Goal: Task Accomplishment & Management: Use online tool/utility

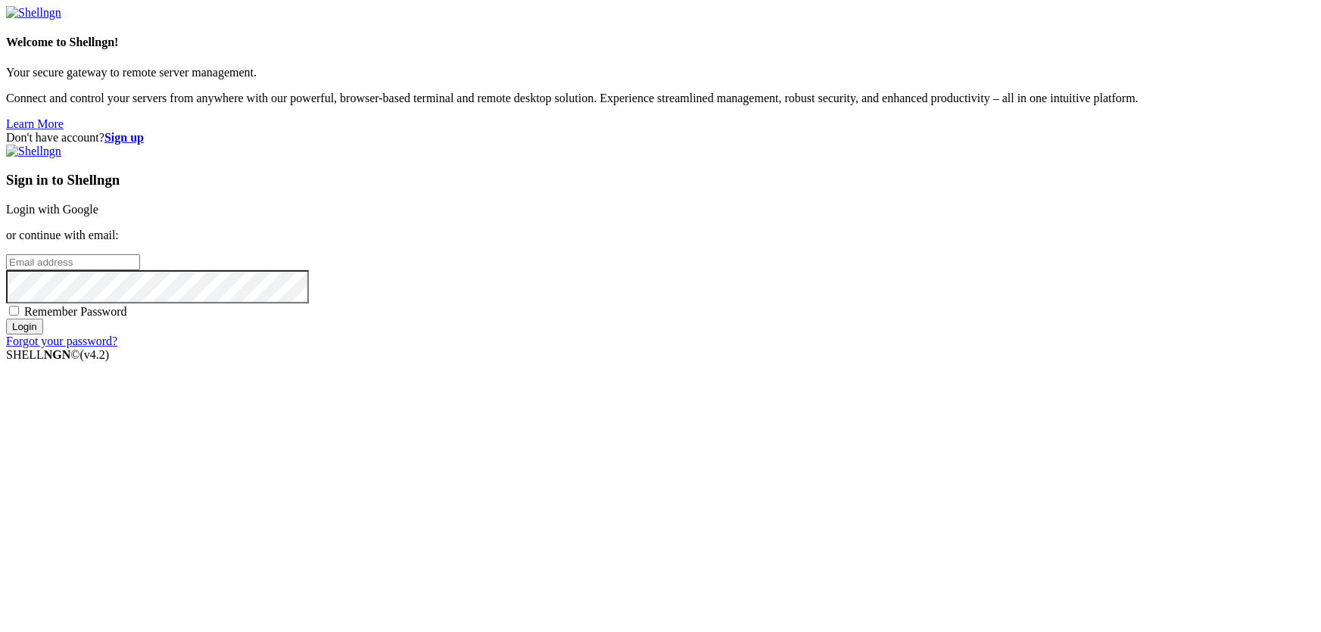
click at [98, 216] on link "Login with Google" at bounding box center [52, 209] width 92 height 13
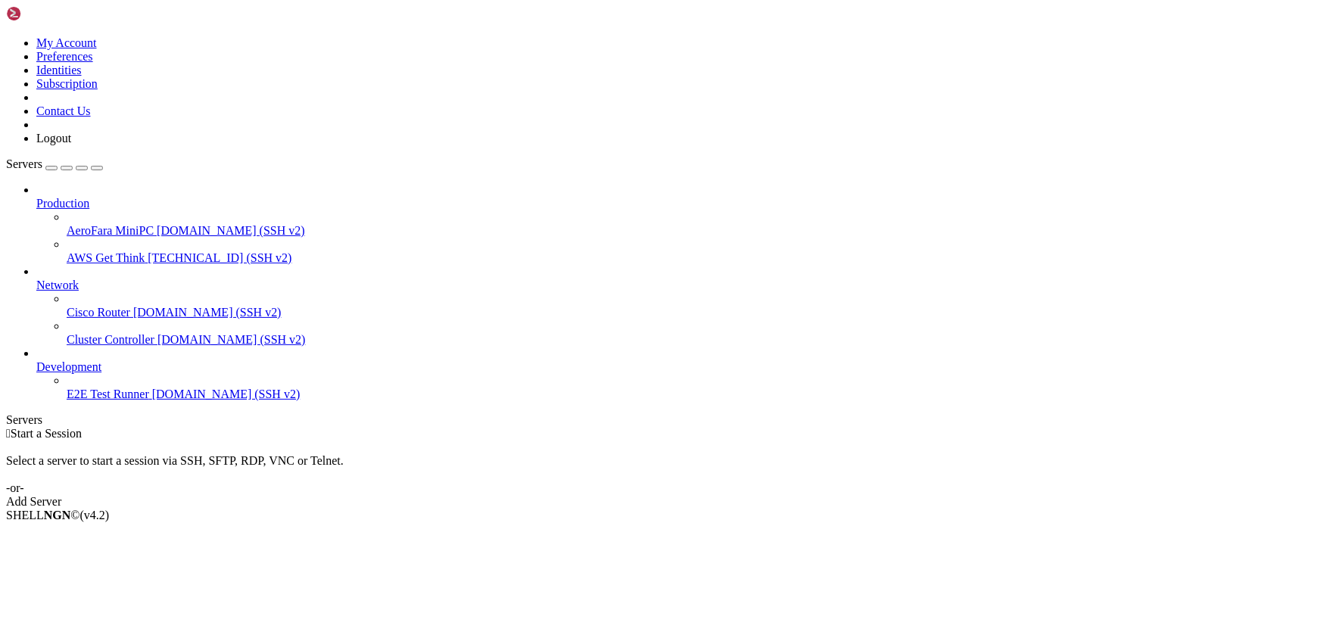
click at [148, 251] on span "[TECHNICAL_ID] (SSH v2)" at bounding box center [220, 257] width 144 height 13
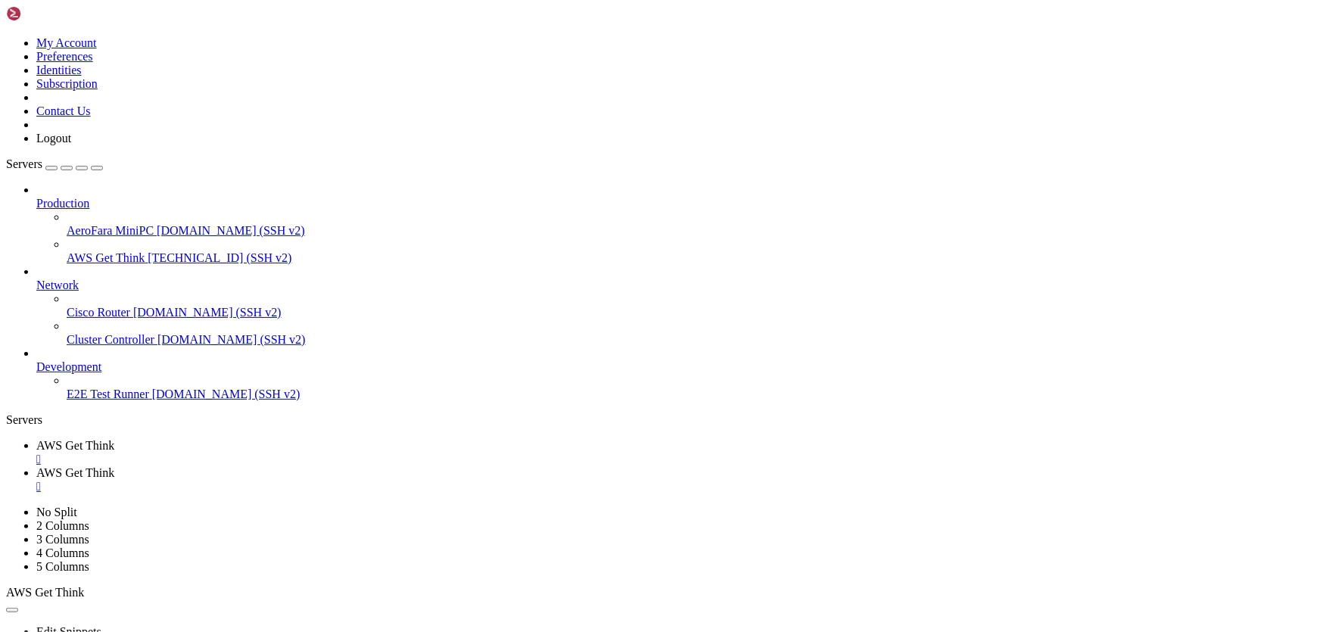
click at [40, 54] on span " nginx" at bounding box center [24, 47] width 32 height 13
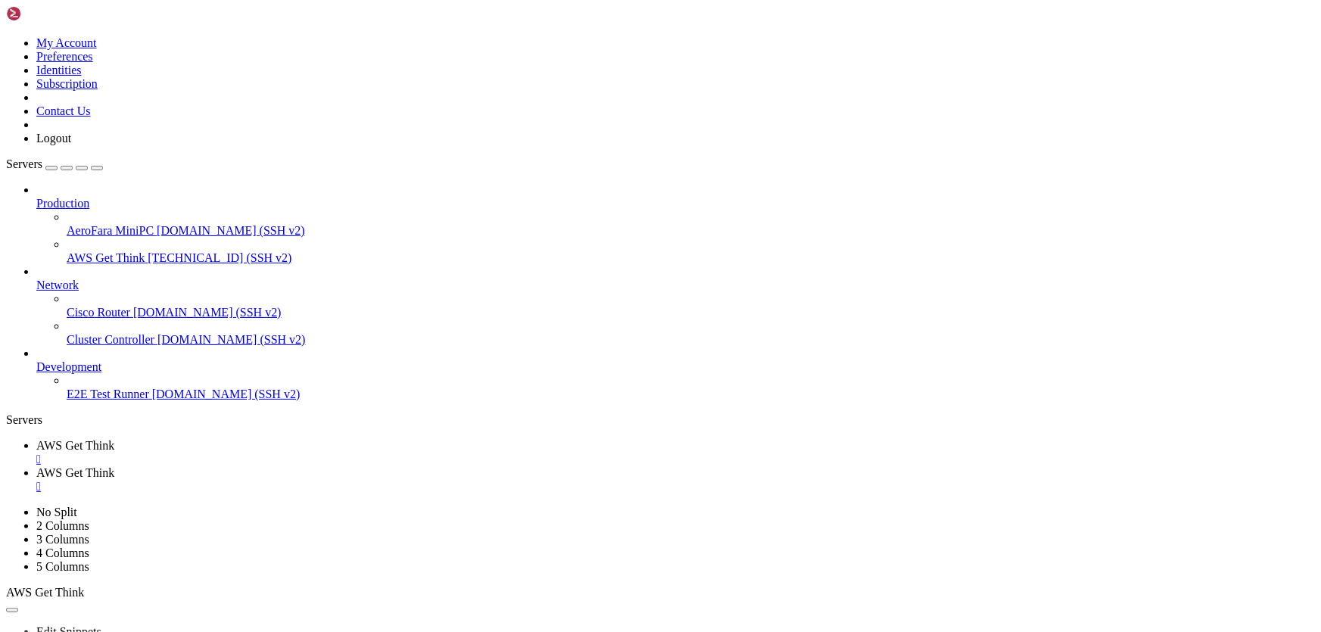
type input "/etc/nginx/sites-available"
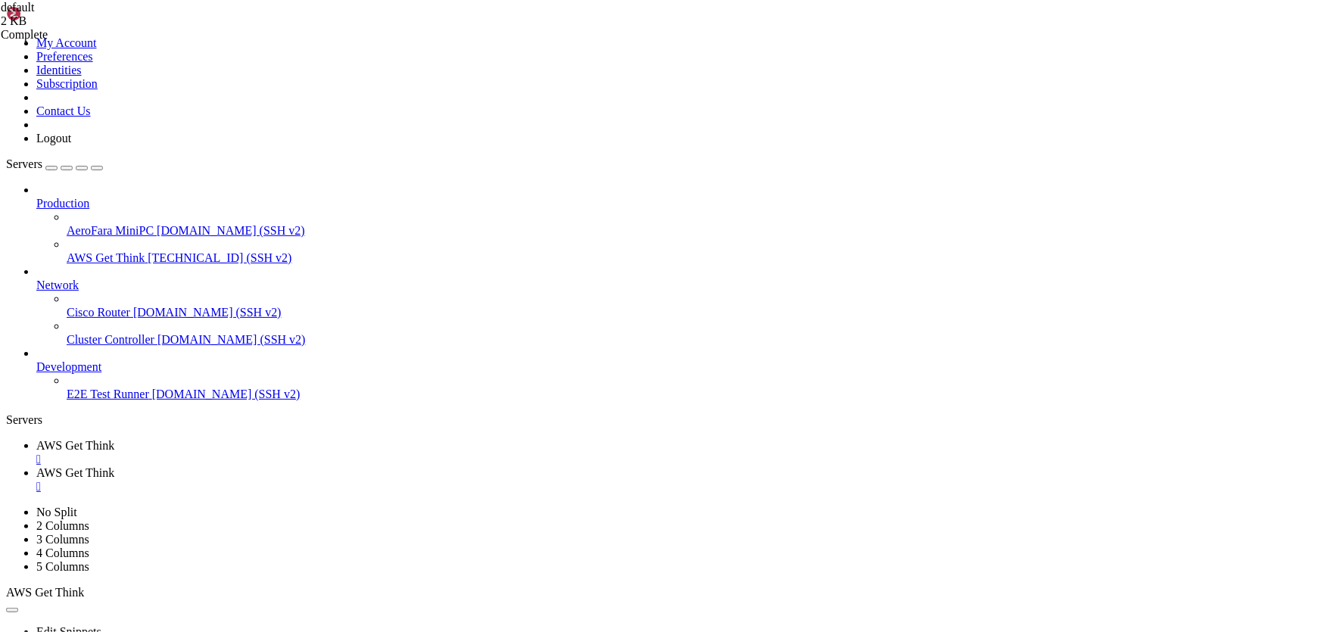
scroll to position [123, 0]
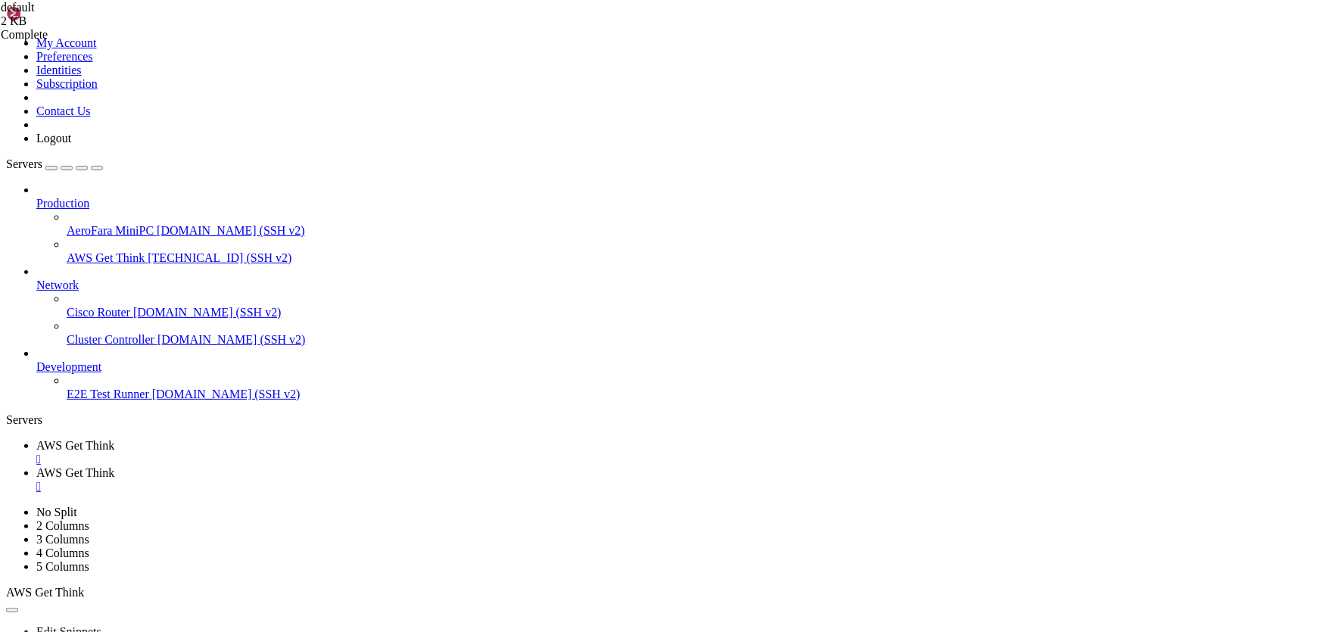
drag, startPoint x: 237, startPoint y: 113, endPoint x: 185, endPoint y: 68, distance: 68.1
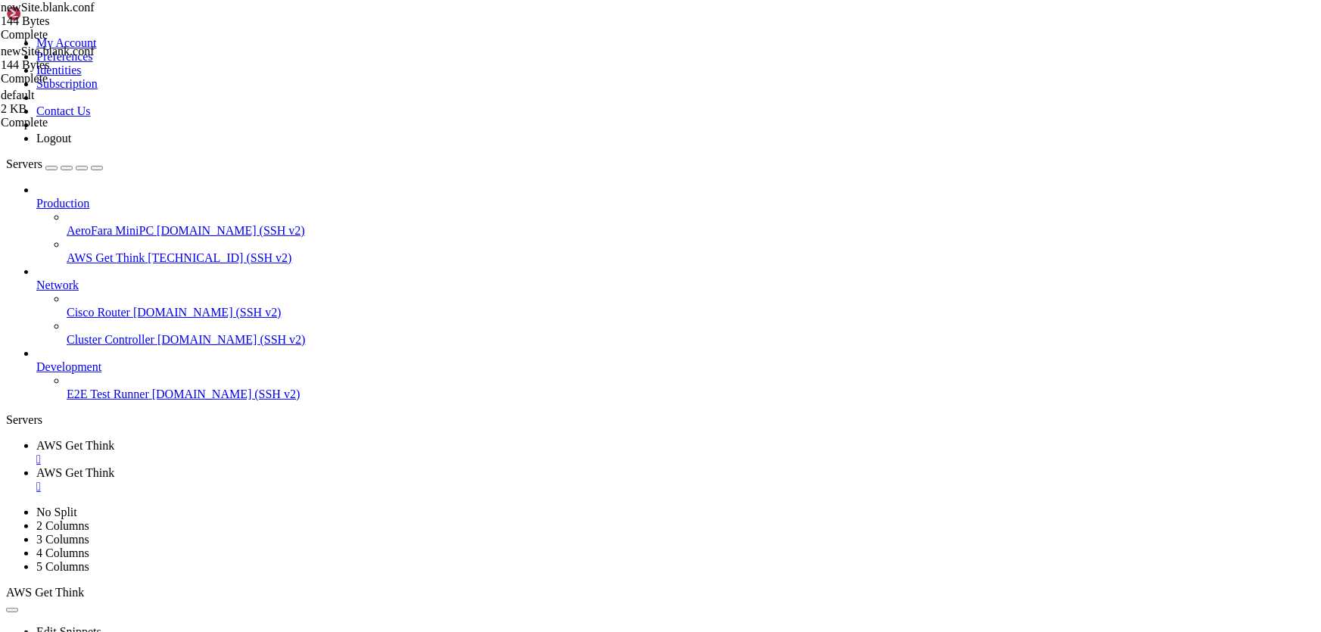
type textarea "server { listen 80;"
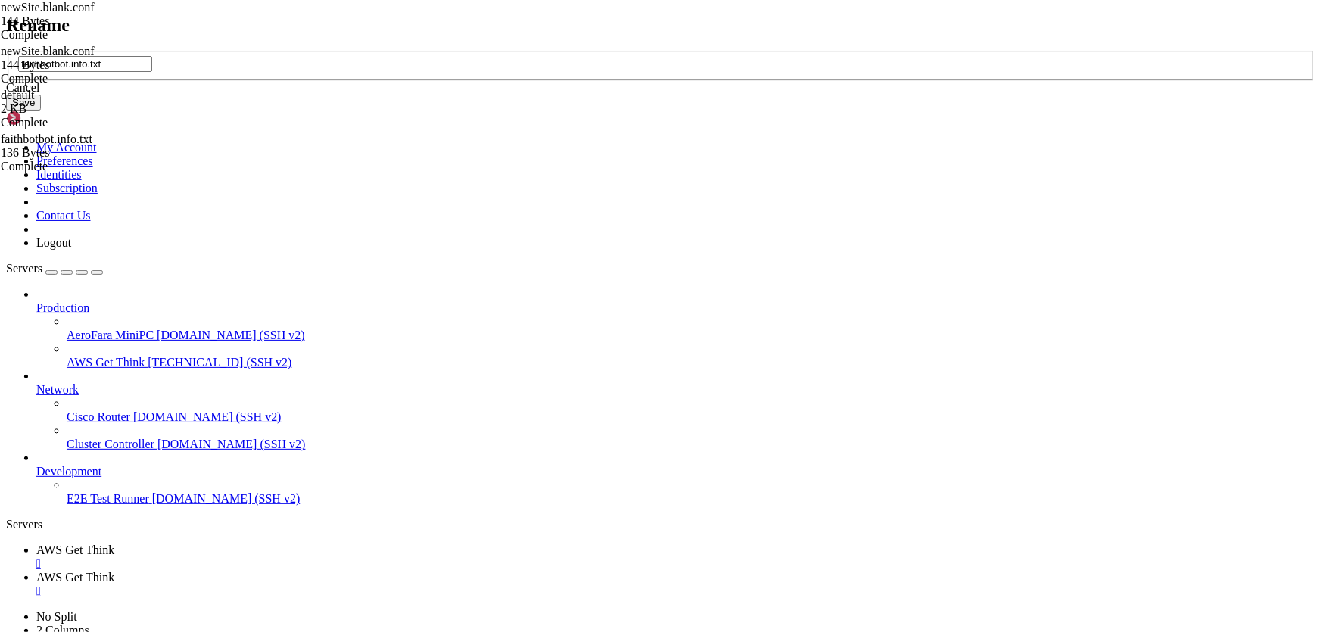
click at [152, 72] on input "faithbotbot.info.txt" at bounding box center [85, 64] width 134 height 16
type input "faithbotbot.info.conf"
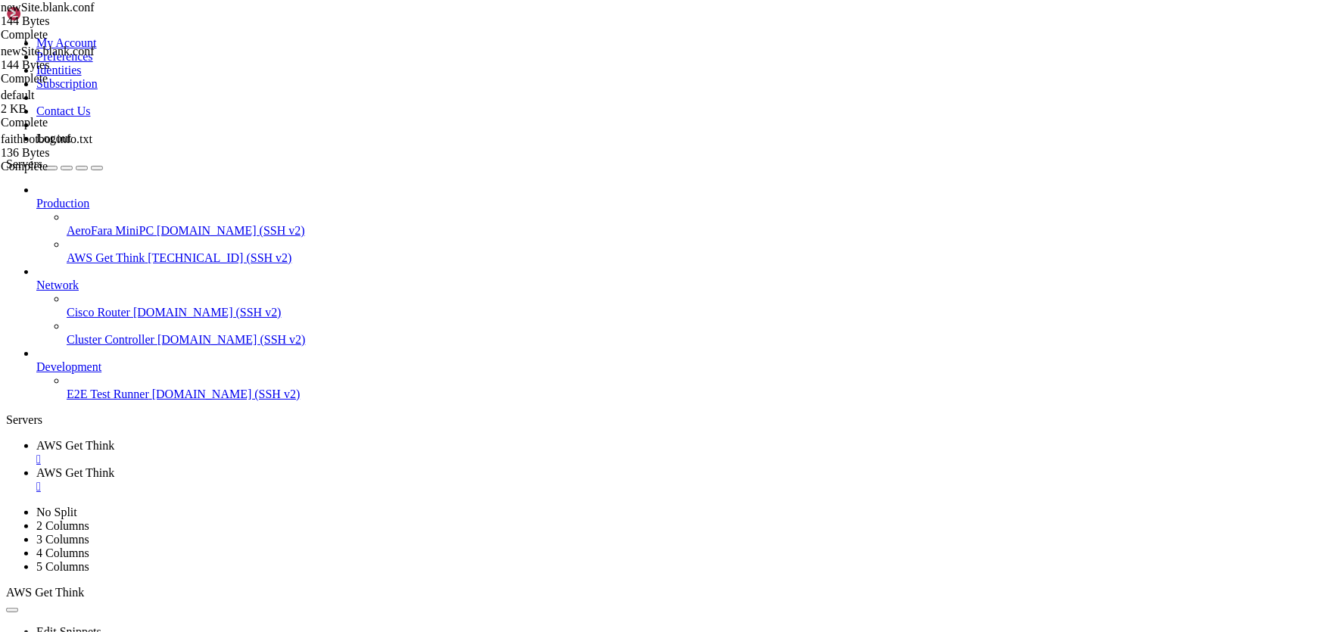
scroll to position [0, 0]
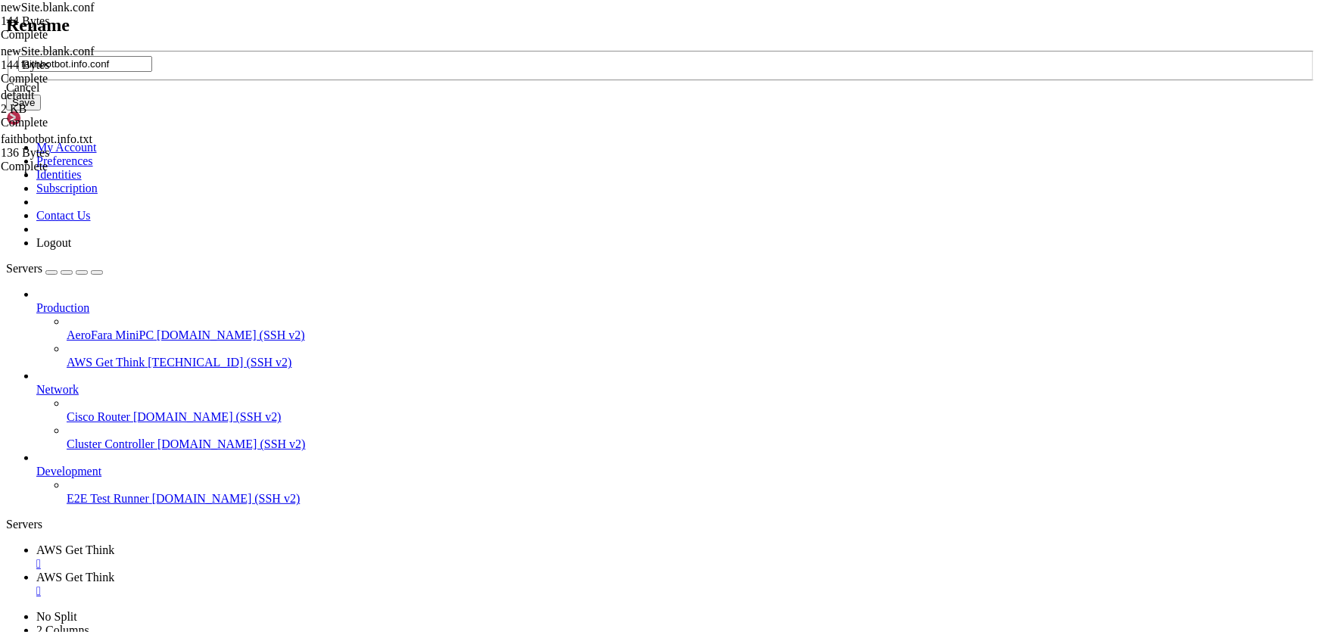
click at [696, 95] on div "Cancel" at bounding box center [660, 88] width 1309 height 14
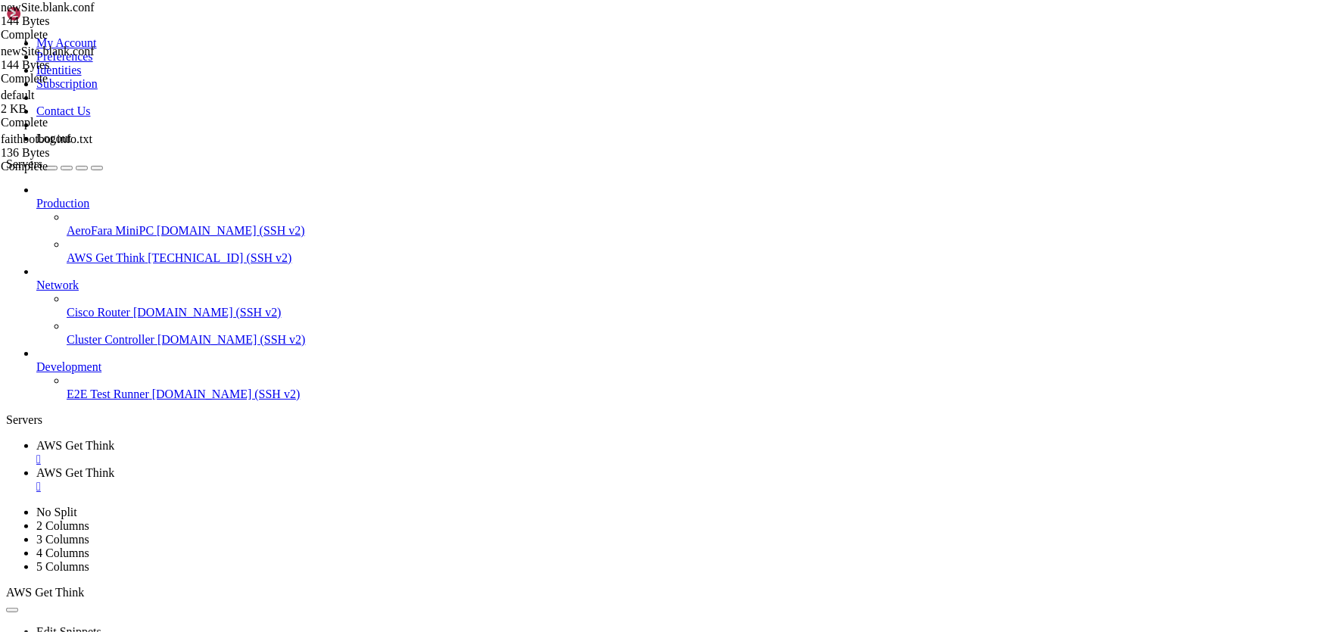
drag, startPoint x: 247, startPoint y: 116, endPoint x: 188, endPoint y: 70, distance: 74.5
click at [250, 439] on link "AWS Get Think " at bounding box center [675, 452] width 1278 height 27
drag, startPoint x: 677, startPoint y: 1054, endPoint x: 548, endPoint y: 1072, distance: 130.7
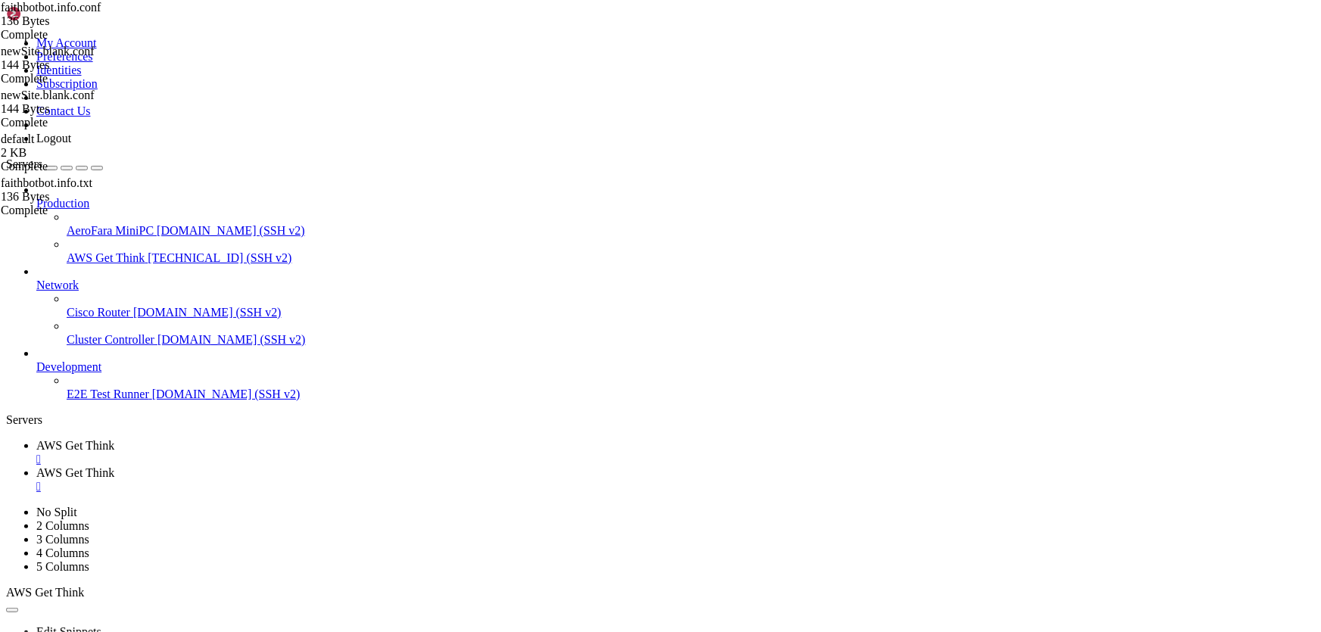
drag, startPoint x: 677, startPoint y: 1226, endPoint x: 399, endPoint y: 976, distance: 374.6
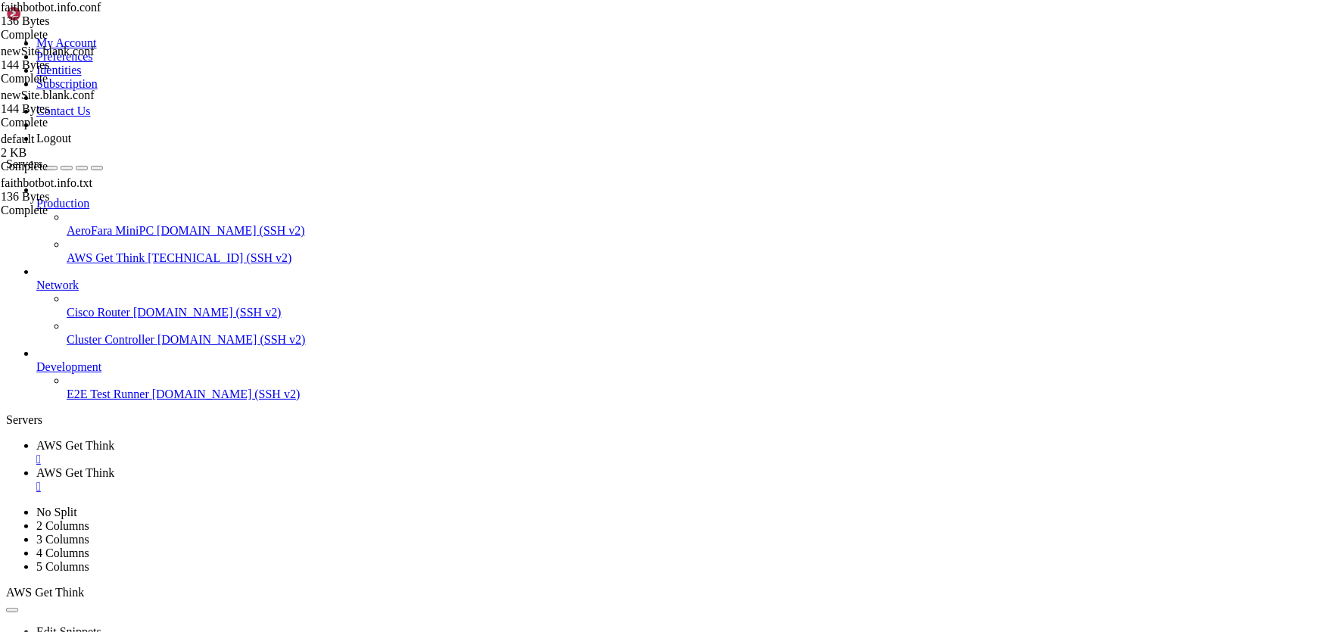
drag, startPoint x: 733, startPoint y: 998, endPoint x: 451, endPoint y: 945, distance: 287.2
click at [353, 466] on link "AWS Get Think " at bounding box center [675, 479] width 1278 height 27
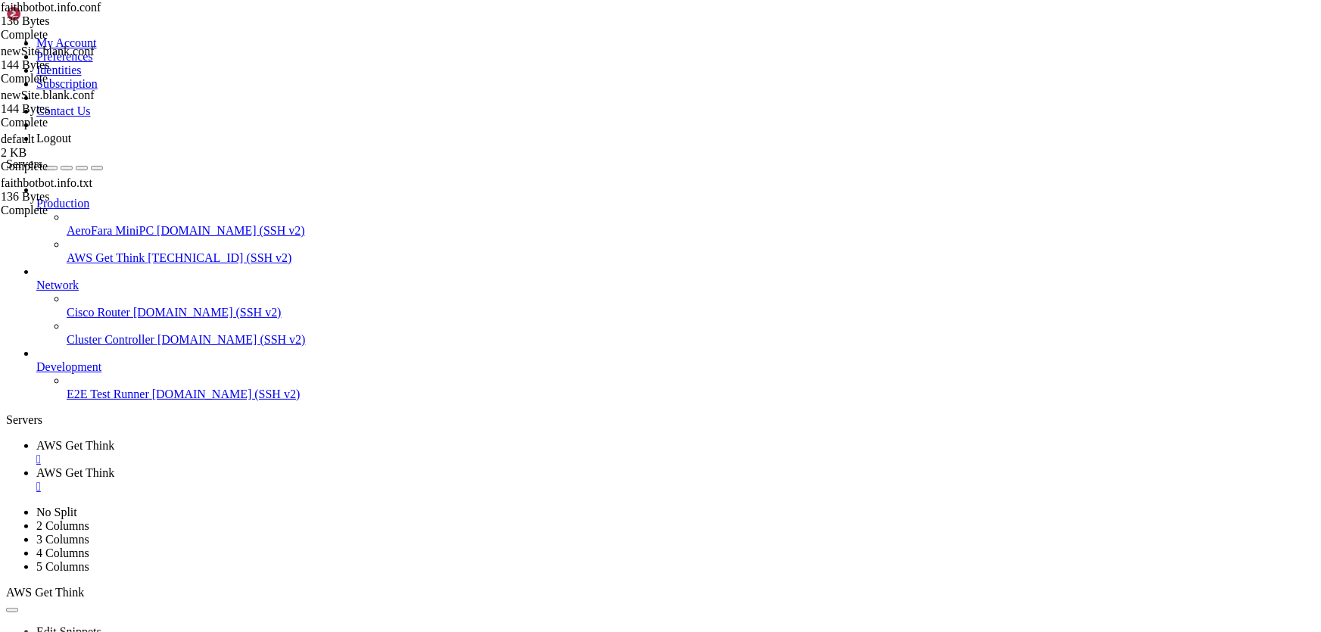
drag, startPoint x: 241, startPoint y: 114, endPoint x: 188, endPoint y: 91, distance: 57.6
paste textarea "}"
type textarea "}"
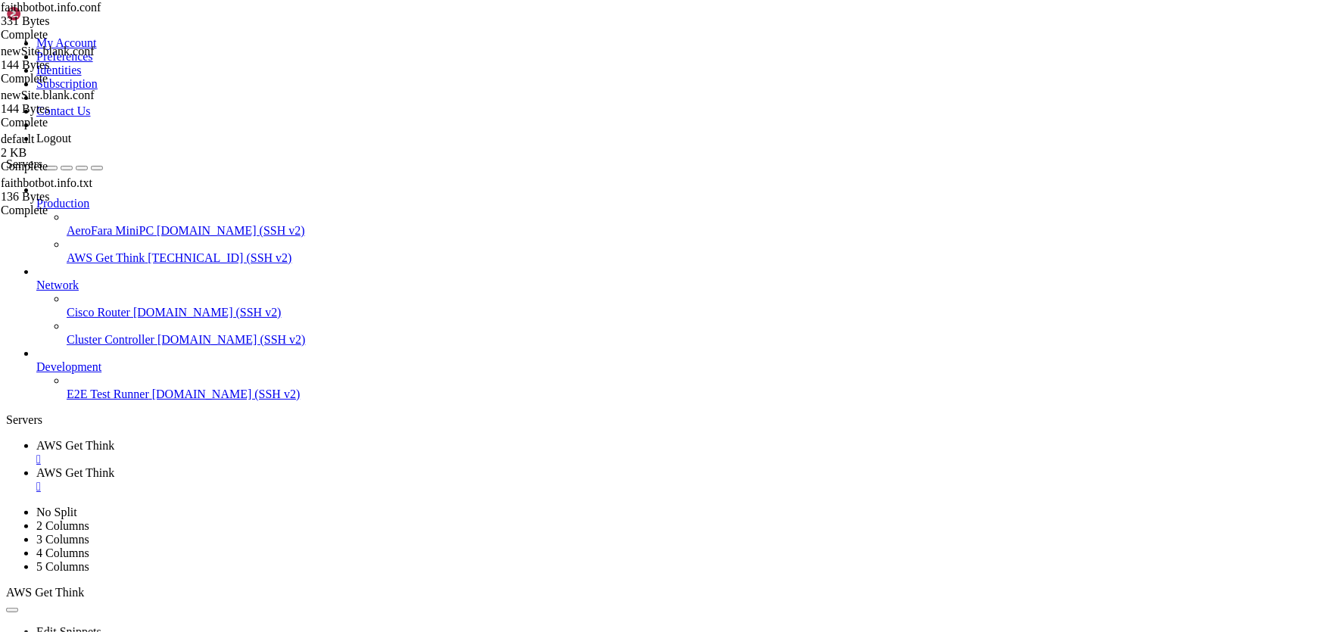
click at [114, 439] on span "AWS Get Think" at bounding box center [75, 445] width 78 height 13
drag, startPoint x: 739, startPoint y: 1032, endPoint x: 448, endPoint y: 995, distance: 293.7
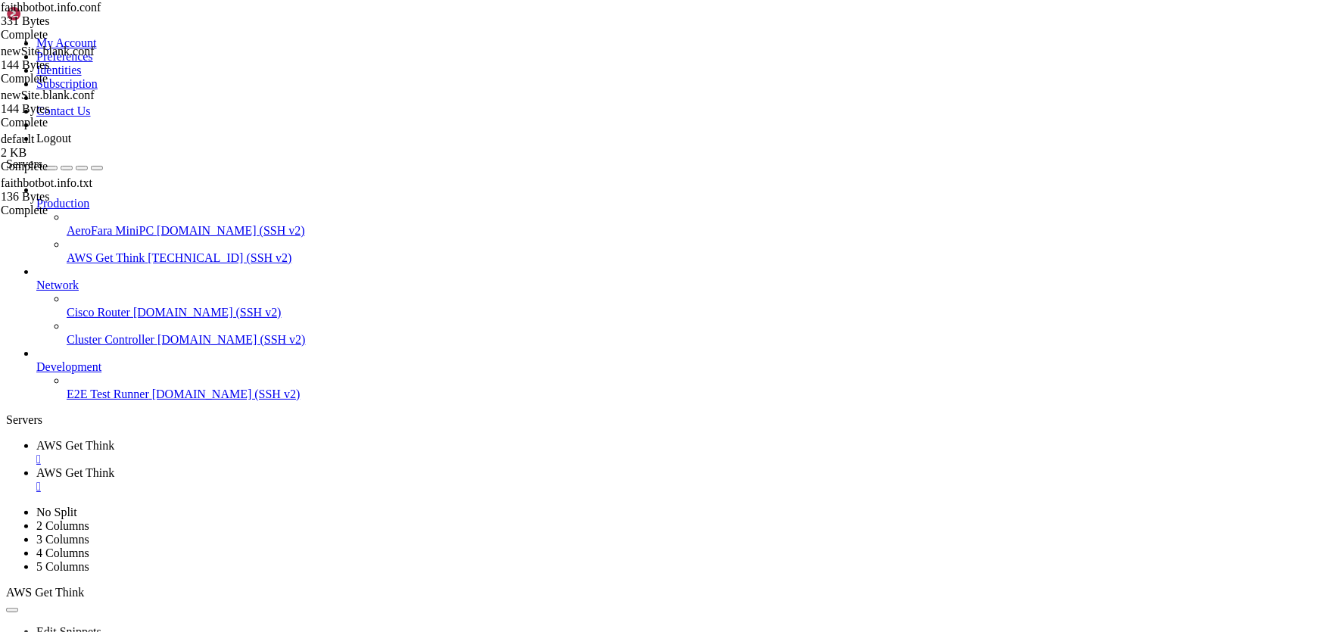
click at [114, 466] on span "AWS Get Think" at bounding box center [75, 472] width 78 height 13
click at [114, 439] on span "AWS Get Think" at bounding box center [75, 445] width 78 height 13
click at [350, 466] on link "AWS Get Think " at bounding box center [675, 479] width 1278 height 27
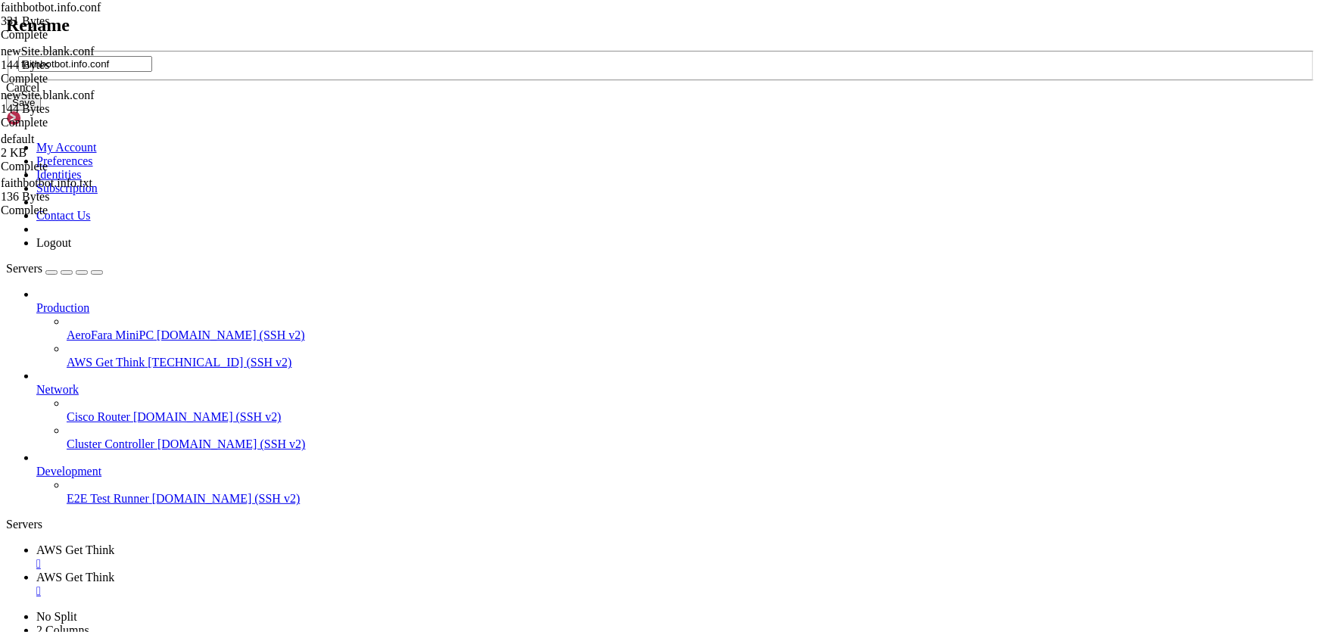
click at [152, 72] on input "faithbotbot.info.conf" at bounding box center [85, 64] width 134 height 16
type input "faithbot.info.conf"
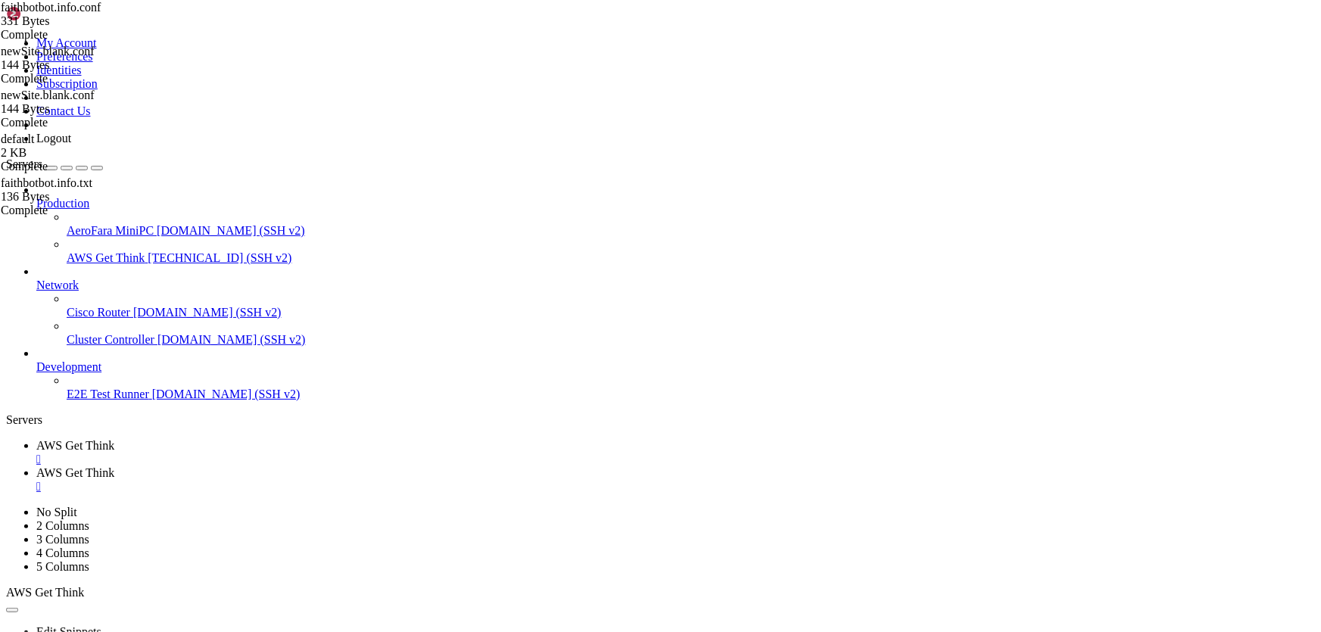
scroll to position [0, 0]
click at [114, 439] on span "AWS Get Think" at bounding box center [75, 445] width 78 height 13
drag, startPoint x: 731, startPoint y: 973, endPoint x: 499, endPoint y: 933, distance: 235.8
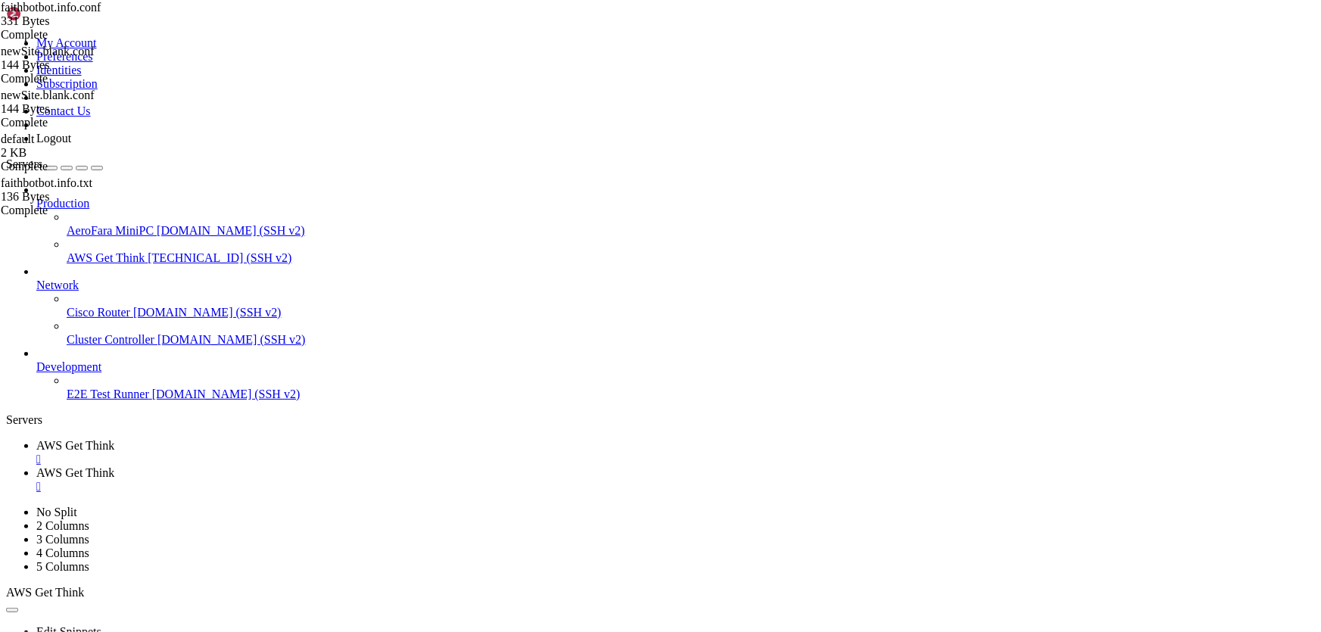
drag, startPoint x: 607, startPoint y: 982, endPoint x: 215, endPoint y: 890, distance: 402.8
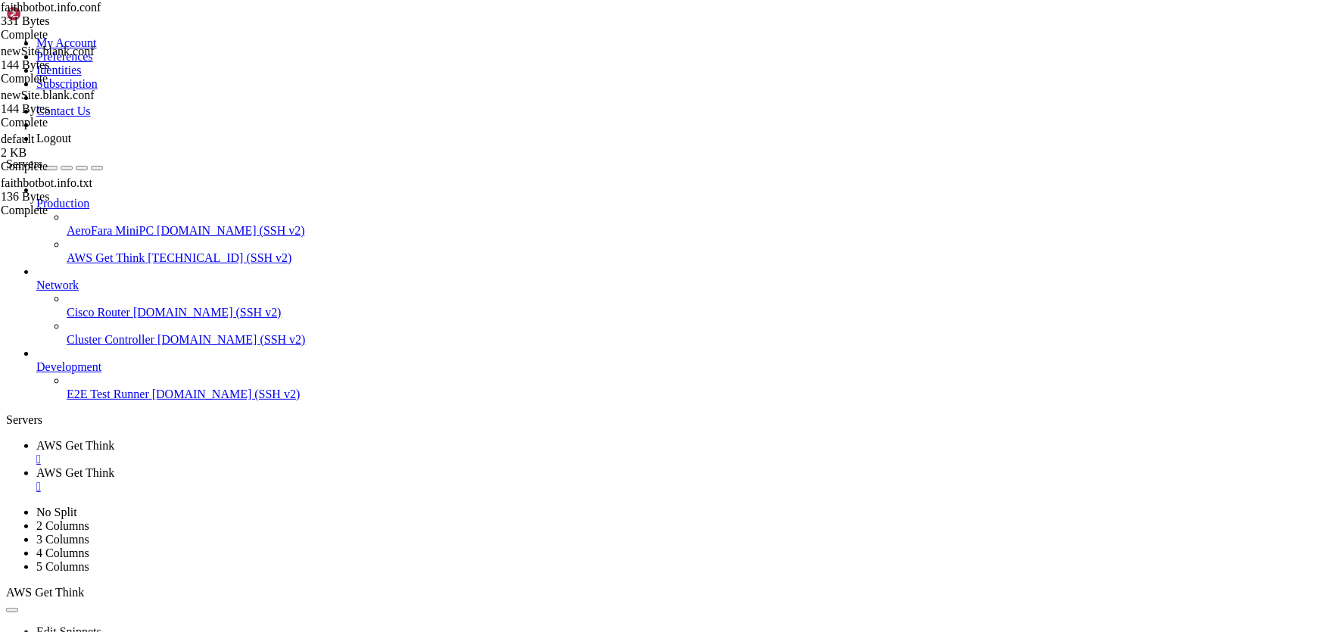
drag, startPoint x: 546, startPoint y: 1209, endPoint x: 472, endPoint y: 1035, distance: 189.2
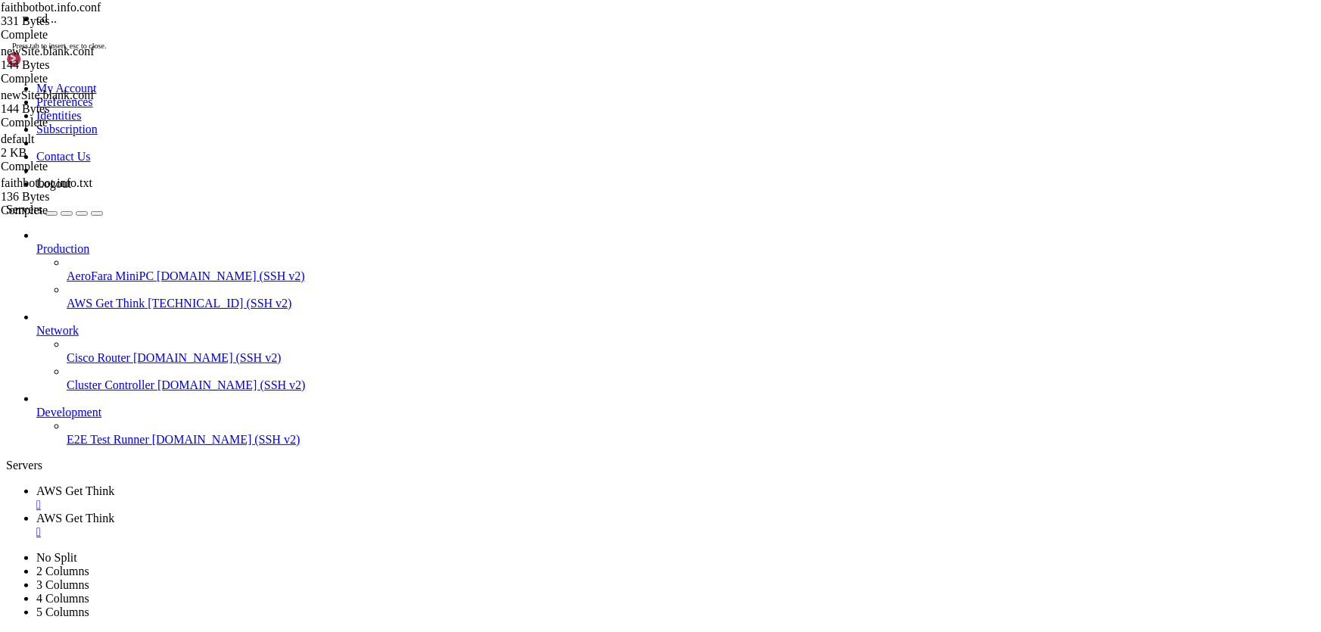
scroll to position [875, 0]
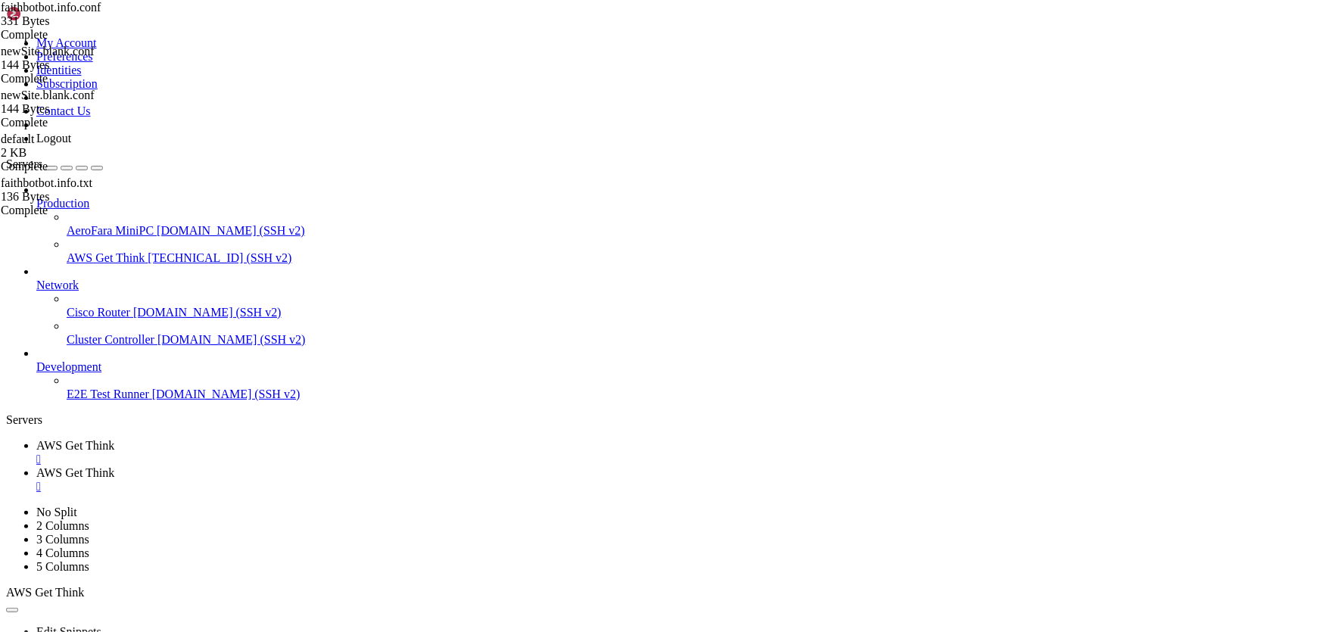
drag, startPoint x: 516, startPoint y: 1247, endPoint x: 291, endPoint y: 889, distance: 423.1
drag, startPoint x: 798, startPoint y: 971, endPoint x: 635, endPoint y: 932, distance: 167.2
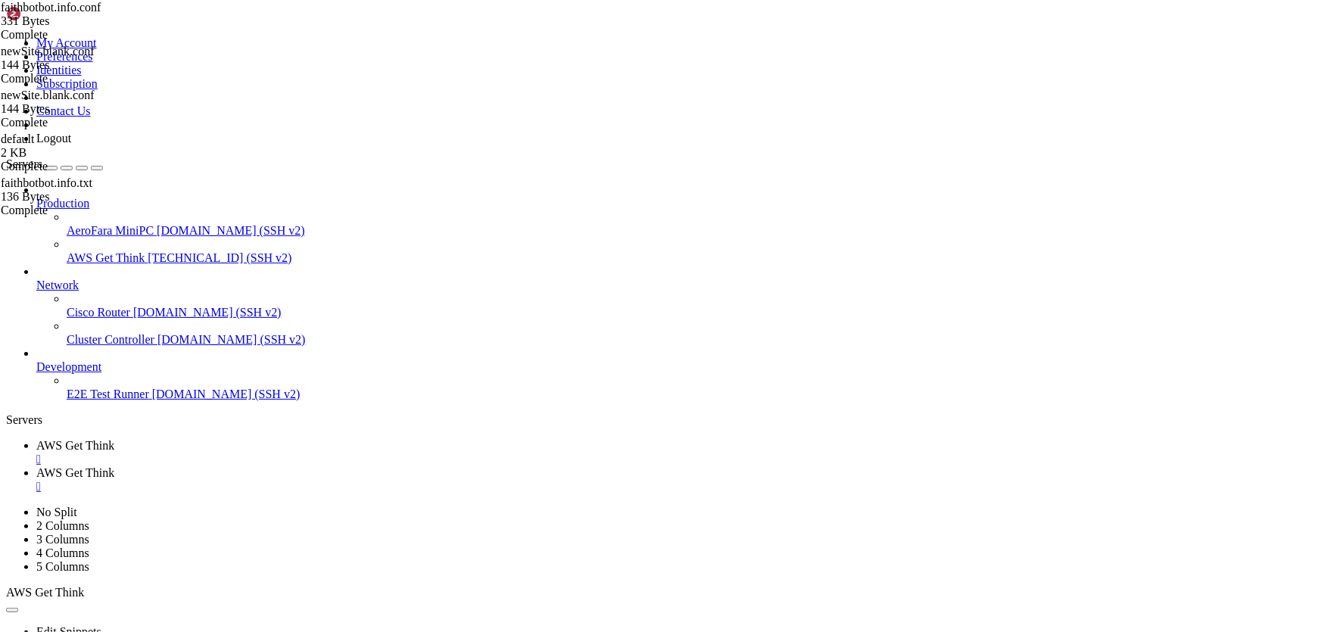
scroll to position [913, 0]
drag, startPoint x: 518, startPoint y: 1262, endPoint x: 817, endPoint y: 1100, distance: 340.4
click at [376, 466] on link "AWS Get Think " at bounding box center [675, 479] width 1278 height 27
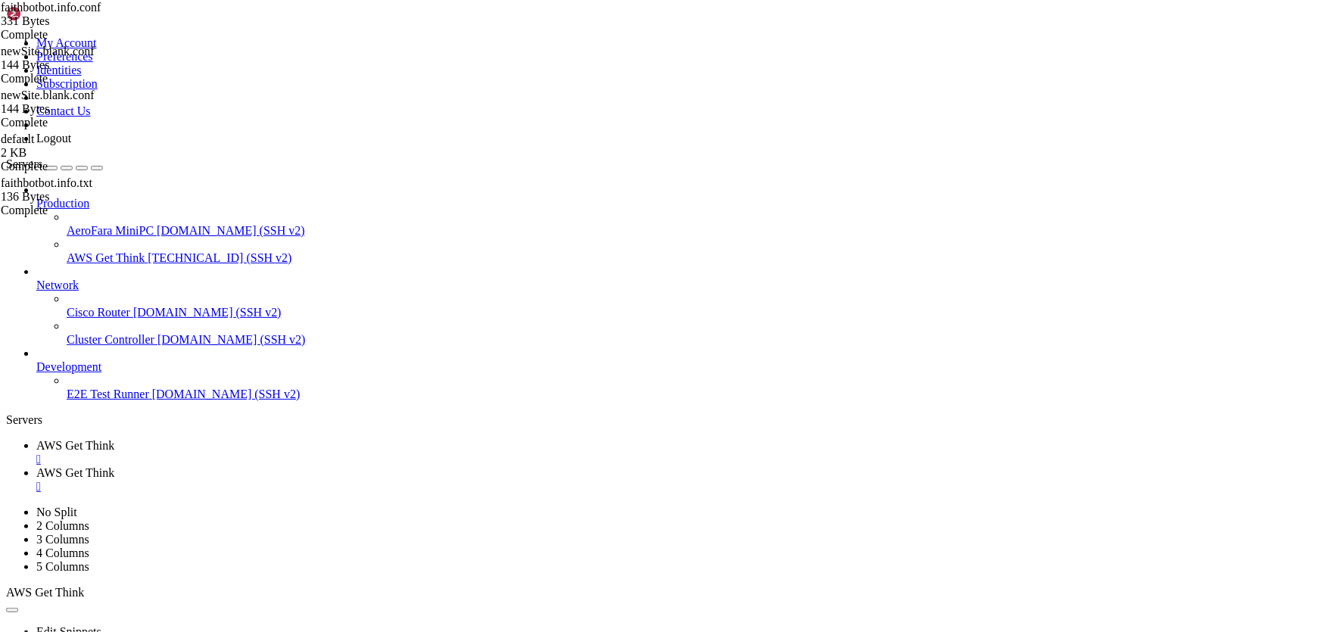
drag, startPoint x: 318, startPoint y: 120, endPoint x: 300, endPoint y: 119, distance: 18.2
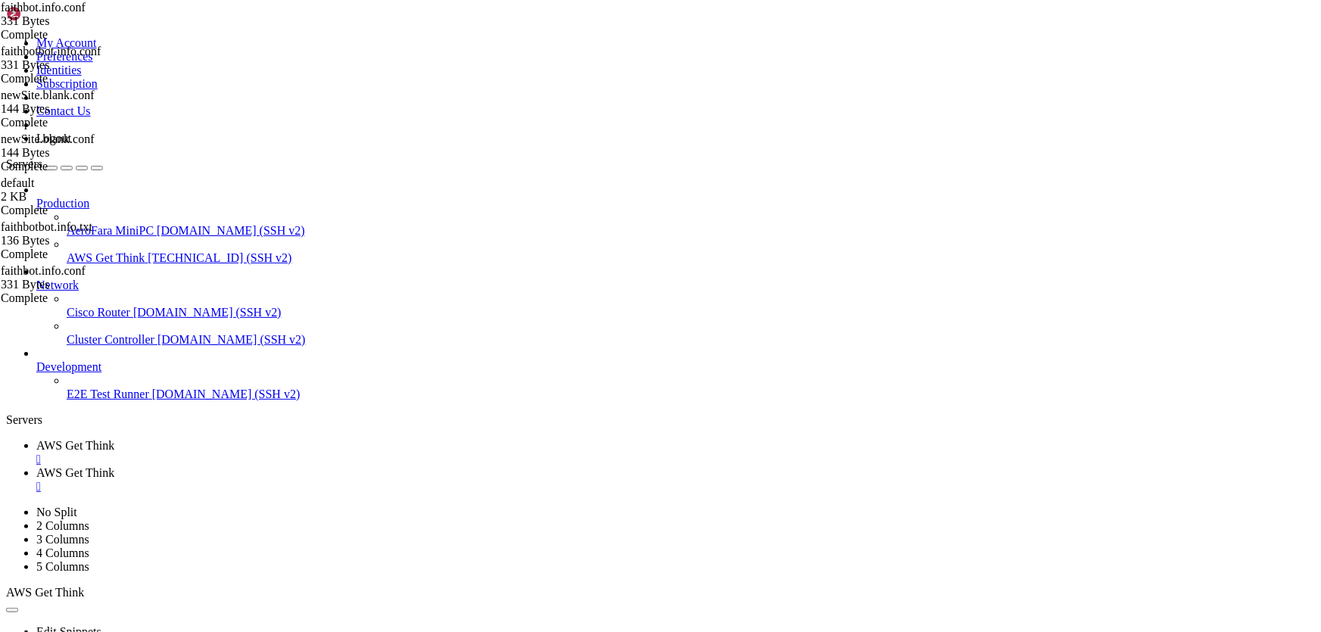
scroll to position [0, 7]
type textarea "index index.php;"
click at [114, 439] on span "AWS Get Think" at bounding box center [75, 445] width 78 height 13
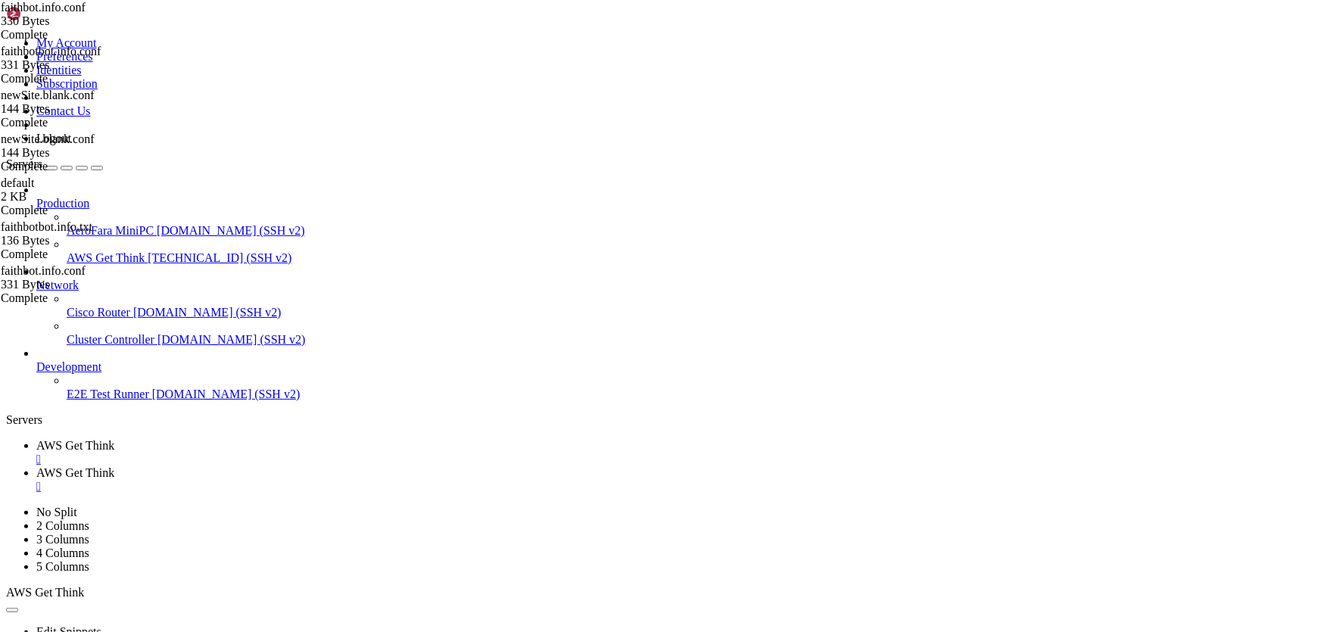
drag, startPoint x: 787, startPoint y: 920, endPoint x: 612, endPoint y: 885, distance: 179.0
click at [114, 466] on span "AWS Get Think" at bounding box center [75, 472] width 78 height 13
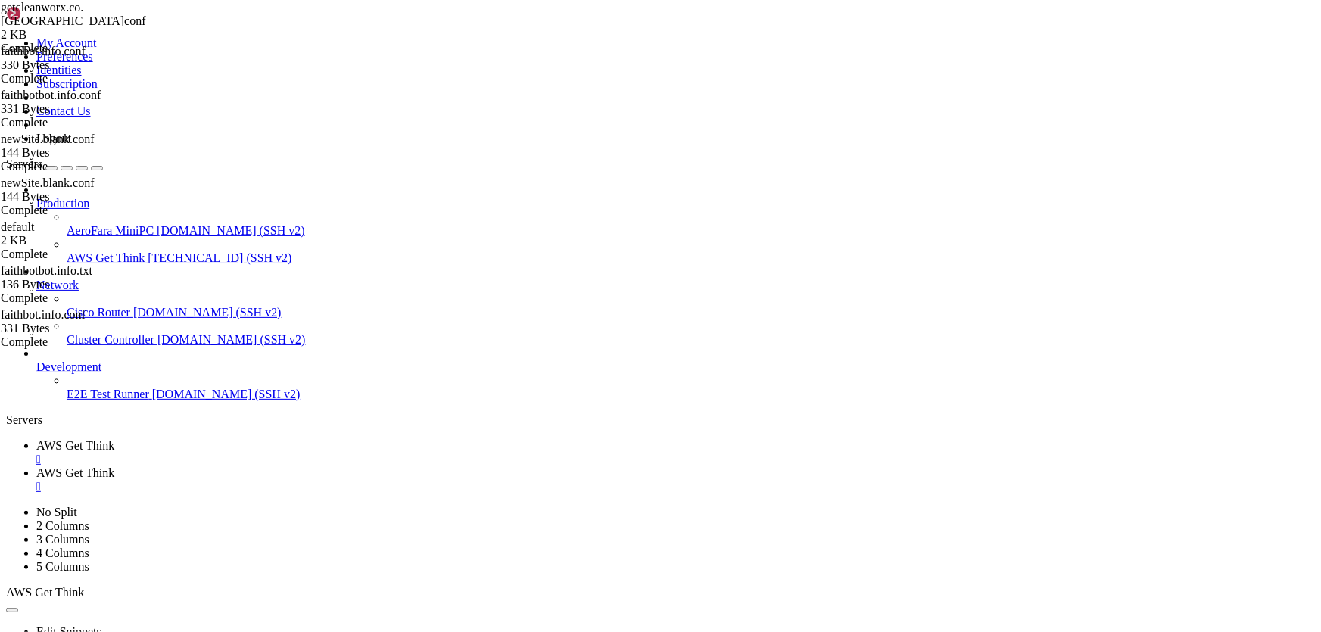
drag, startPoint x: 241, startPoint y: 554, endPoint x: 178, endPoint y: 480, distance: 97.2
type textarea "location ~ \.php$ { fastcgi_split_path_info ^(.+\.php)(/.+)$;"
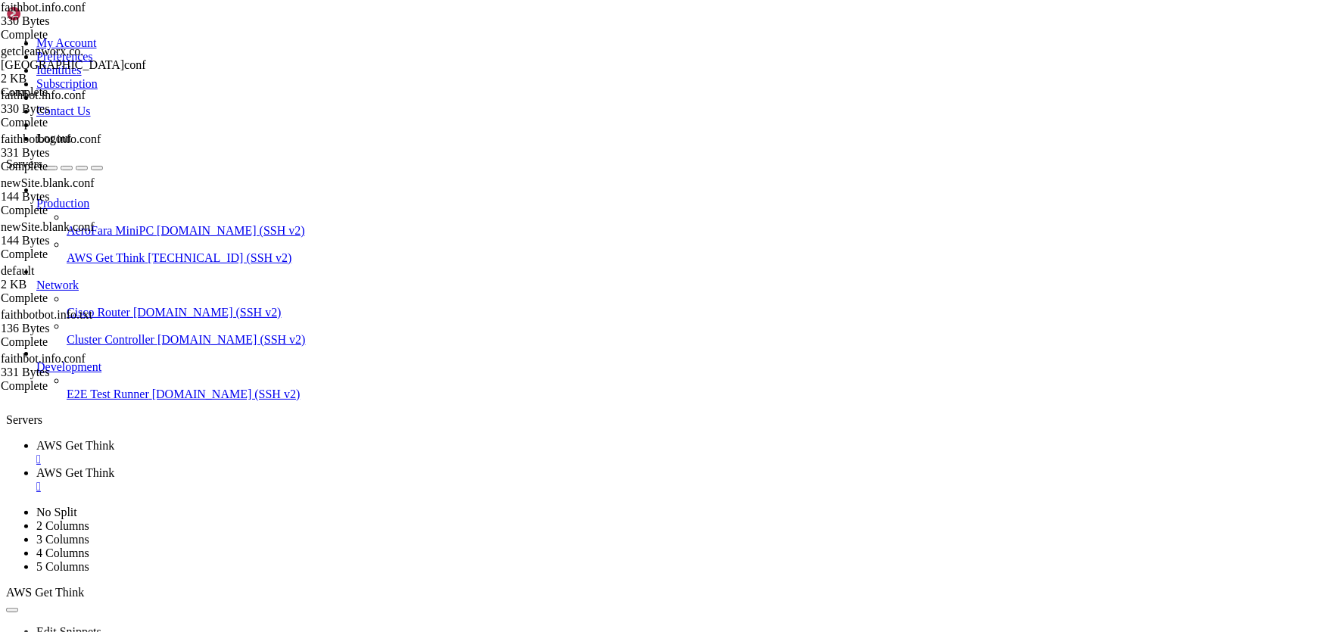
type textarea "}"
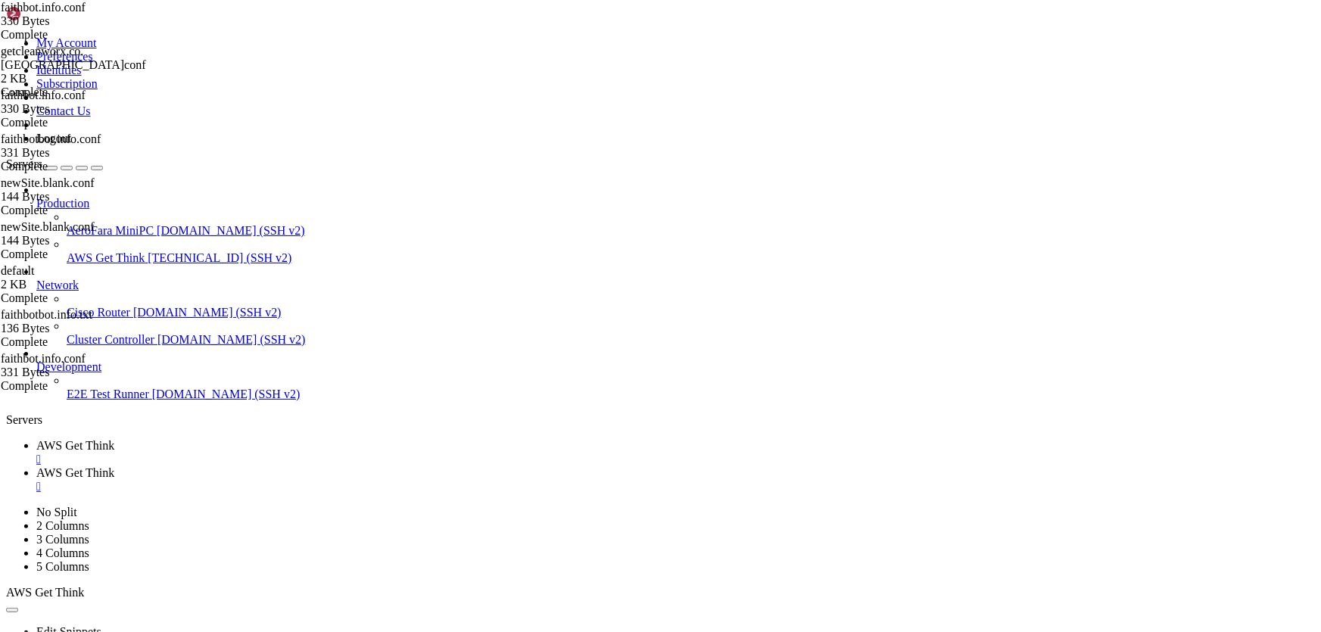
click at [114, 439] on span "AWS Get Think" at bounding box center [75, 445] width 78 height 13
click at [114, 466] on span "AWS Get Think" at bounding box center [75, 472] width 78 height 13
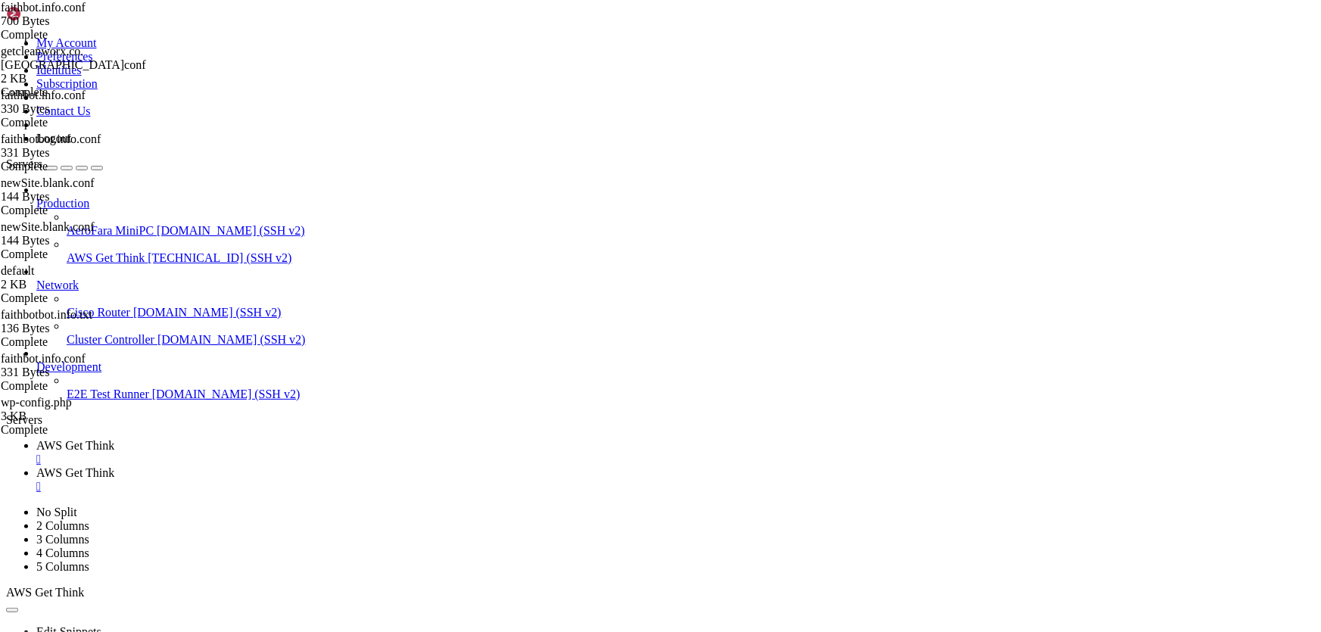
scroll to position [0, 0]
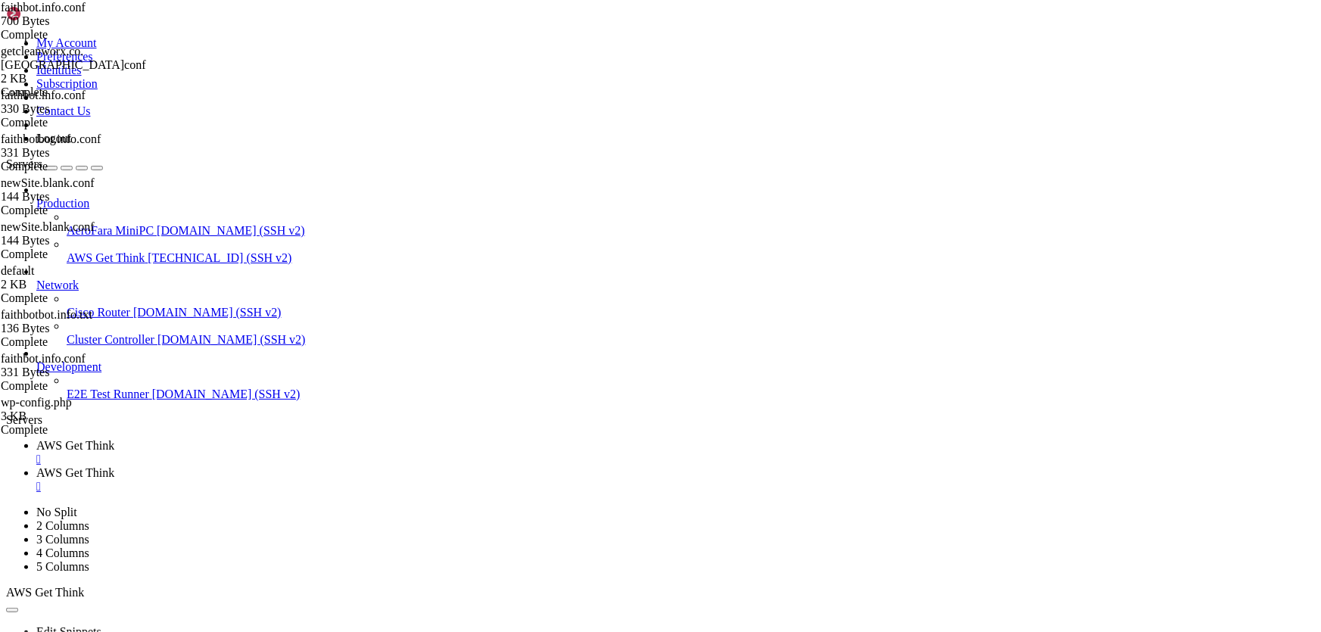
type input "/var/www/html/[DOMAIN_NAME][URL]"
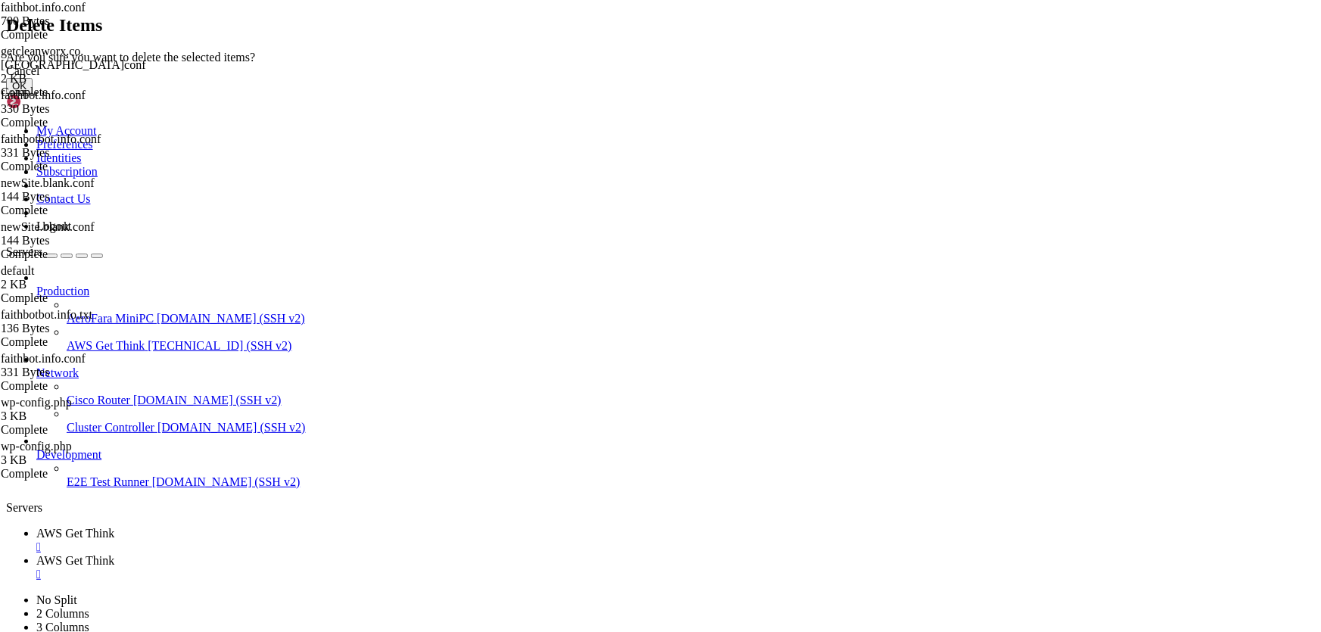
click at [33, 94] on button "OK" at bounding box center [19, 86] width 26 height 16
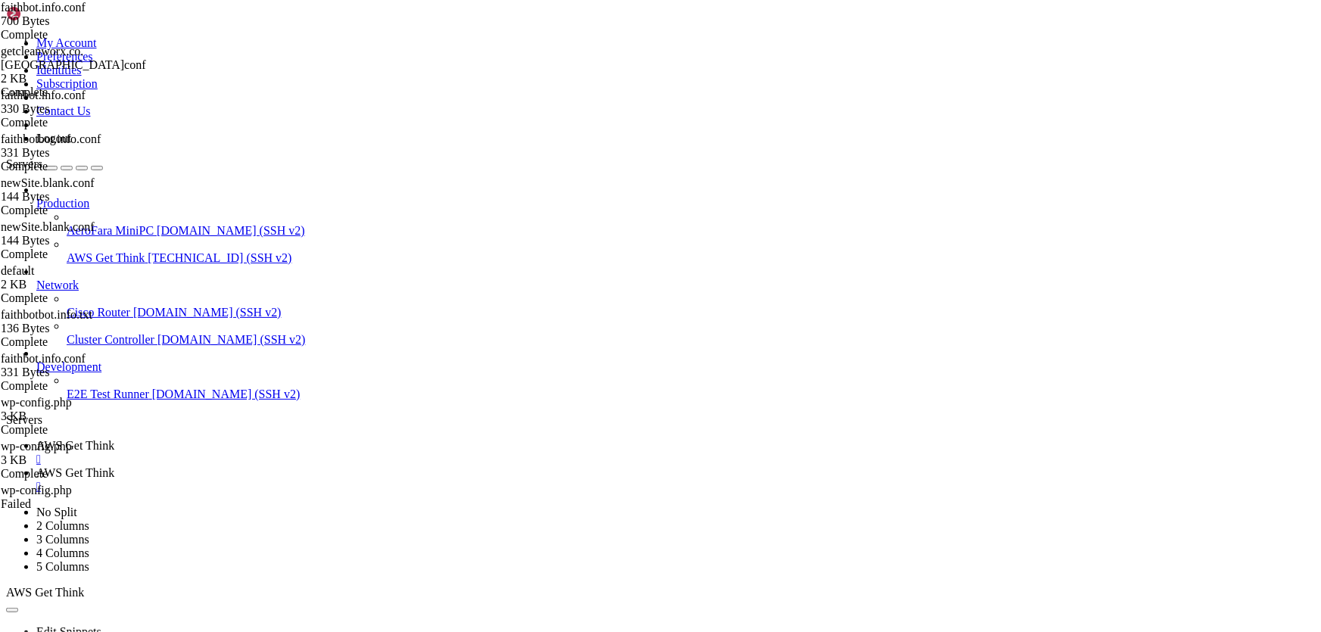
scroll to position [0, 0]
drag, startPoint x: 418, startPoint y: 57, endPoint x: 454, endPoint y: 48, distance: 37.3
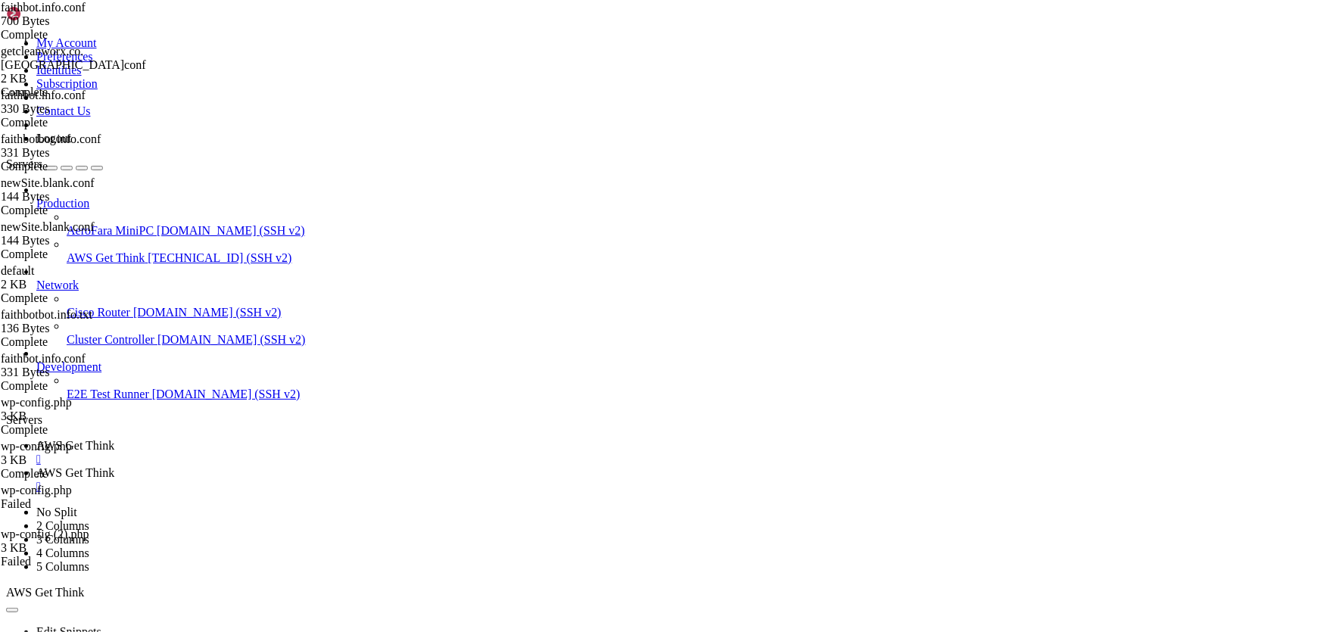
drag, startPoint x: 453, startPoint y: 48, endPoint x: 225, endPoint y: 51, distance: 227.8
click at [114, 439] on span "AWS Get Think" at bounding box center [75, 445] width 78 height 13
drag, startPoint x: 658, startPoint y: 1194, endPoint x: 396, endPoint y: 1133, distance: 268.9
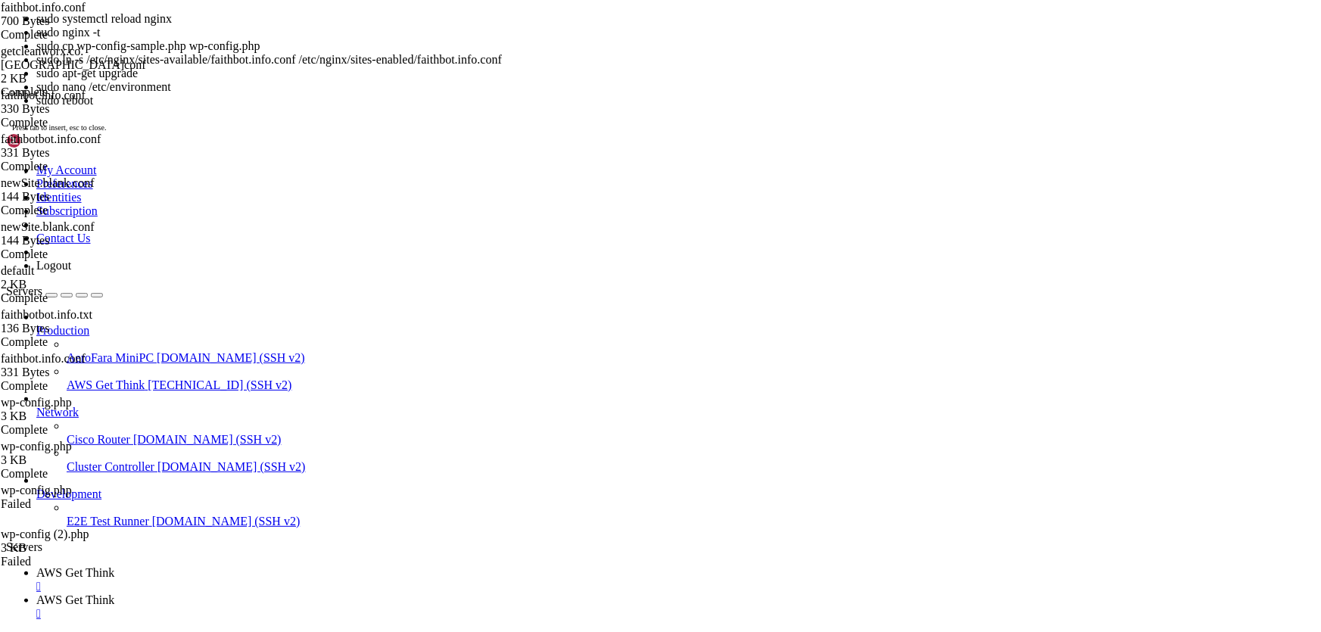
scroll to position [48286, 0]
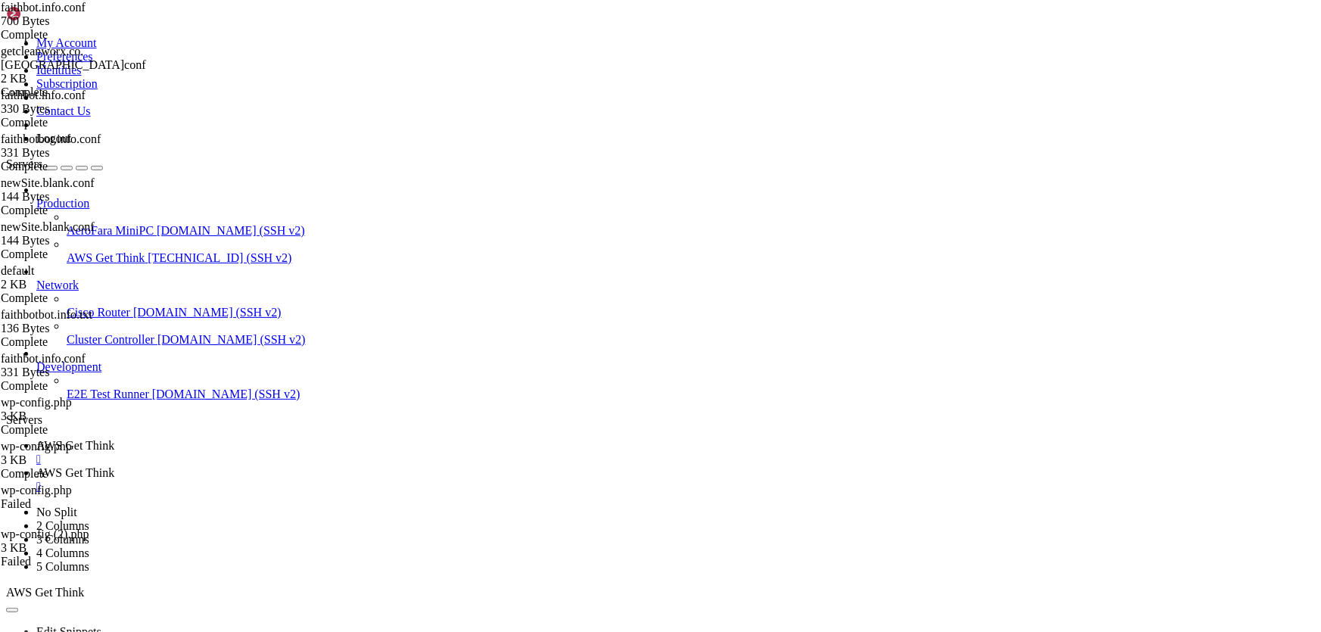
click at [36, 466] on icon at bounding box center [36, 472] width 0 height 13
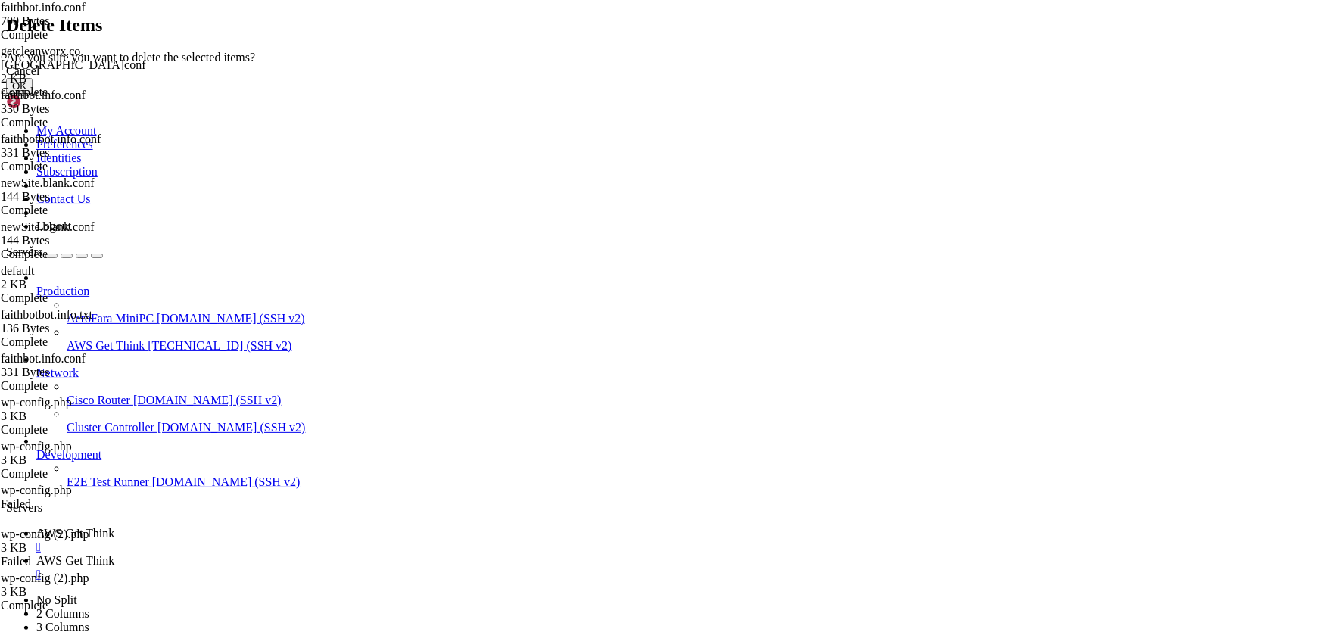
click at [33, 94] on button "OK" at bounding box center [19, 86] width 26 height 16
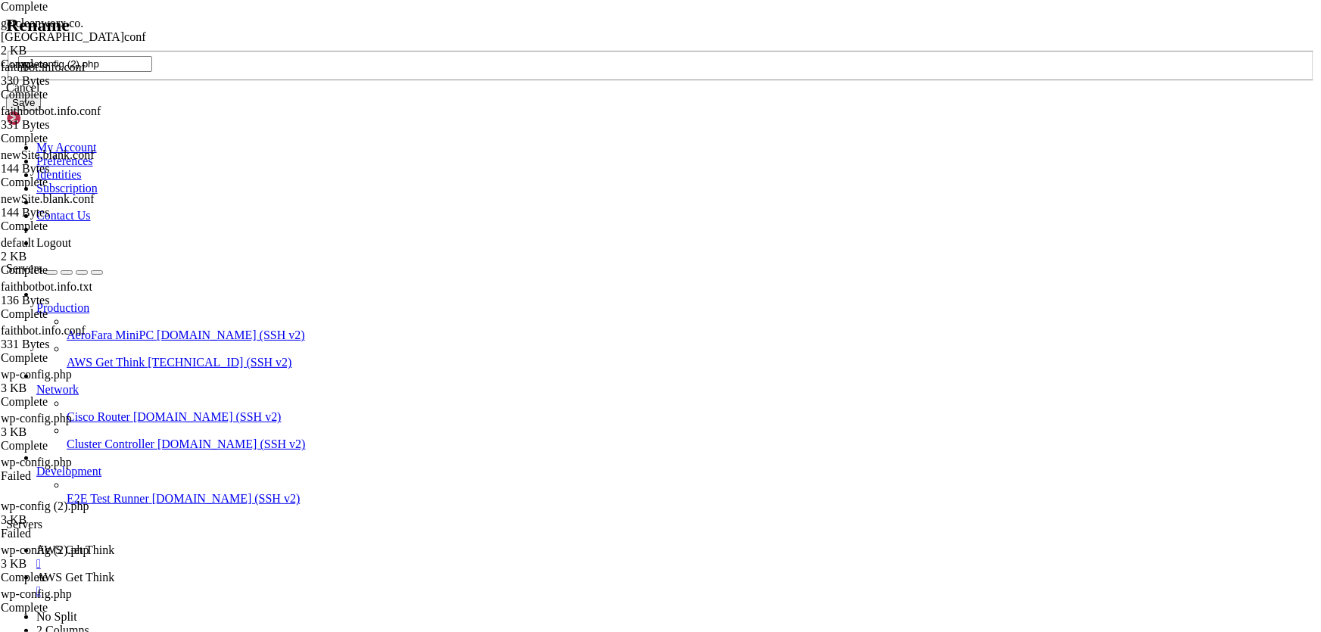
click at [152, 72] on input "wp-config (2).php" at bounding box center [85, 64] width 134 height 16
type input "wp-config.php"
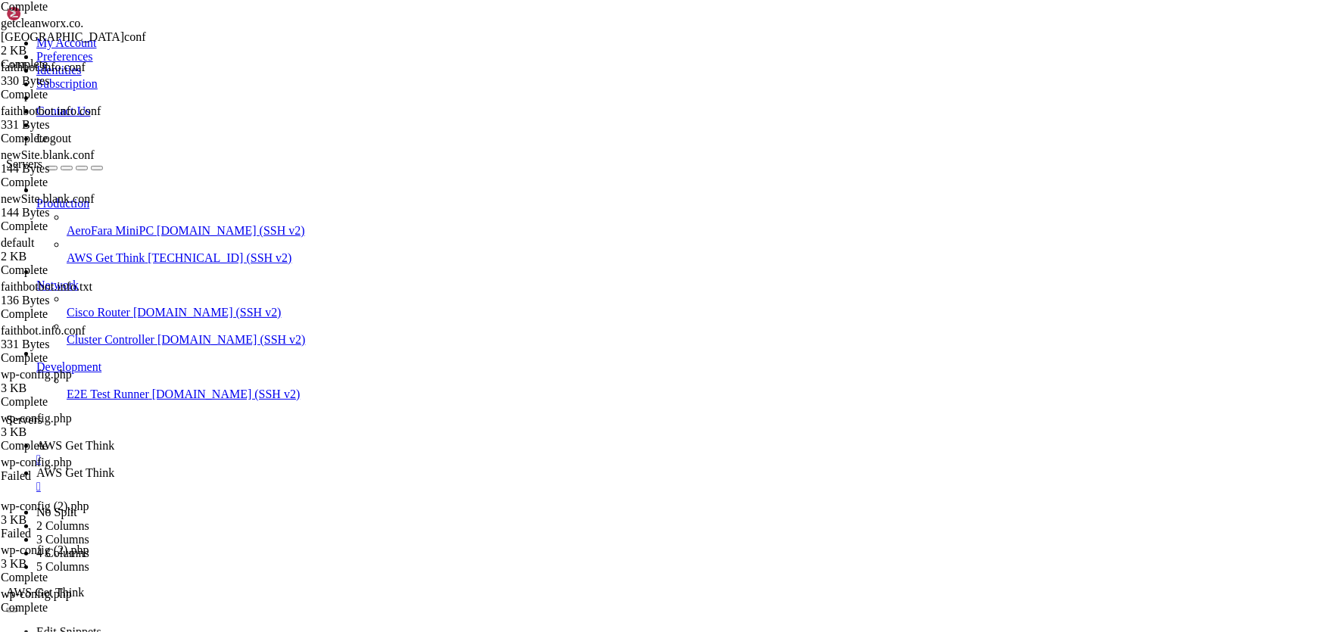
click at [254, 439] on link "AWS Get Think " at bounding box center [675, 452] width 1278 height 27
drag, startPoint x: 525, startPoint y: 1258, endPoint x: 439, endPoint y: 1007, distance: 265.7
drag, startPoint x: 256, startPoint y: 1232, endPoint x: 12, endPoint y: 1232, distance: 243.7
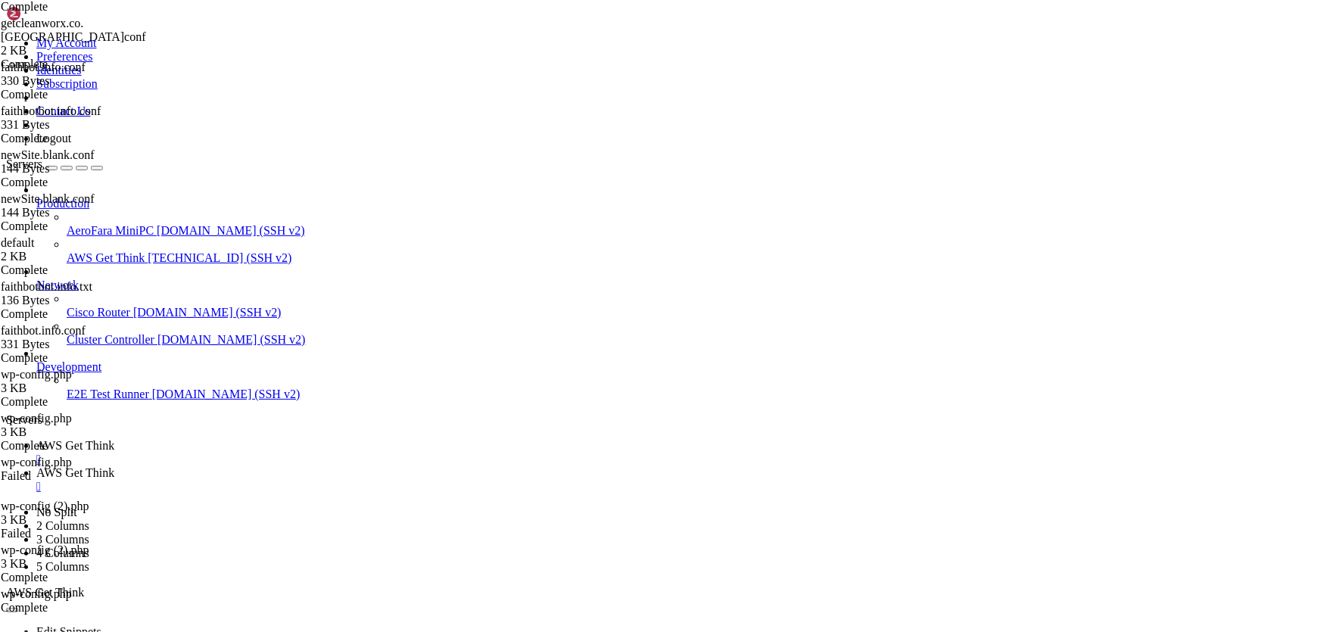
drag, startPoint x: 33, startPoint y: 1234, endPoint x: 584, endPoint y: 1192, distance: 553.3
drag, startPoint x: 932, startPoint y: 1248, endPoint x: 1032, endPoint y: 1246, distance: 99.9
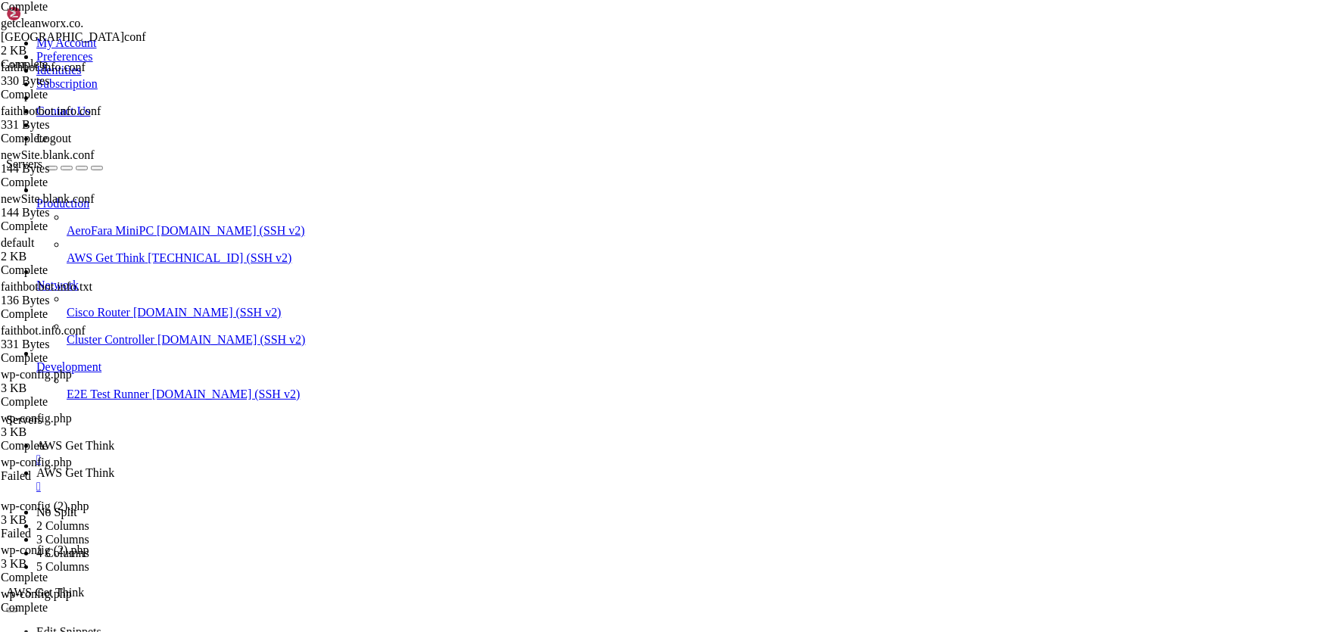
copy x-row "7knsn7Kfxj59UVau"
drag, startPoint x: 890, startPoint y: 1265, endPoint x: 573, endPoint y: 1012, distance: 405.5
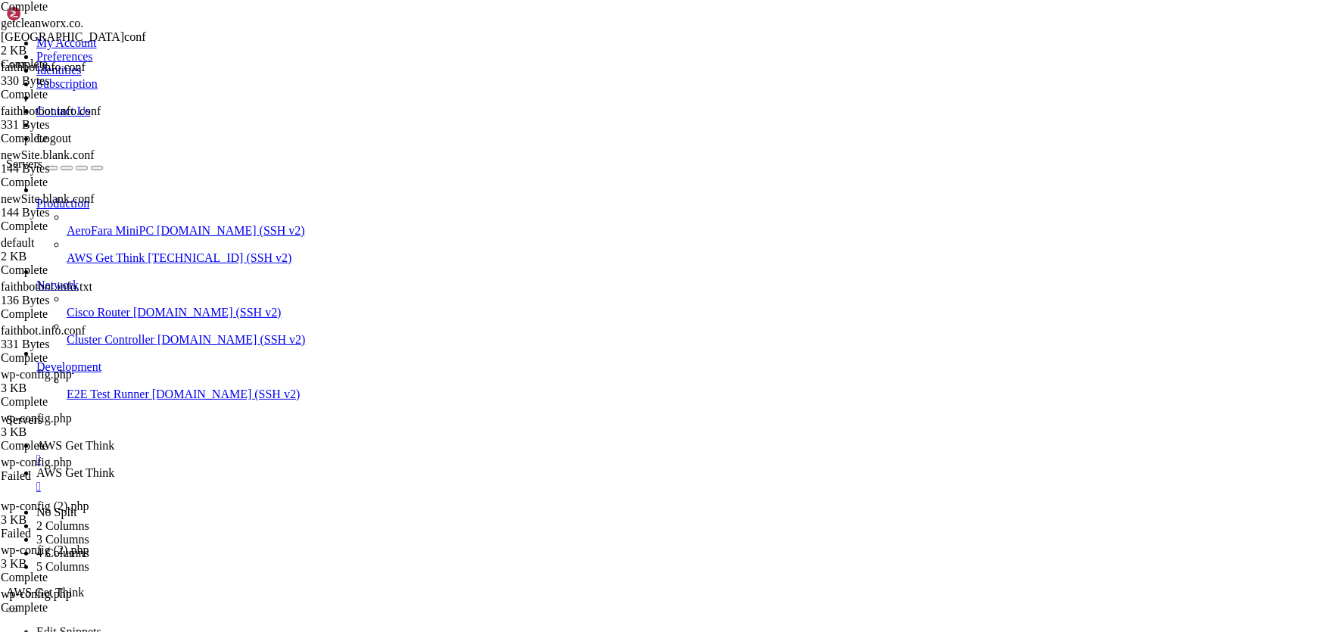
drag, startPoint x: 493, startPoint y: 1259, endPoint x: 271, endPoint y: 879, distance: 439.9
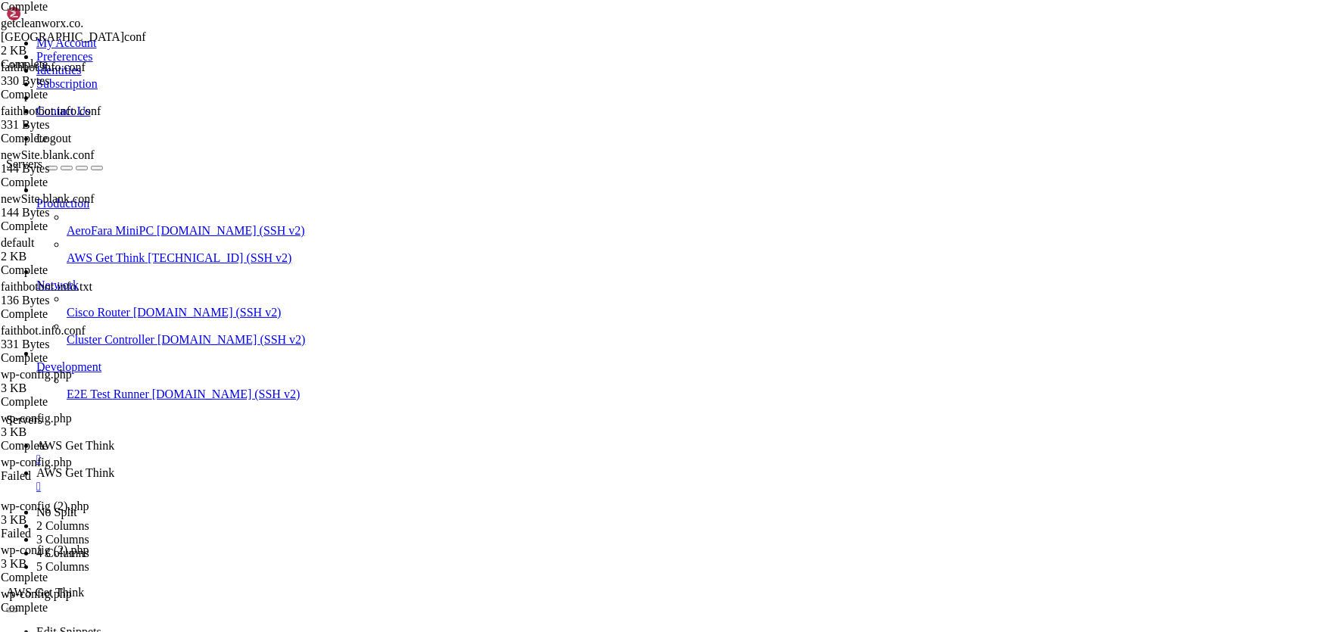
drag, startPoint x: 761, startPoint y: 1125, endPoint x: 348, endPoint y: 954, distance: 447.2
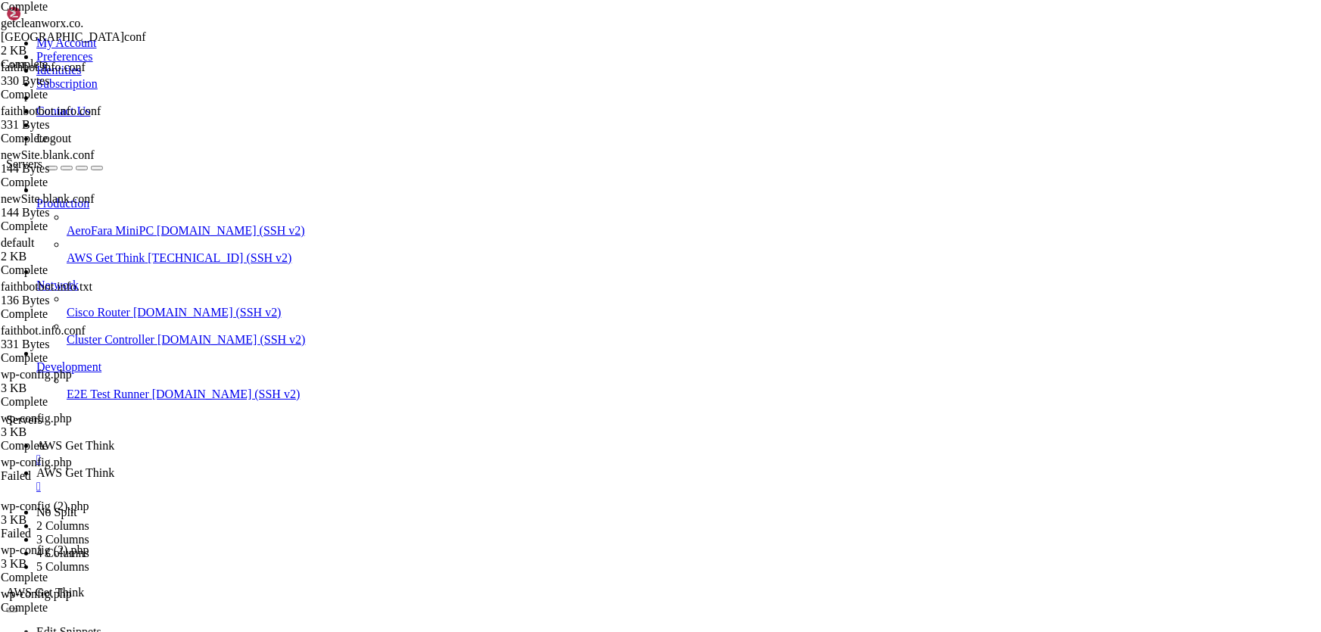
drag, startPoint x: 942, startPoint y: 1182, endPoint x: 756, endPoint y: 1086, distance: 209.5
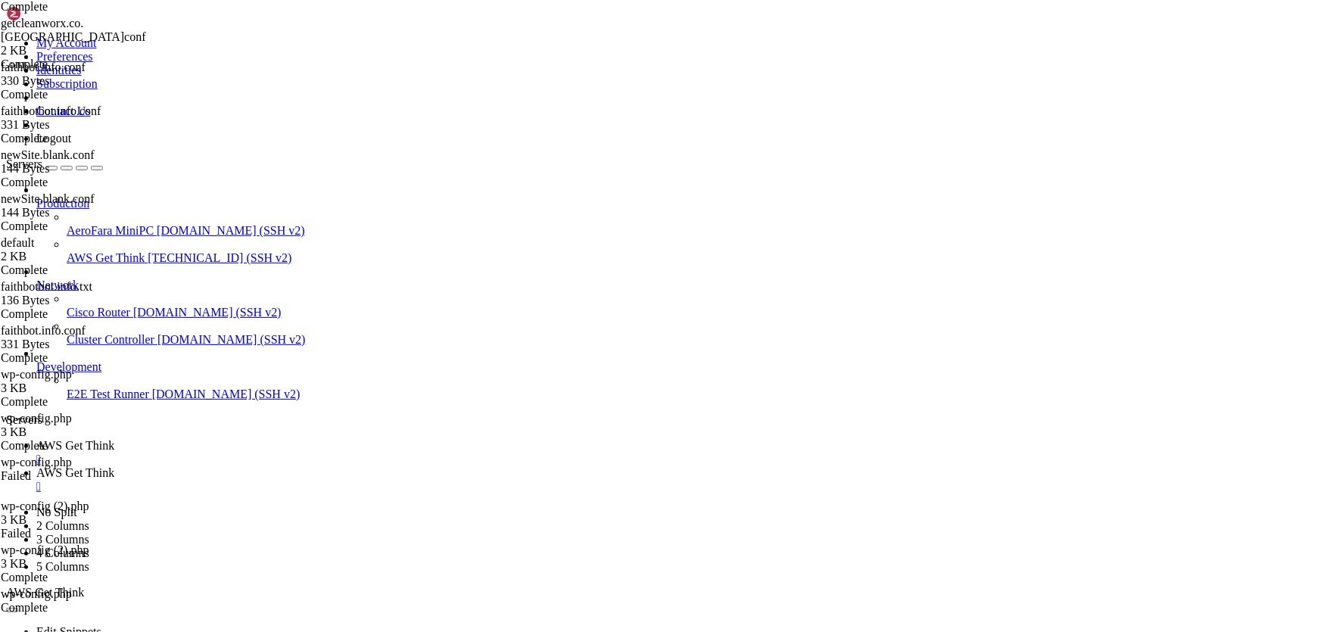
scroll to position [49521, 0]
drag, startPoint x: 699, startPoint y: 1013, endPoint x: 584, endPoint y: 1194, distance: 215.0
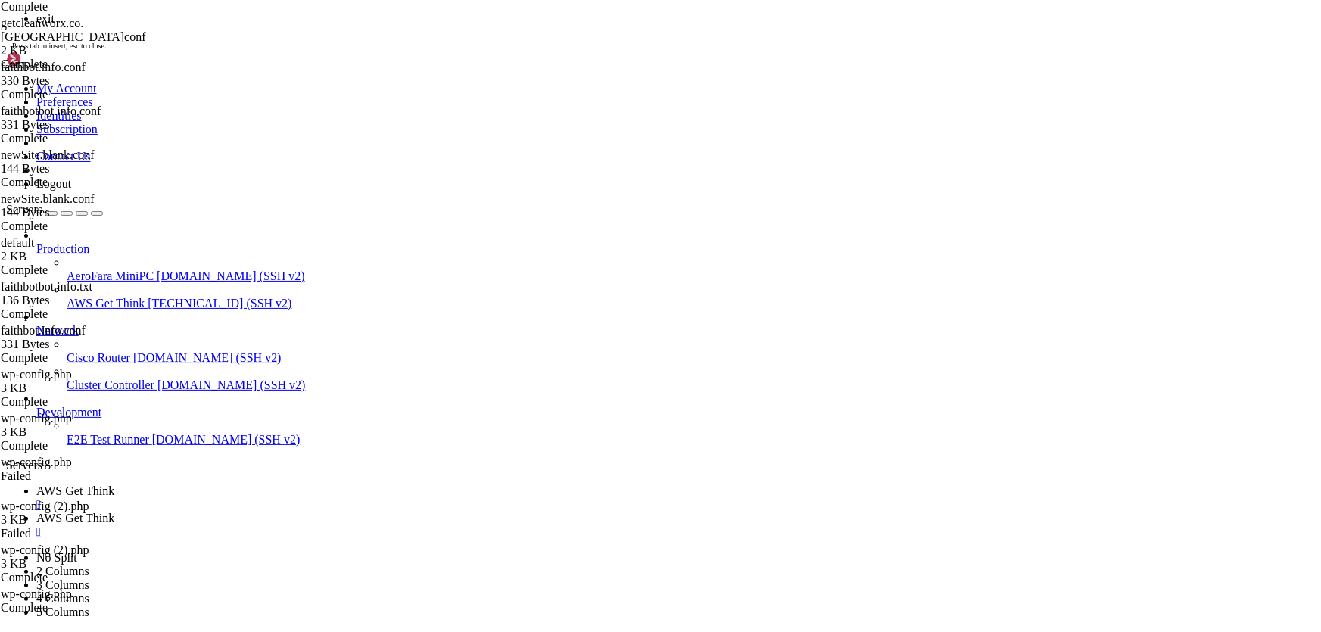
scroll to position [49548, 0]
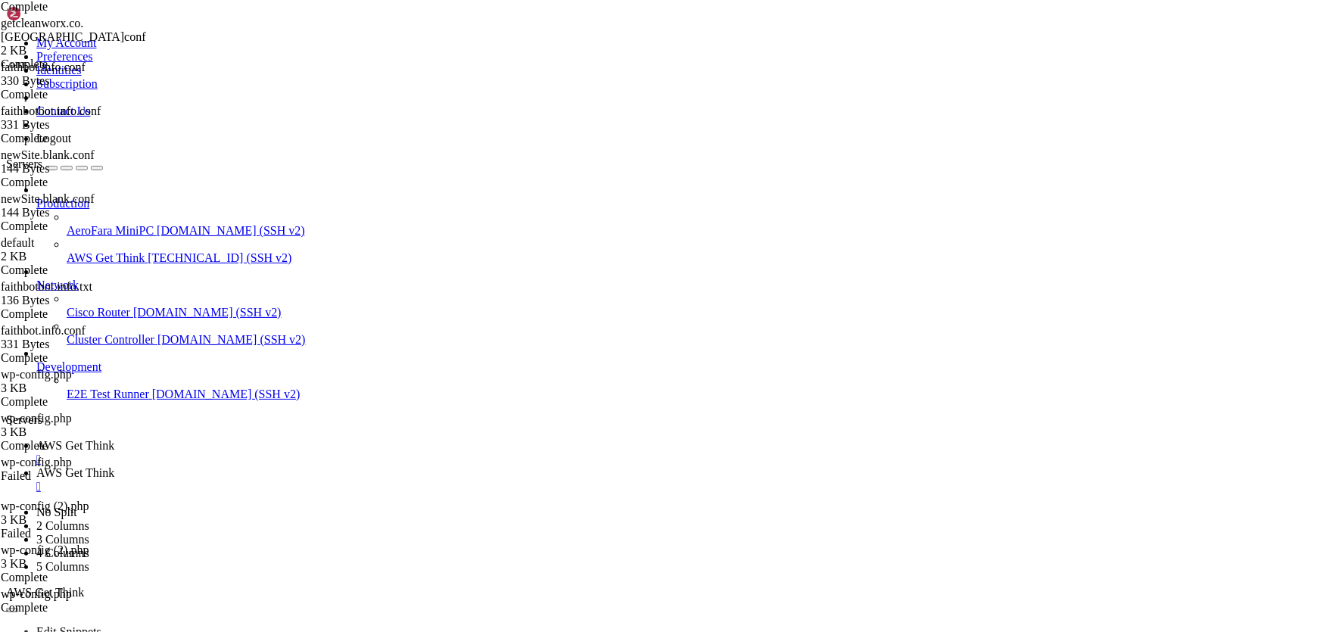
scroll to position [49728, 0]
drag, startPoint x: 481, startPoint y: 901, endPoint x: 58, endPoint y: 898, distance: 422.3
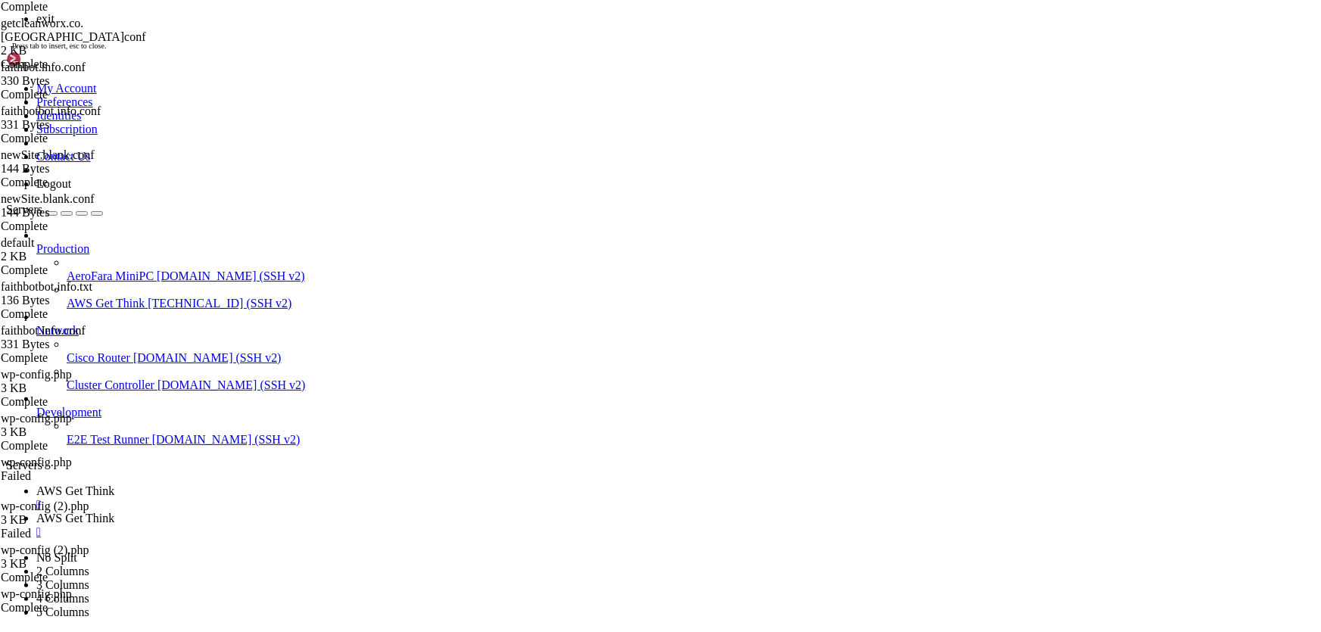
scroll to position [49753, 0]
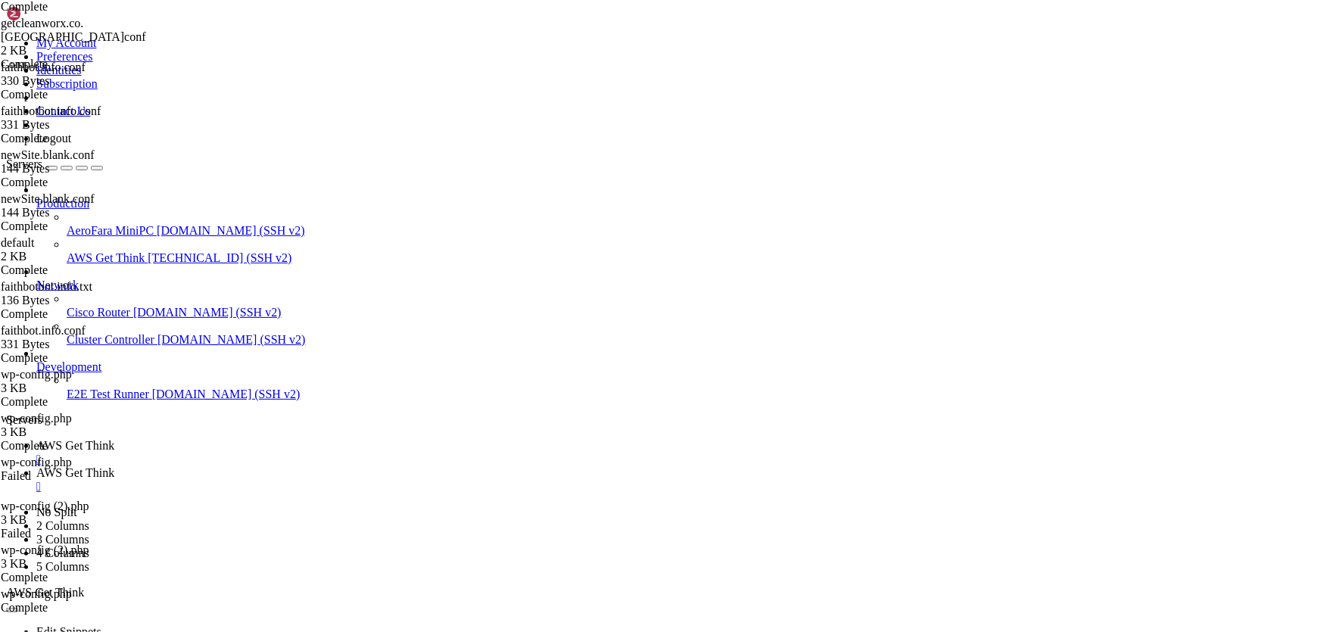
click at [114, 466] on span "AWS Get Think" at bounding box center [75, 472] width 78 height 13
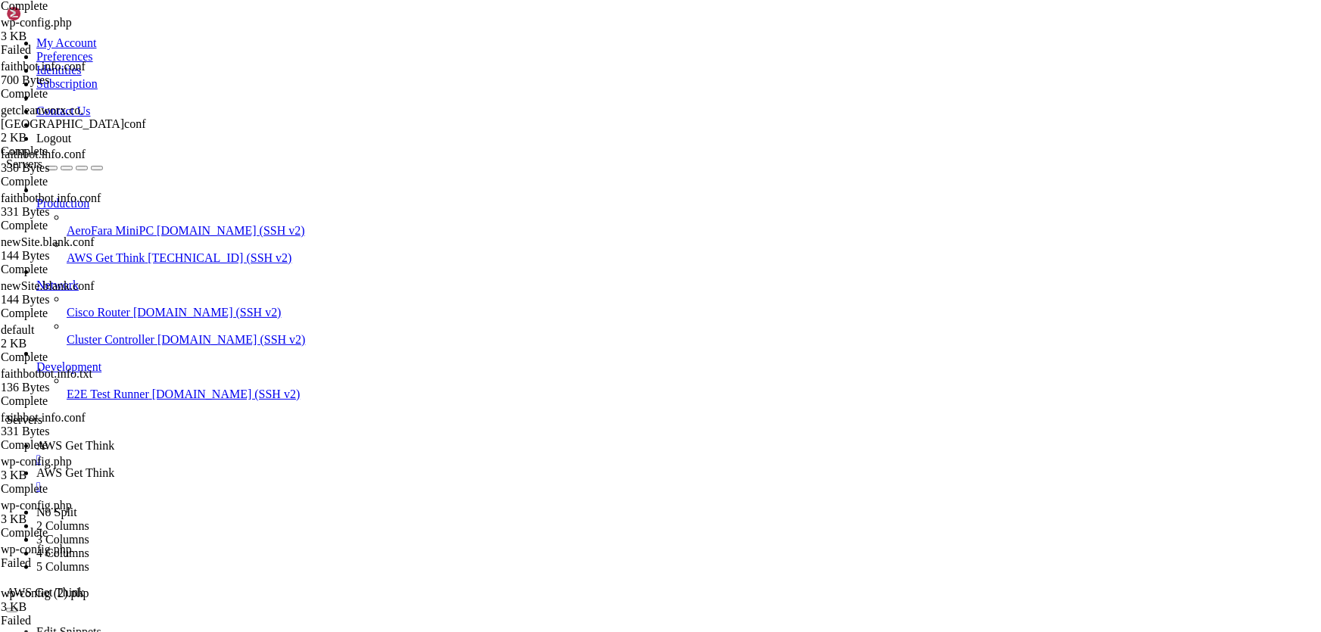
scroll to position [41, 0]
drag, startPoint x: 400, startPoint y: 235, endPoint x: 319, endPoint y: 231, distance: 81.1
drag, startPoint x: 363, startPoint y: 260, endPoint x: 319, endPoint y: 263, distance: 43.2
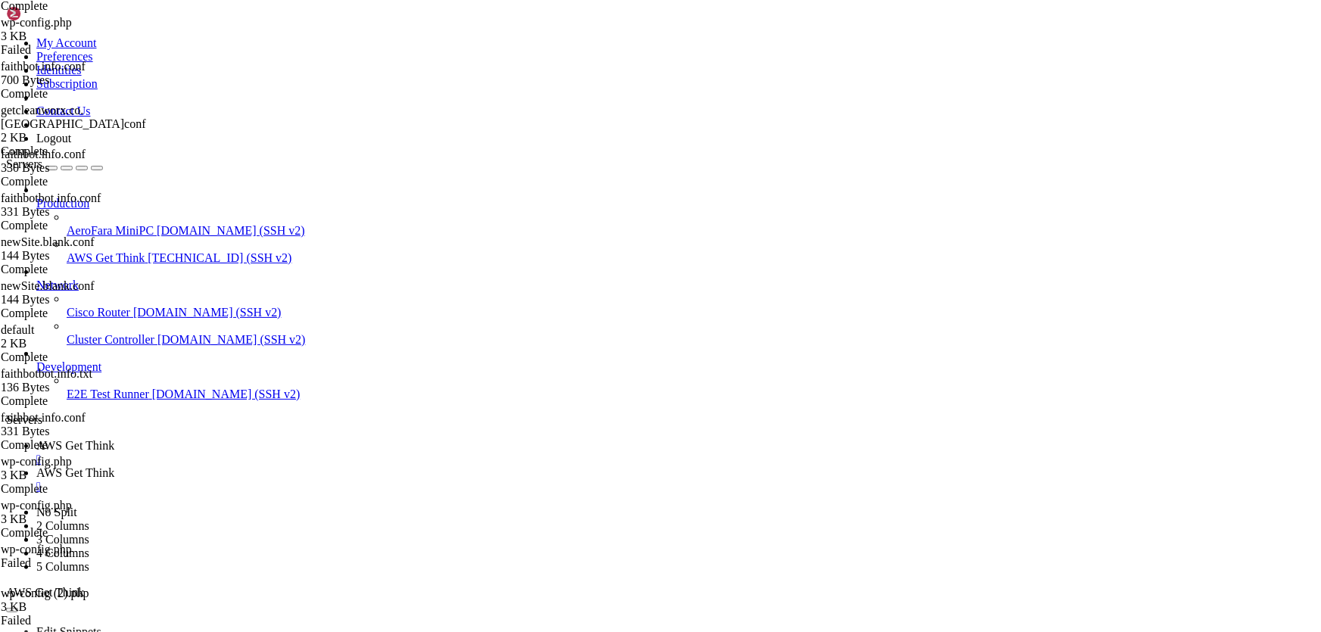
paste textarea "faithbotuser"
drag, startPoint x: 408, startPoint y: 289, endPoint x: 335, endPoint y: 289, distance: 73.4
paste textarea "StrongPasswordHere"
type textarea "define( 'DB_PASSWORD', 'StrongPasswordHere' );"
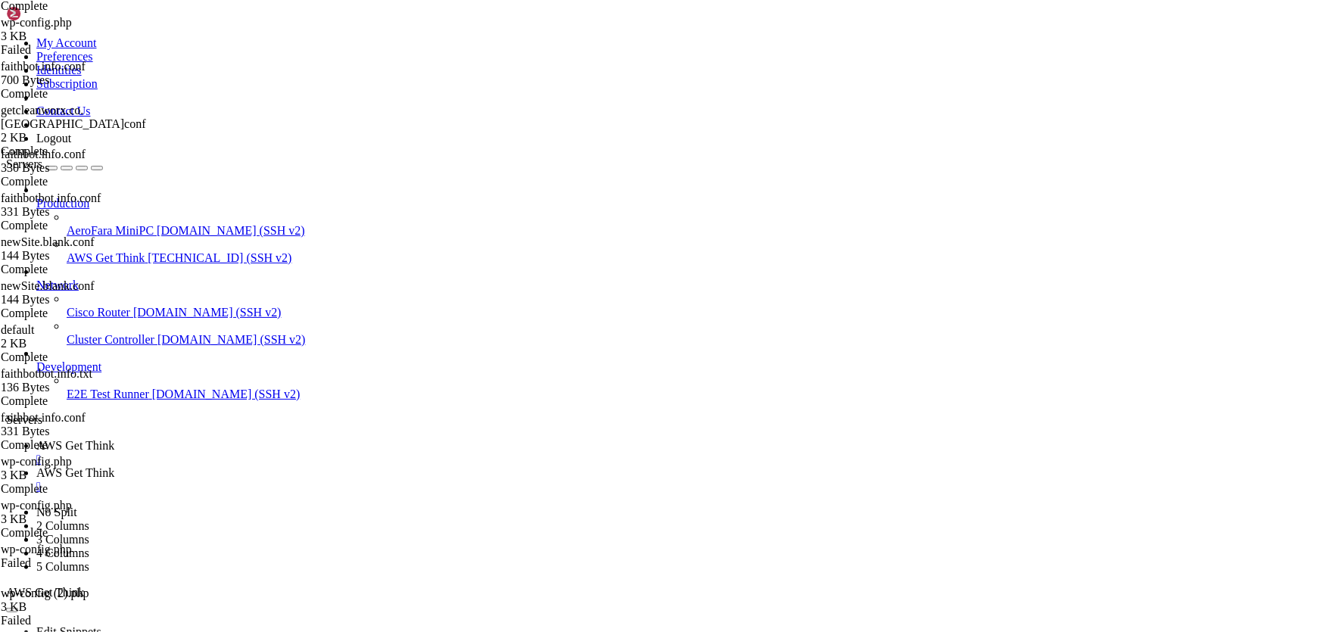
type input "/var/www/html/[DOMAIN_NAME][URL]"
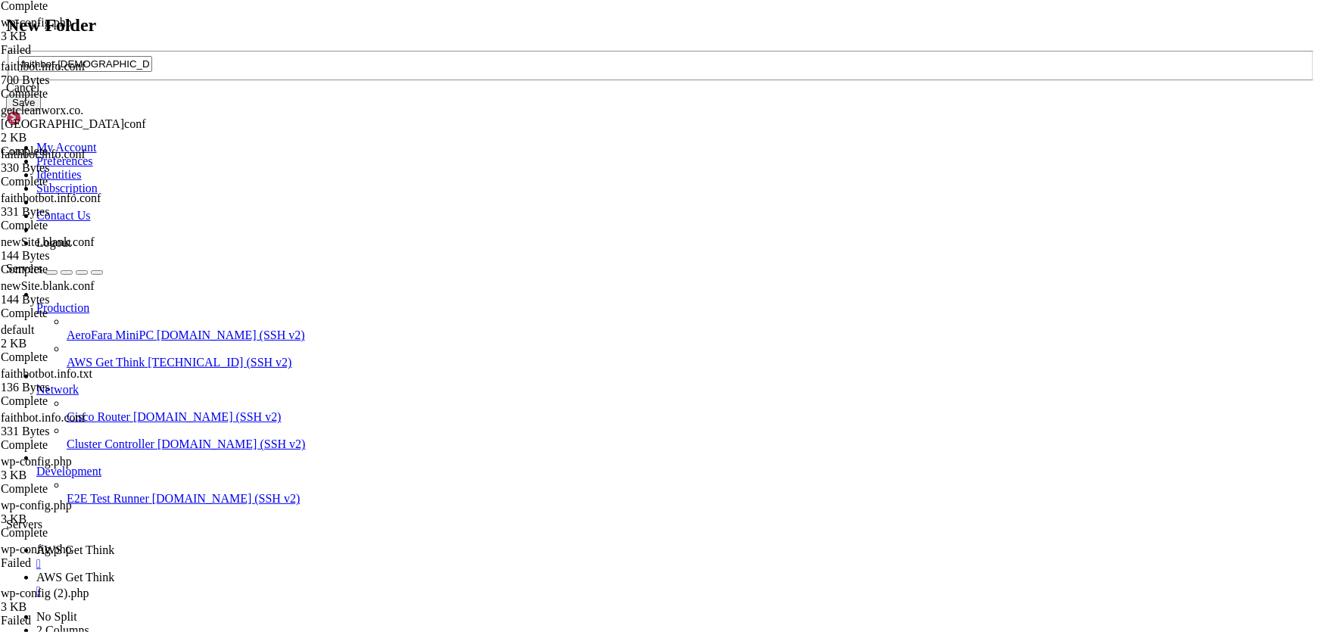
type input "faithbot-[DEMOGRAPHIC_DATA]"
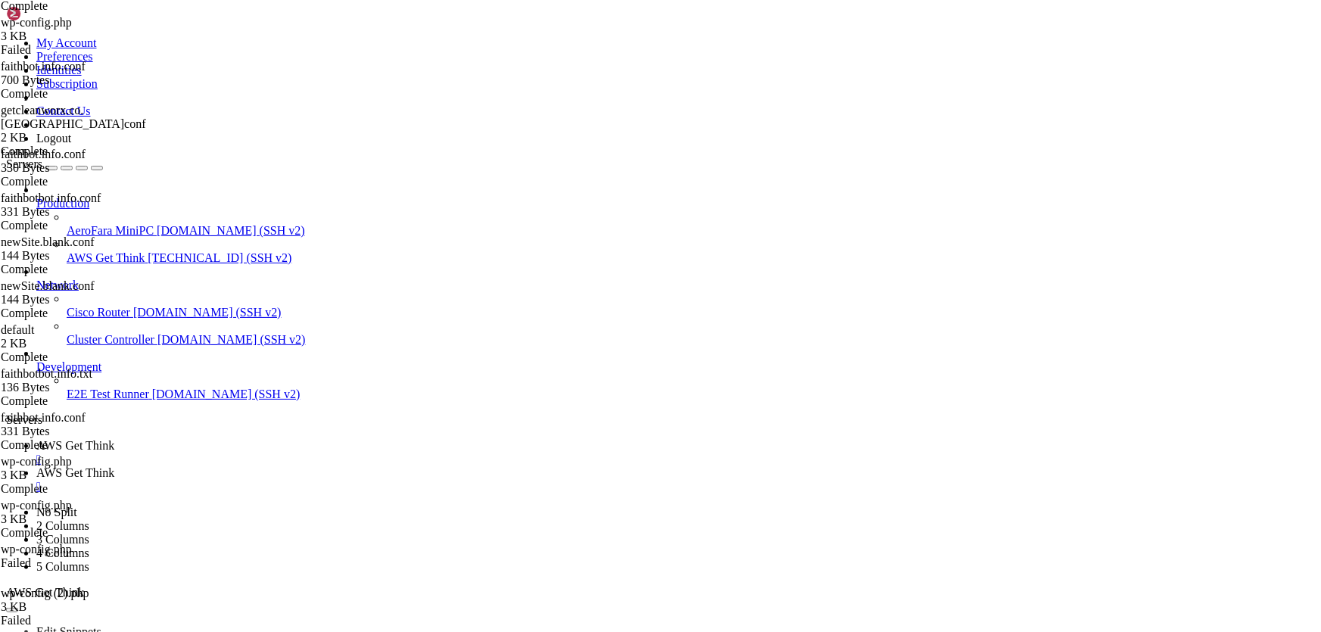
type input "/var/www/html/[DOMAIN_NAME][URL]"
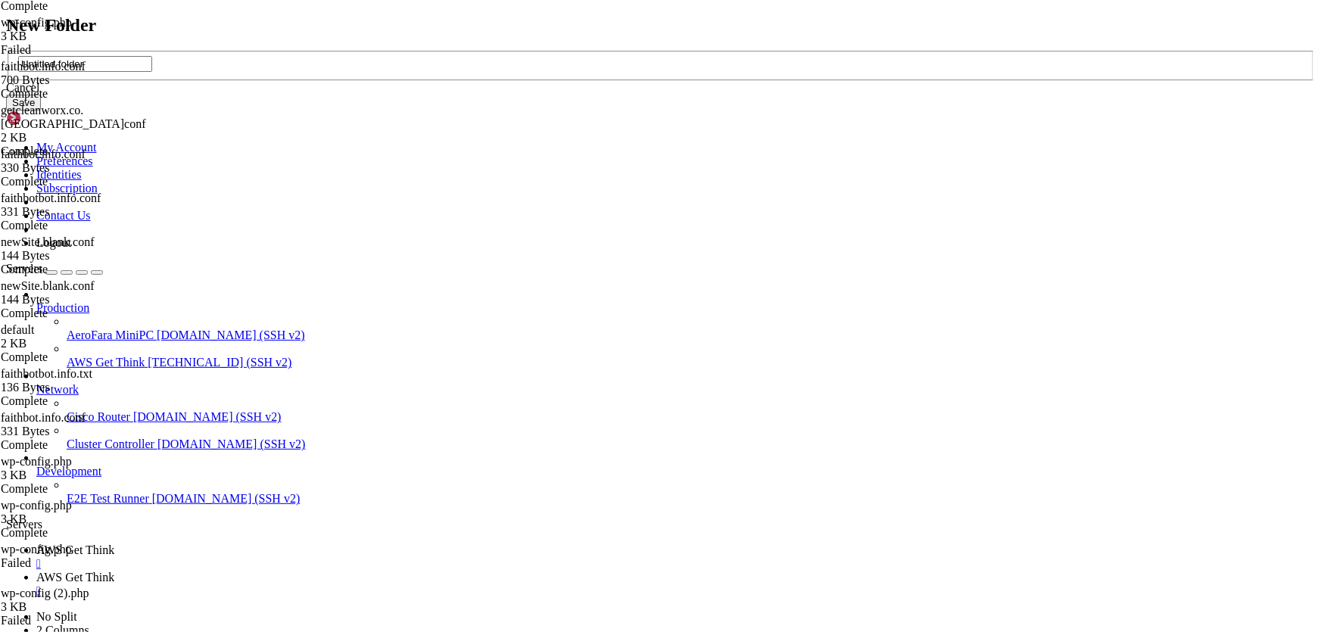
paste input "includes"
type input "includes"
click at [41, 110] on button "Save" at bounding box center [23, 103] width 35 height 16
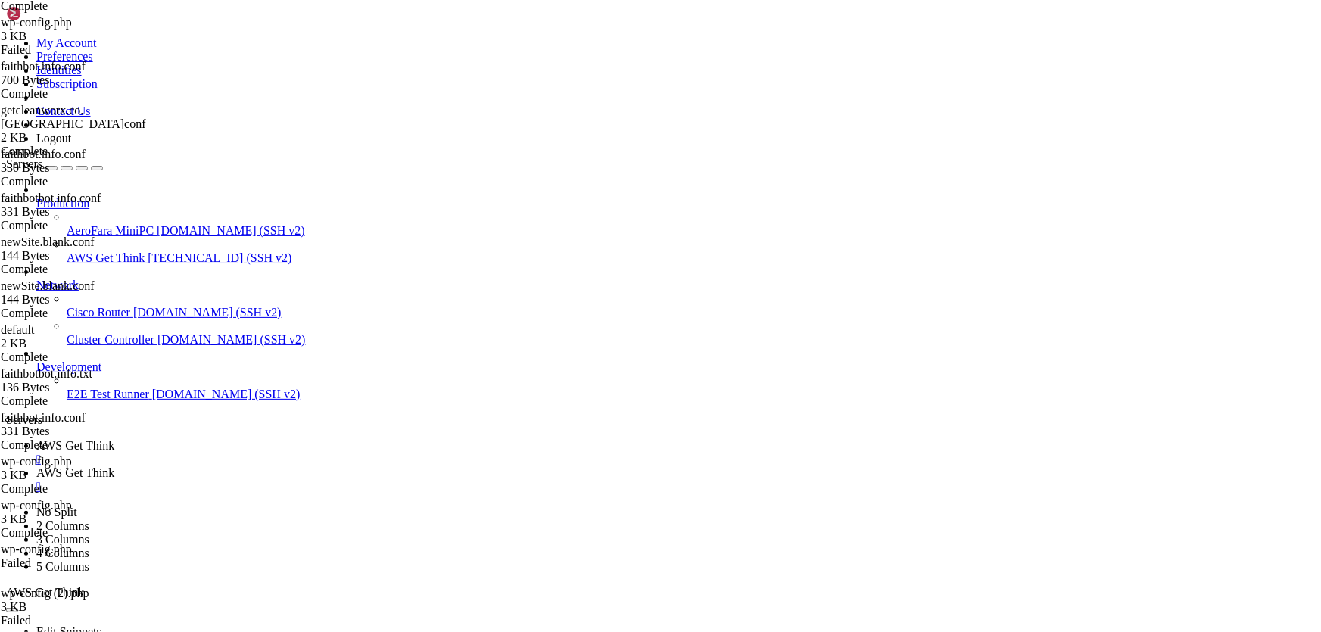
type input "/var/www/html/[DOMAIN_NAME][URL]"
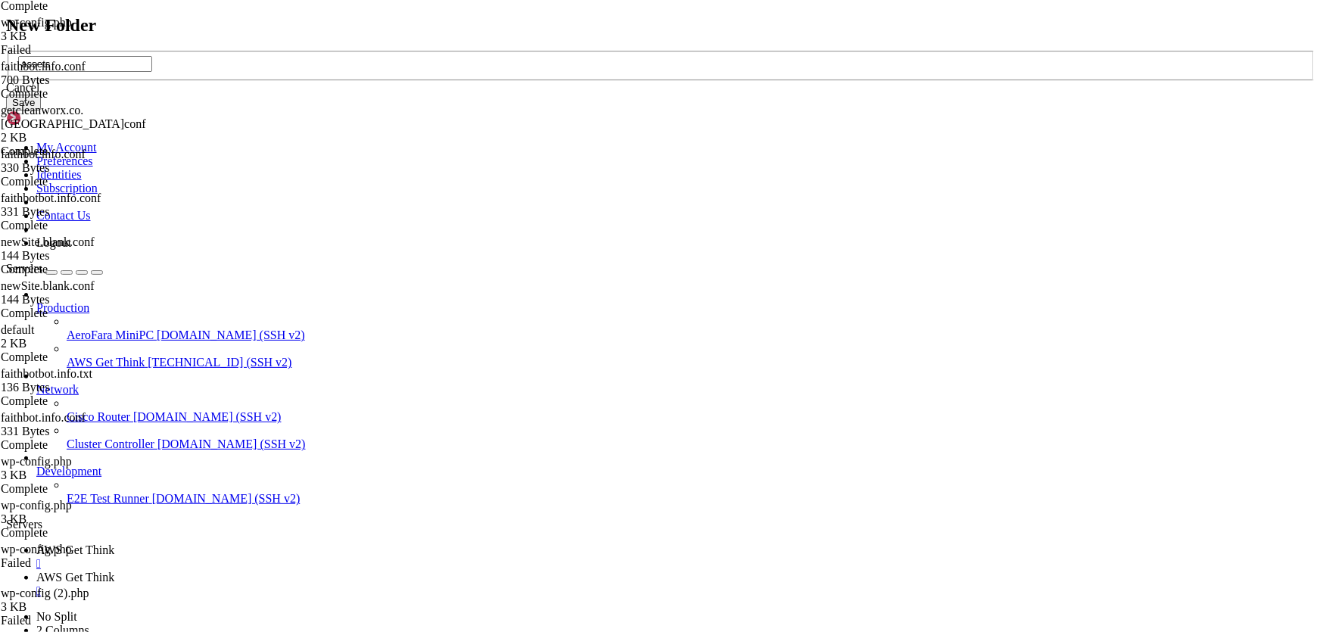
type input "assets"
click at [41, 110] on button "Save" at bounding box center [23, 103] width 35 height 16
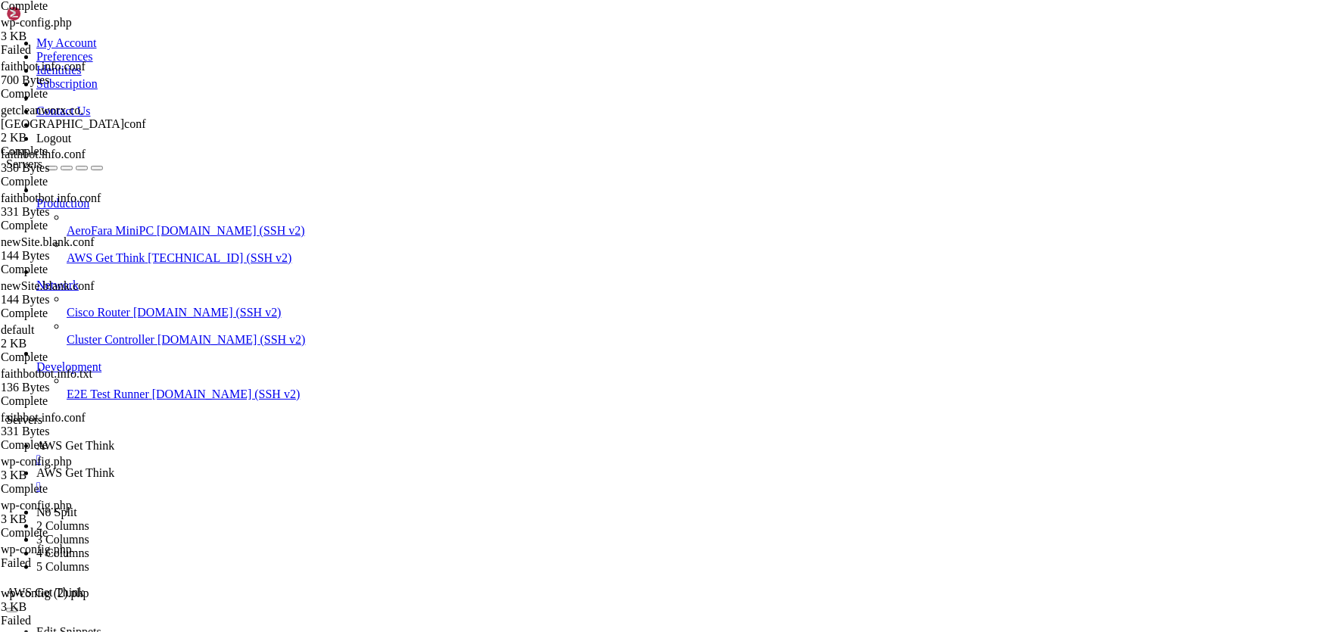
type input "/var/www/html/[DOMAIN_NAME][URL]"
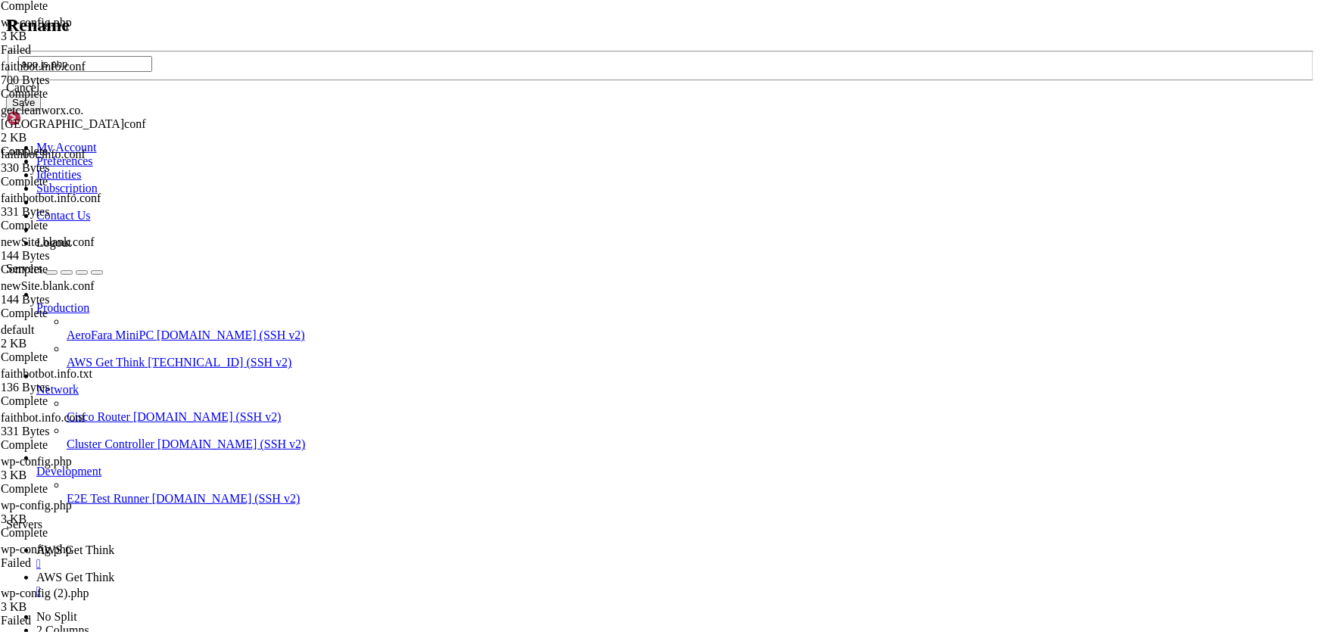
click at [152, 72] on input "app.js.php" at bounding box center [85, 64] width 134 height 16
type input "app.js"
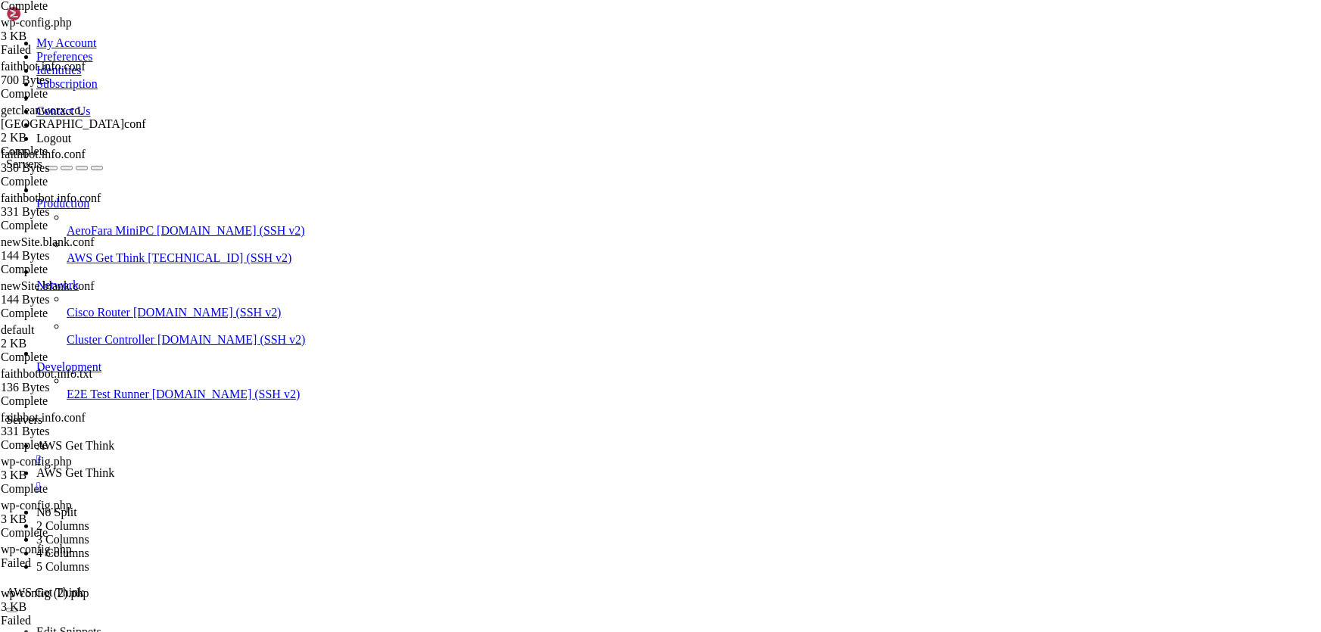
type input "/var/www/html/[DOMAIN_NAME][URL]"
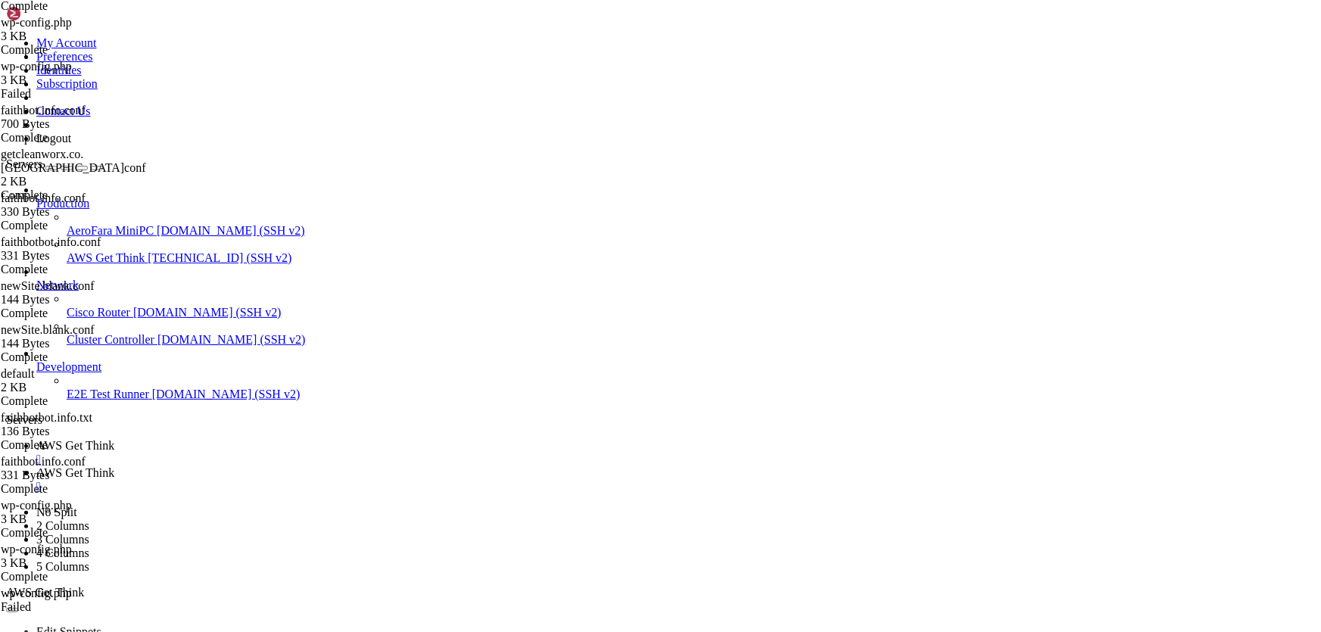
drag, startPoint x: 390, startPoint y: 238, endPoint x: 314, endPoint y: 238, distance: 75.7
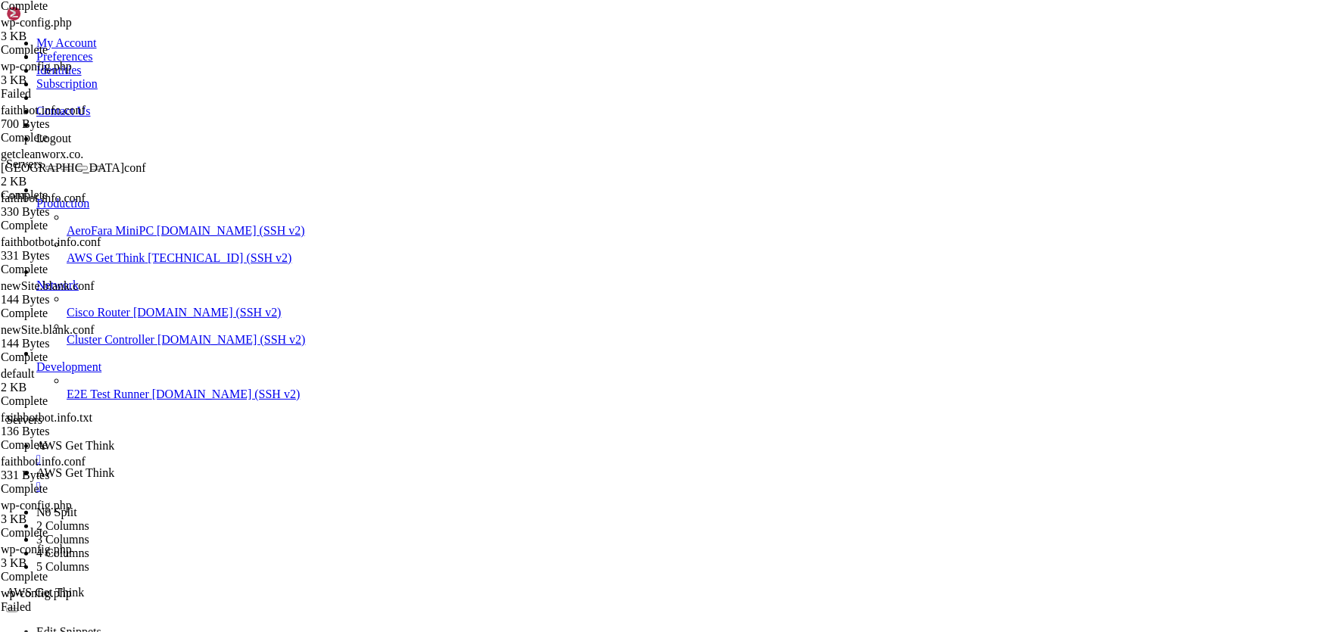
drag, startPoint x: 377, startPoint y: 237, endPoint x: 314, endPoint y: 235, distance: 62.9
drag, startPoint x: 382, startPoint y: 91, endPoint x: 295, endPoint y: 90, distance: 87.0
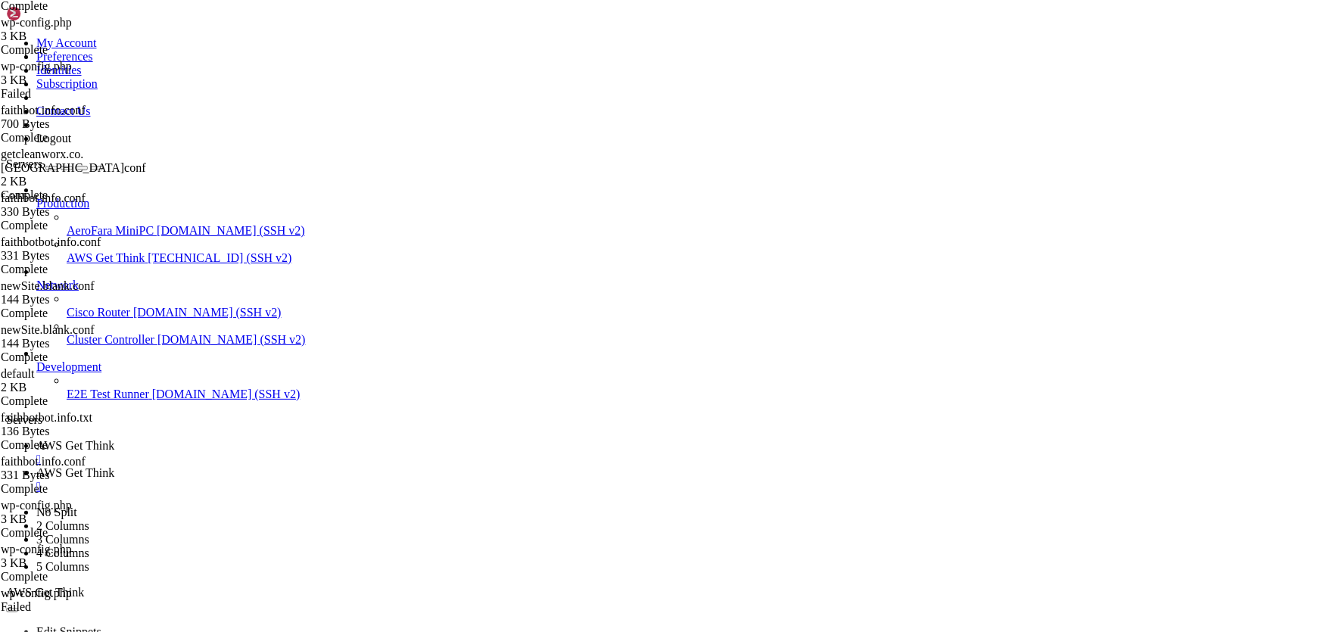
type textarea "* Author: FaithBotPhil + ChatGPT"
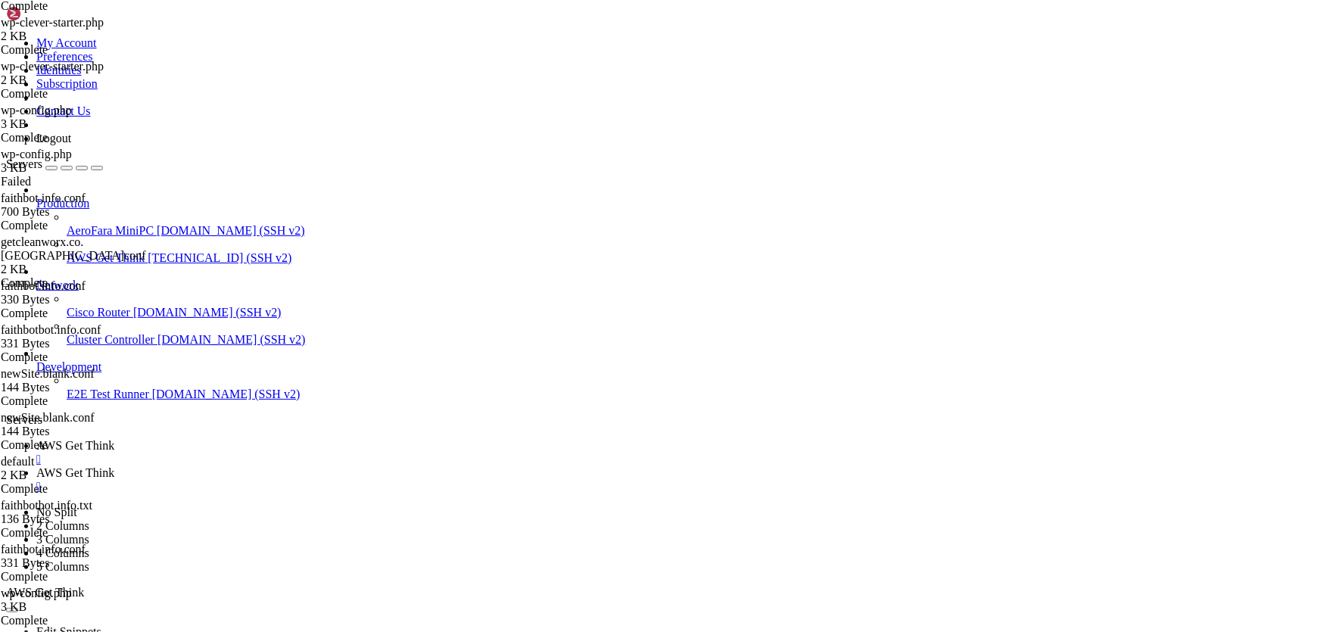
scroll to position [0, 0]
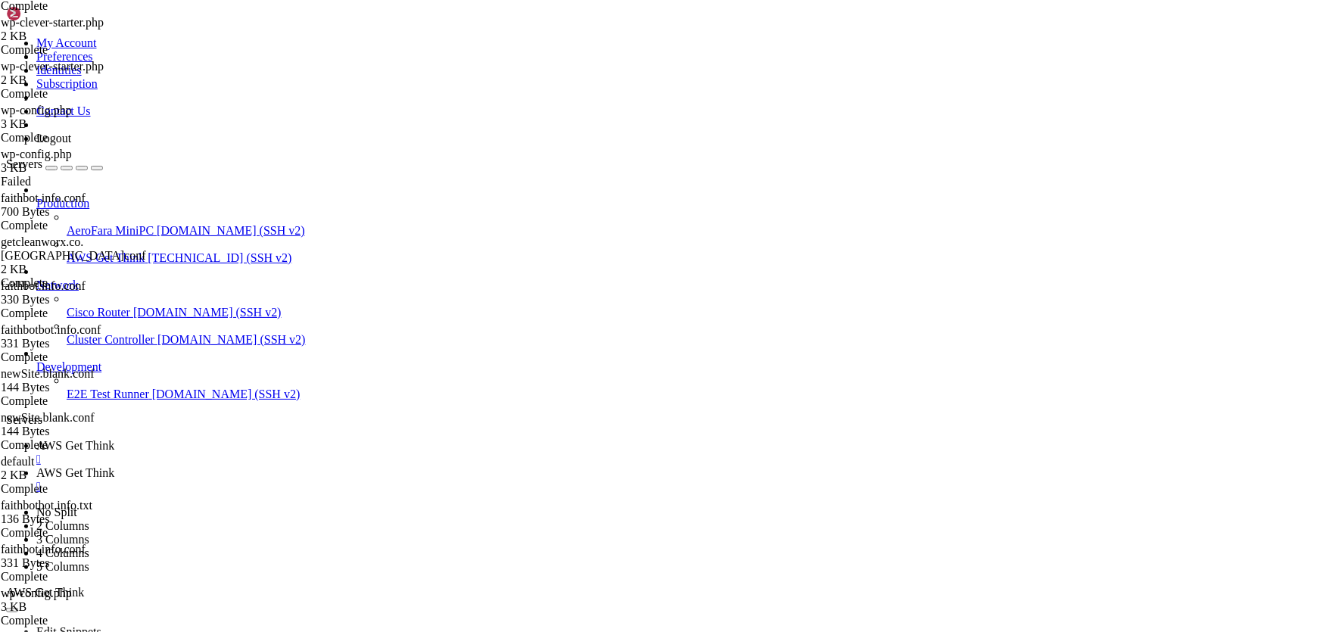
type input "/var/www/html/[DOMAIN_NAME][URL]"
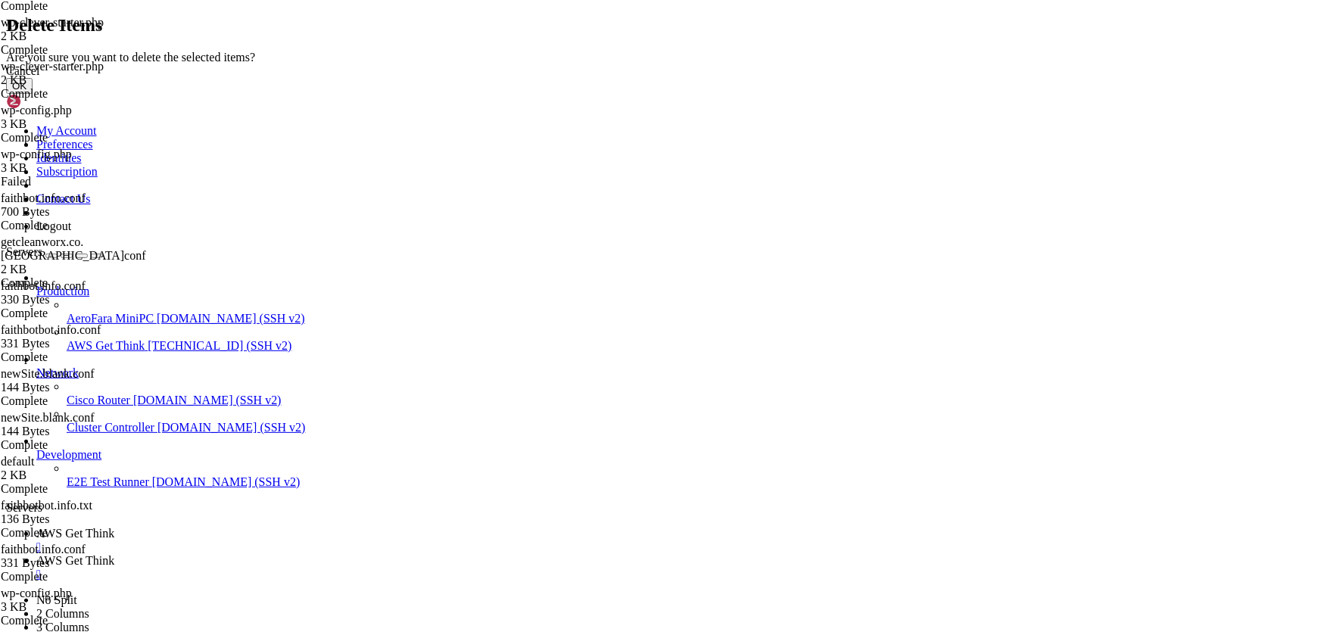
click at [760, 78] on div "Cancel" at bounding box center [660, 71] width 1309 height 14
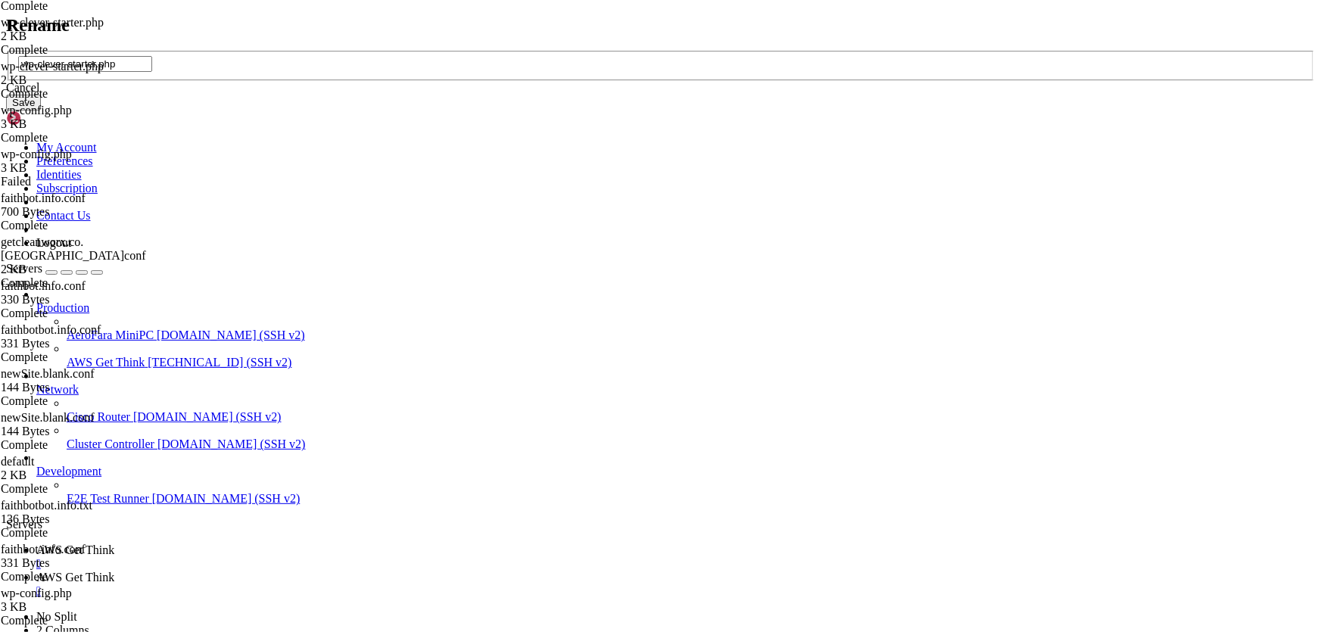
click at [152, 72] on input "wp-clever-starter.php" at bounding box center [85, 64] width 134 height 16
drag, startPoint x: 616, startPoint y: 312, endPoint x: 405, endPoint y: 312, distance: 211.2
click at [412, 111] on div "Rename wp-clever-starter.php Cancel Save" at bounding box center [660, 63] width 1309 height 96
type input "faithbot-[DEMOGRAPHIC_DATA]php"
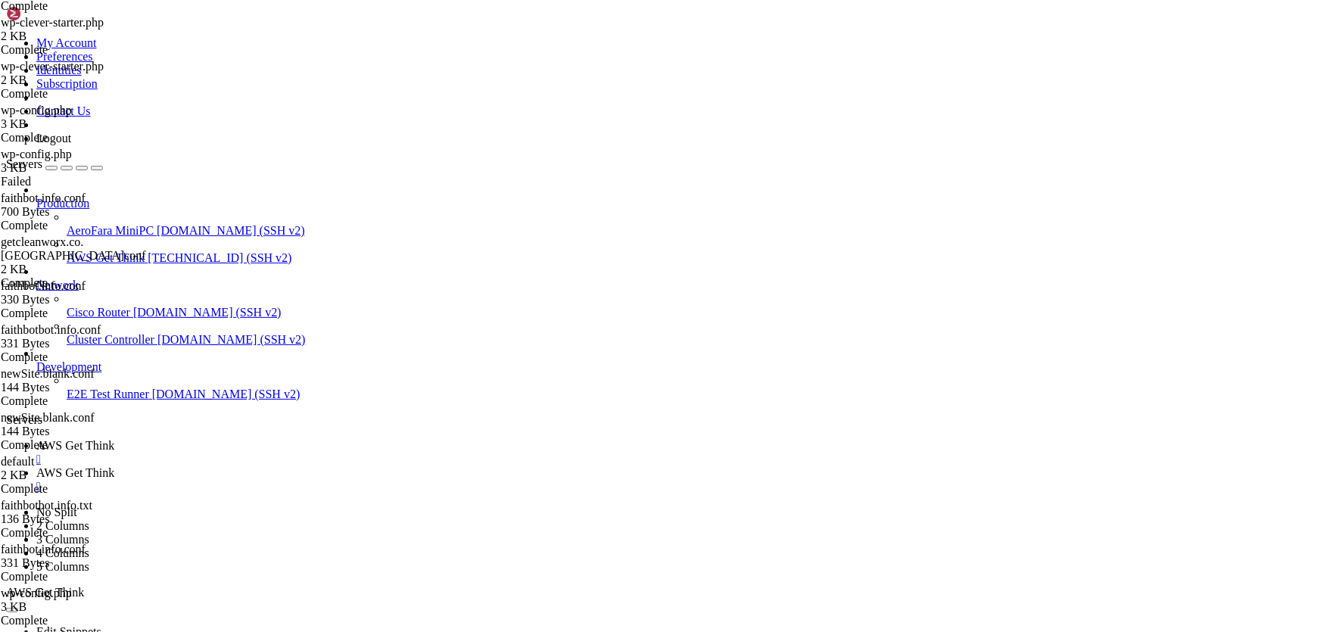
type input "/var/www/html/[DOMAIN_NAME][URL]"
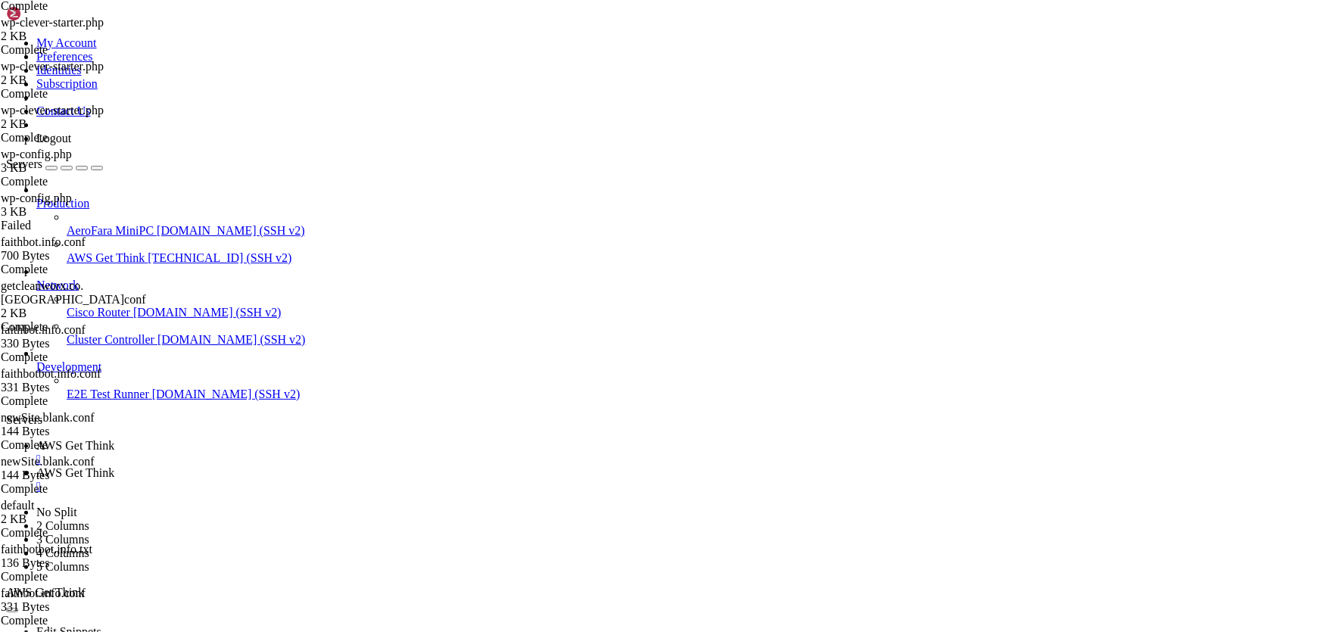
scroll to position [431, 0]
type textarea "add_action( 'admin_head', 'dolly_css' );"
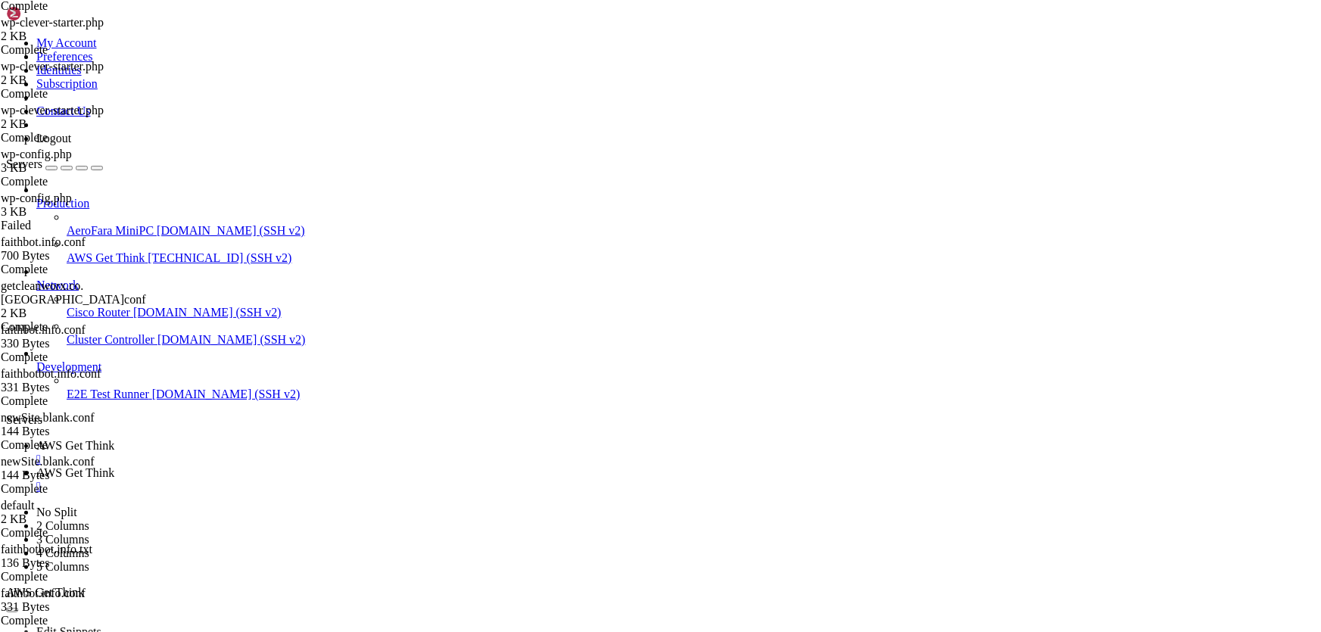
type input "/var/www/html/[DOMAIN_NAME][URL]"
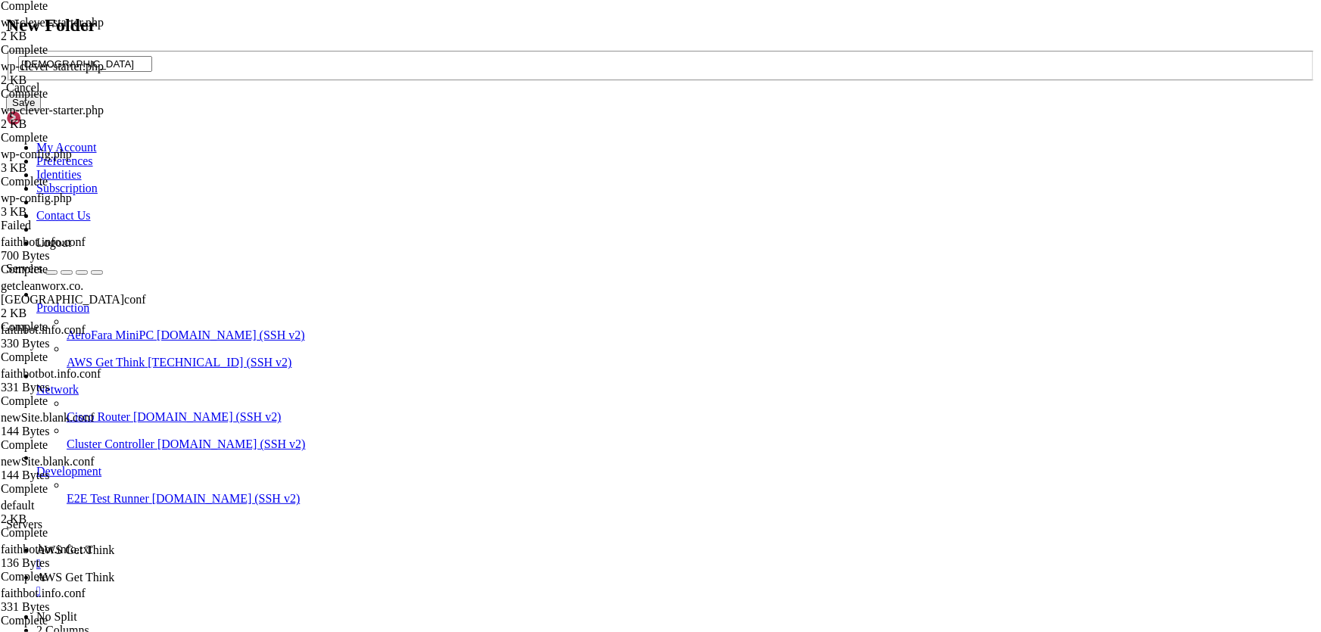
type input "[DEMOGRAPHIC_DATA]"
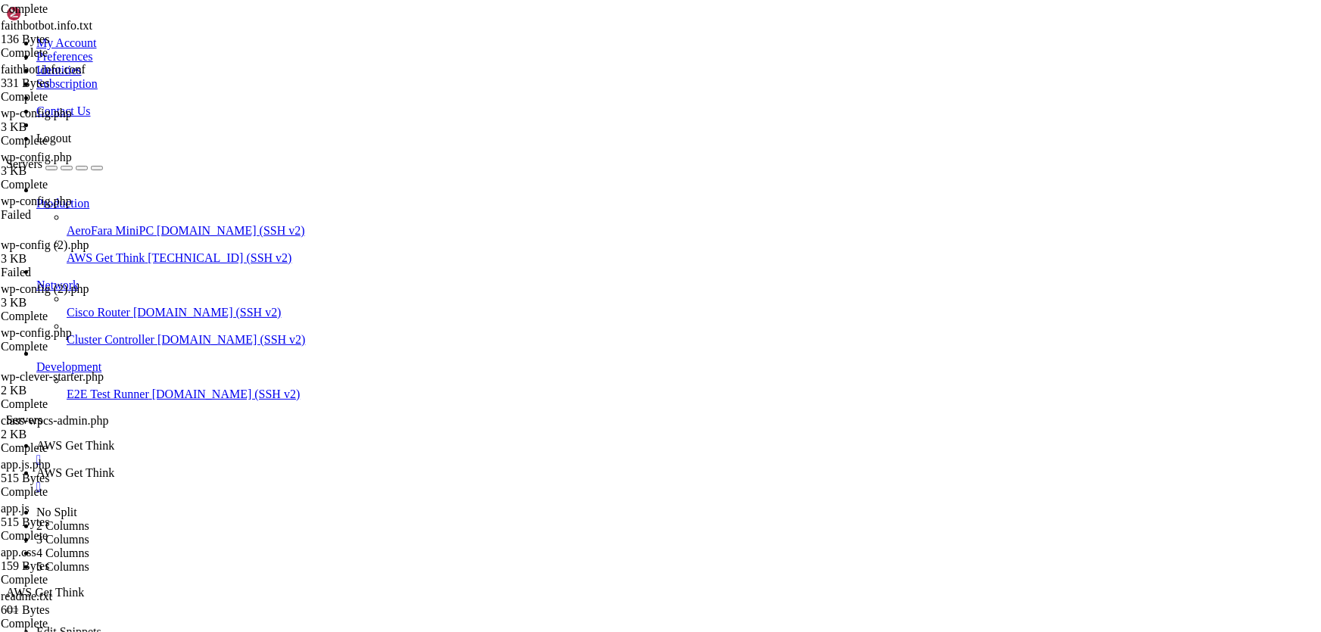
scroll to position [687, 0]
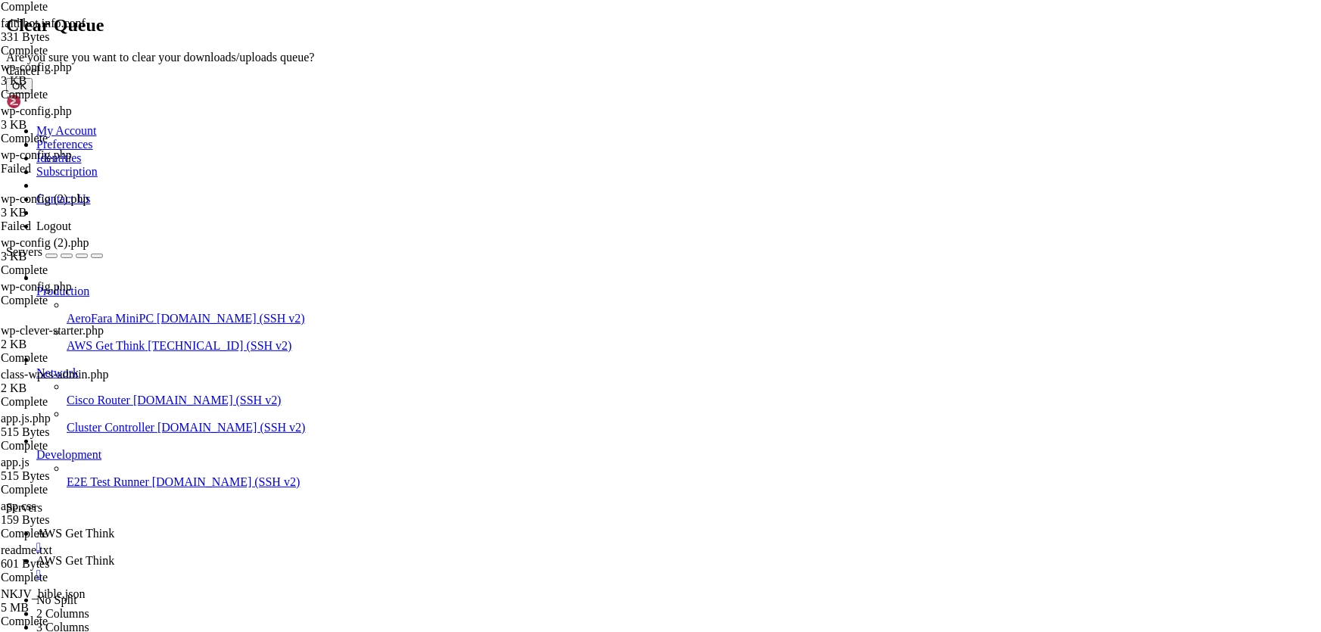
click at [33, 94] on button "OK" at bounding box center [19, 86] width 26 height 16
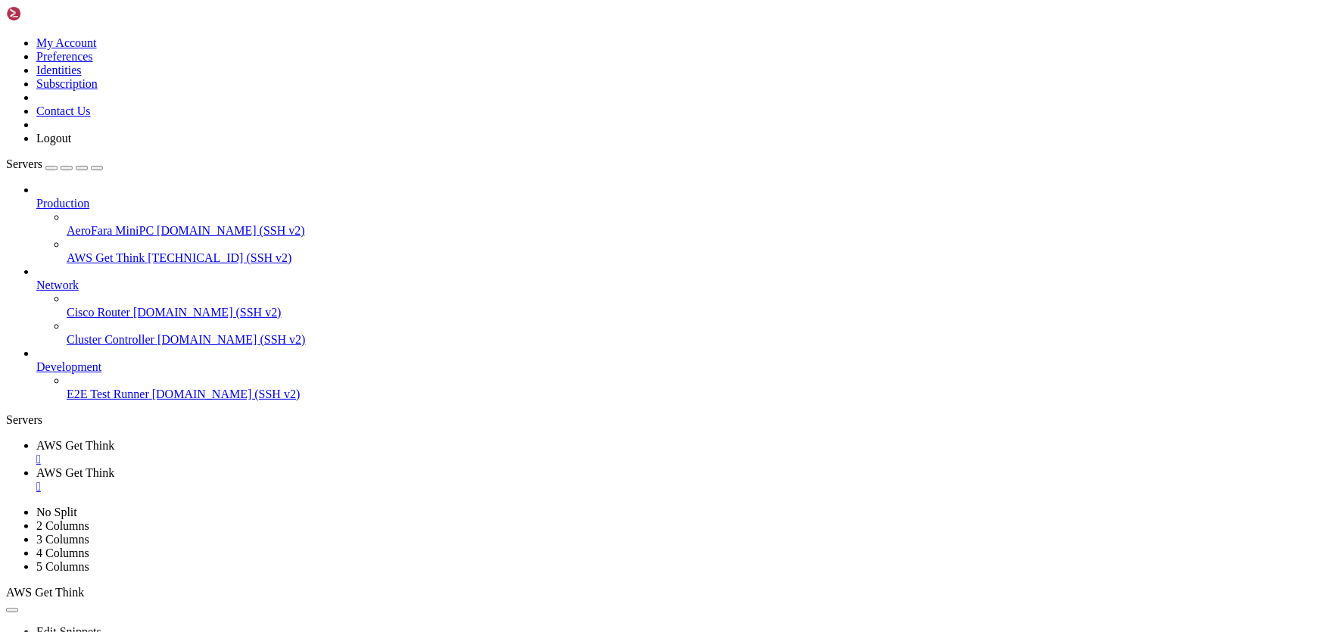
type input "/var/www/html/[DOMAIN_NAME][URL]"
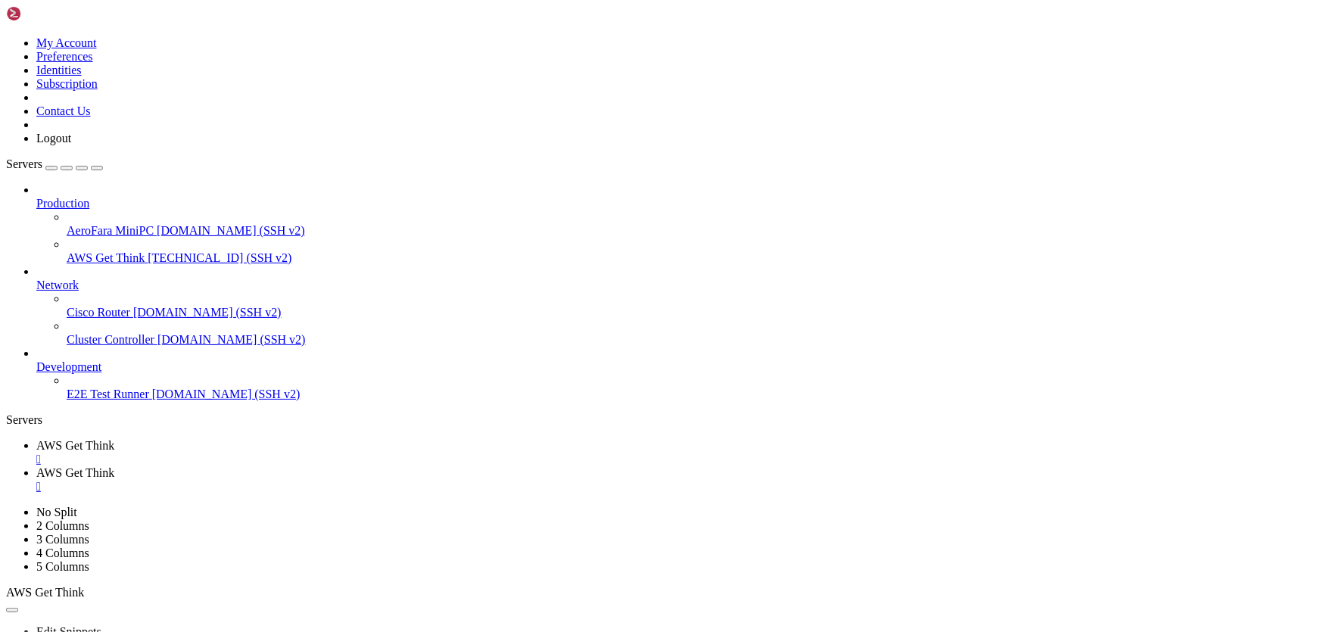
type textarea "add_action( 'admin_head', 'dolly_css' );"
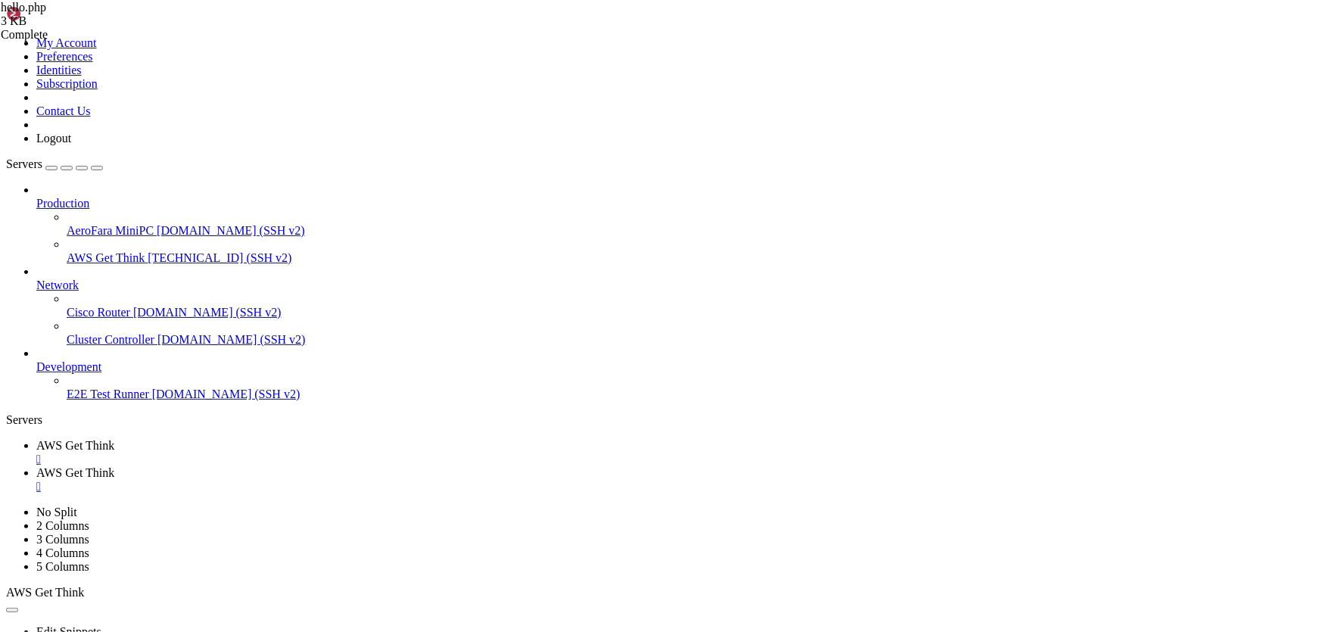
type input "/var/www/html/[DOMAIN_NAME][URL]"
drag, startPoint x: 227, startPoint y: 190, endPoint x: 474, endPoint y: 648, distance: 520.1
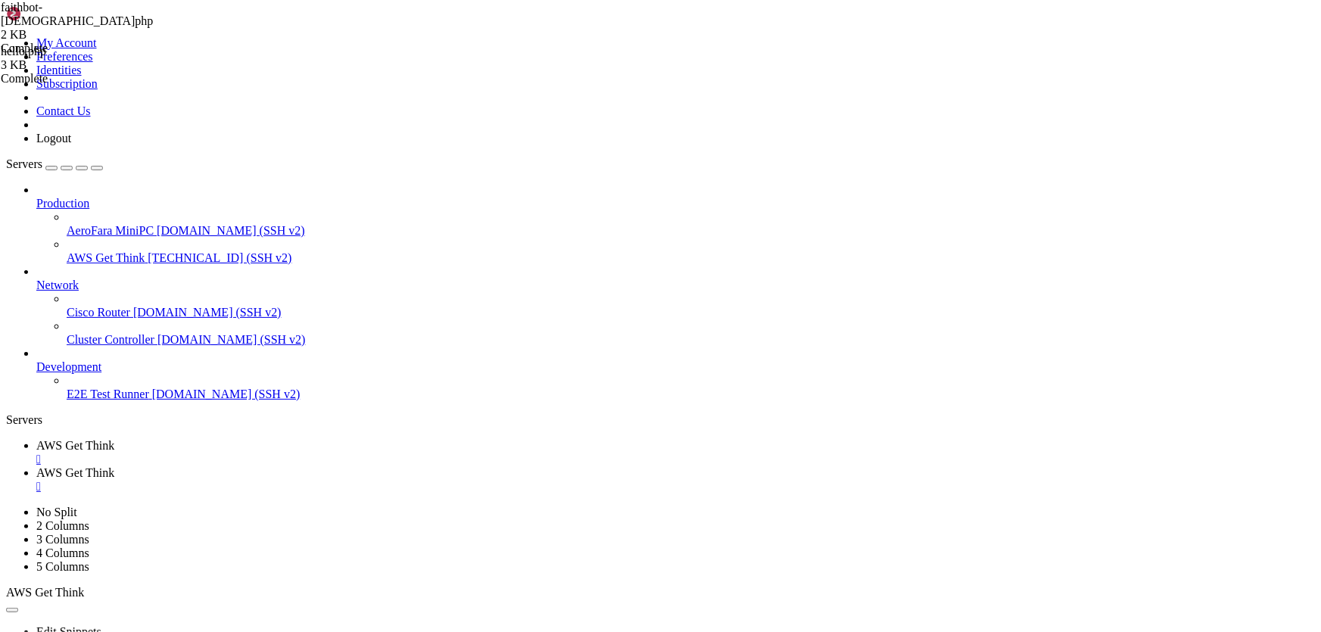
scroll to position [0, 0]
drag, startPoint x: 378, startPoint y: 157, endPoint x: 294, endPoint y: 160, distance: 84.1
type textarea "* Text Domain: [DEMOGRAPHIC_DATA]"
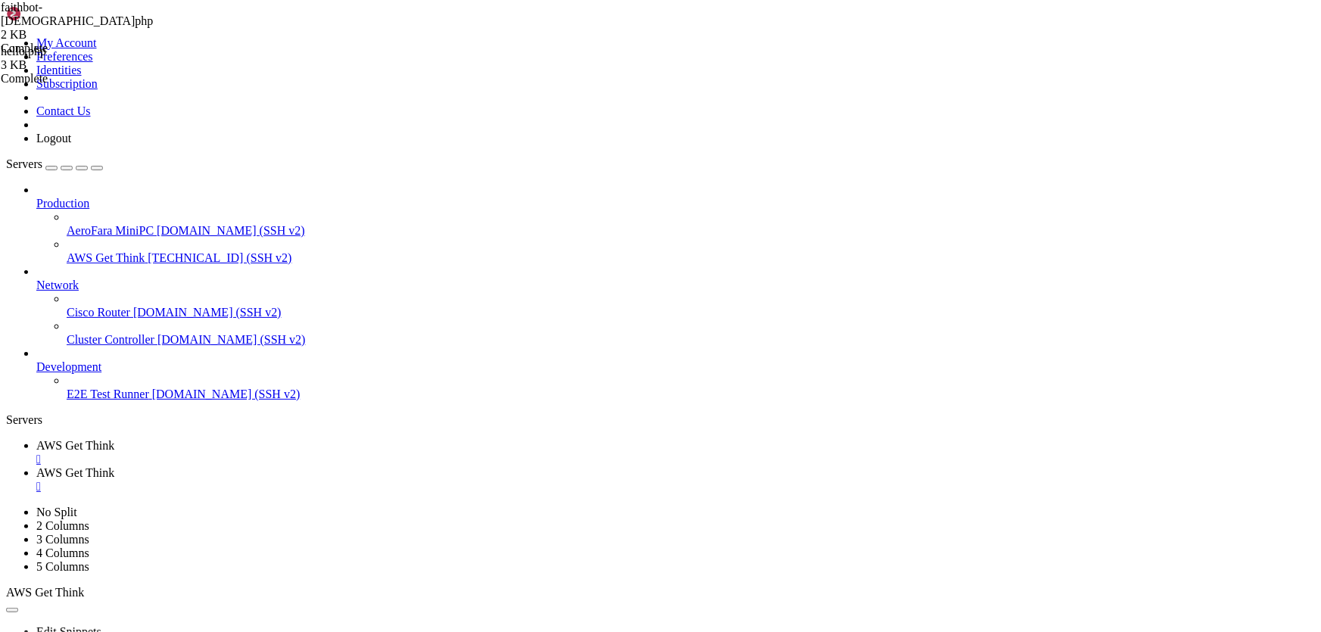
type input "/var/www/html/[DOMAIN_NAME][URL]"
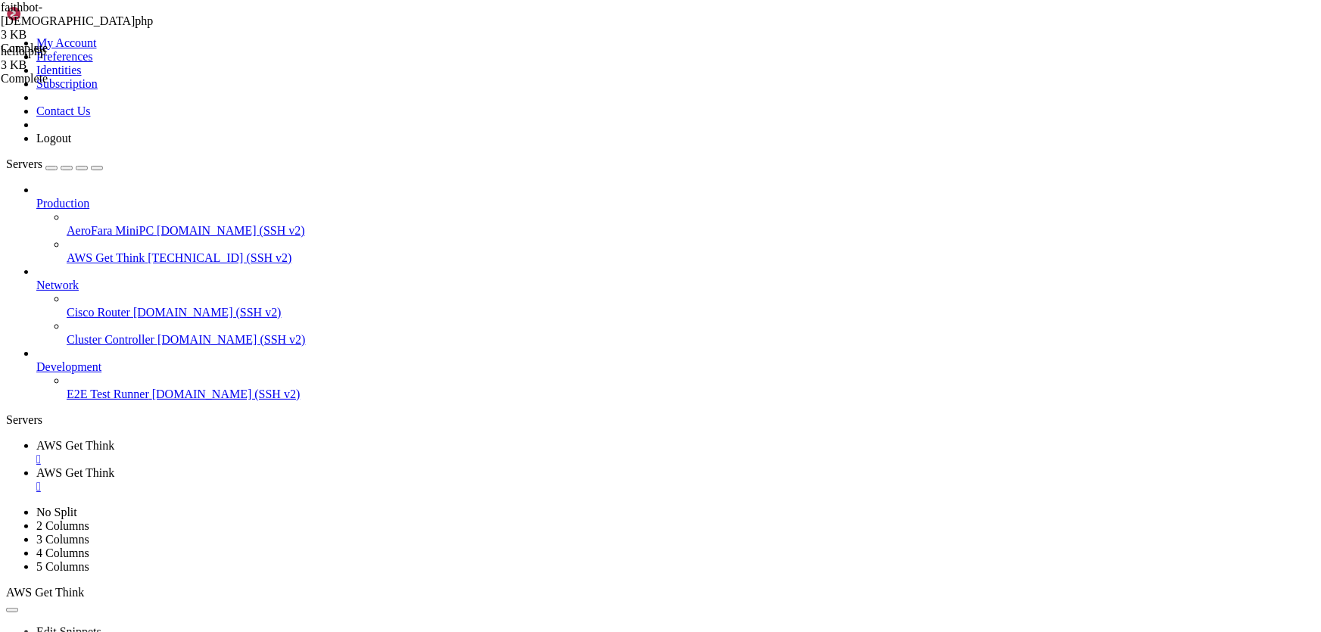
drag, startPoint x: 422, startPoint y: 192, endPoint x: 346, endPoint y: 193, distance: 76.4
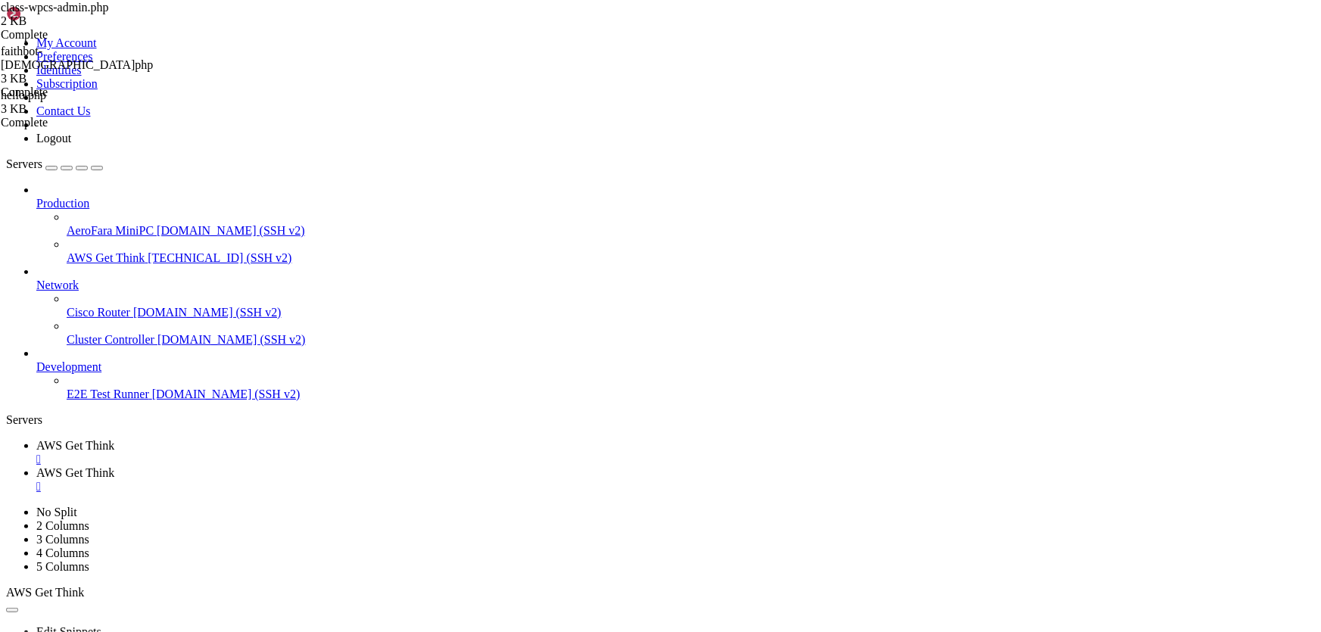
drag, startPoint x: 408, startPoint y: 194, endPoint x: 347, endPoint y: 191, distance: 60.6
drag, startPoint x: 422, startPoint y: 201, endPoint x: 344, endPoint y: 201, distance: 77.2
type textarea "__( 'WP Clever Starter', 'FaithBot-[DEMOGRAPHIC_DATA]' ),"
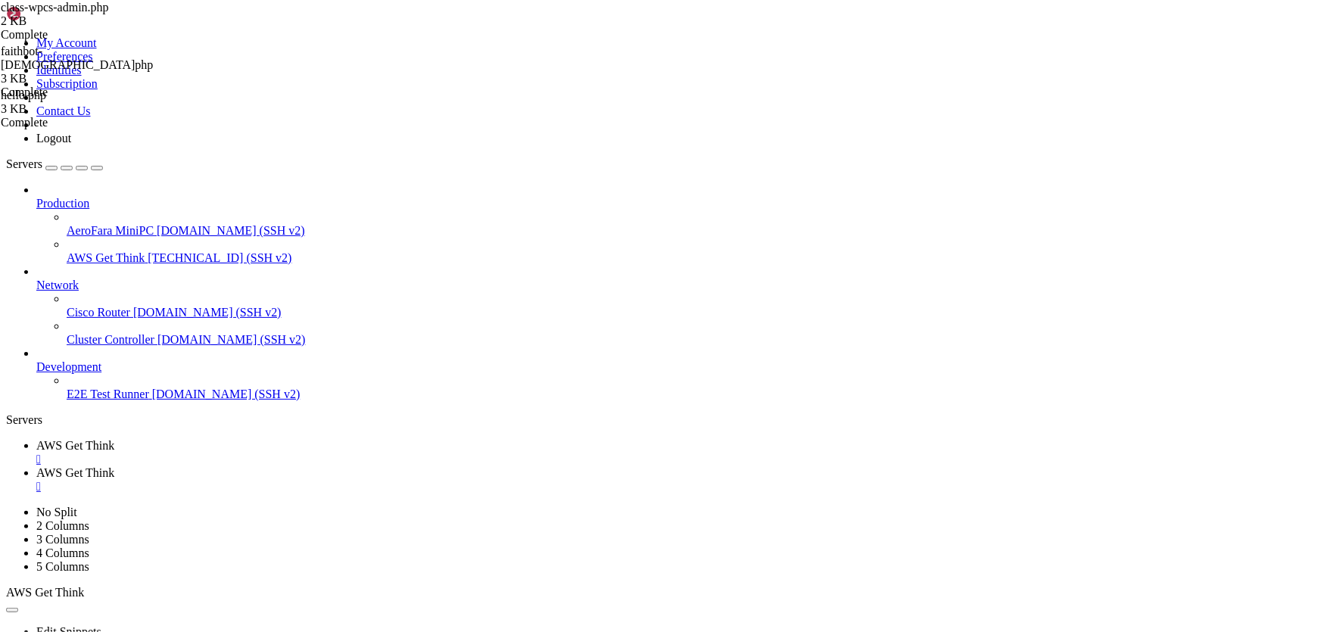
type input "/var/www/html/[DOMAIN_NAME][URL]"
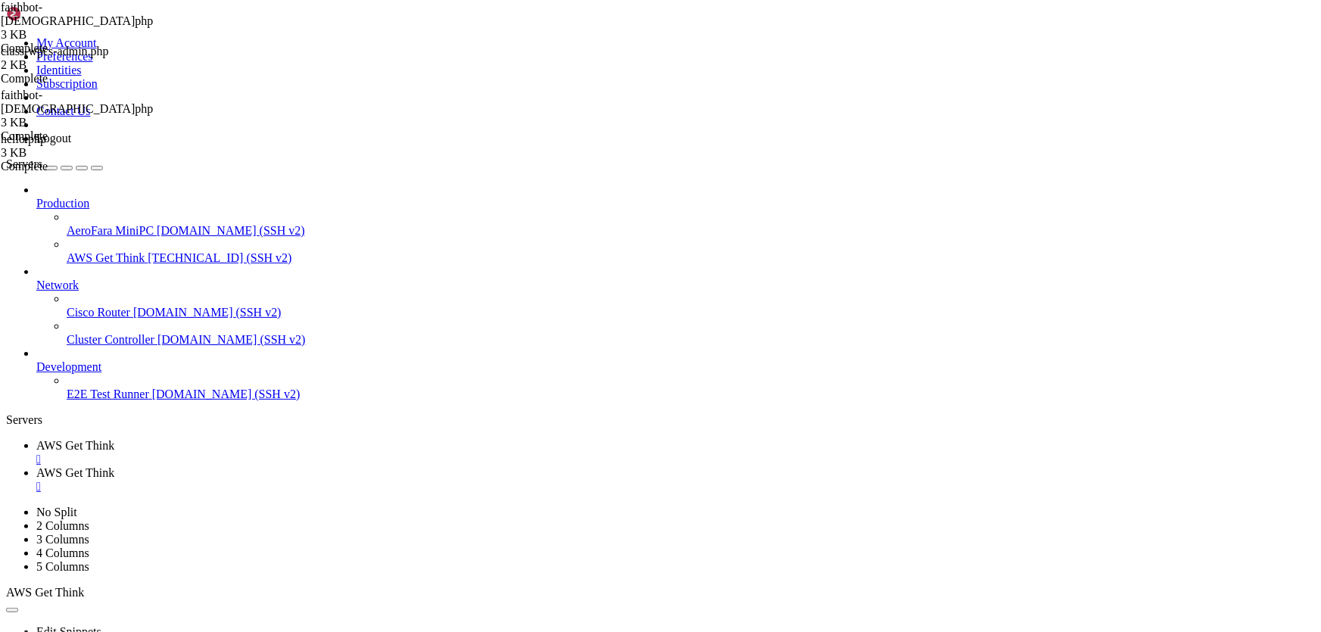
scroll to position [0, 0]
drag, startPoint x: 509, startPoint y: 230, endPoint x: 431, endPoint y: 227, distance: 78.0
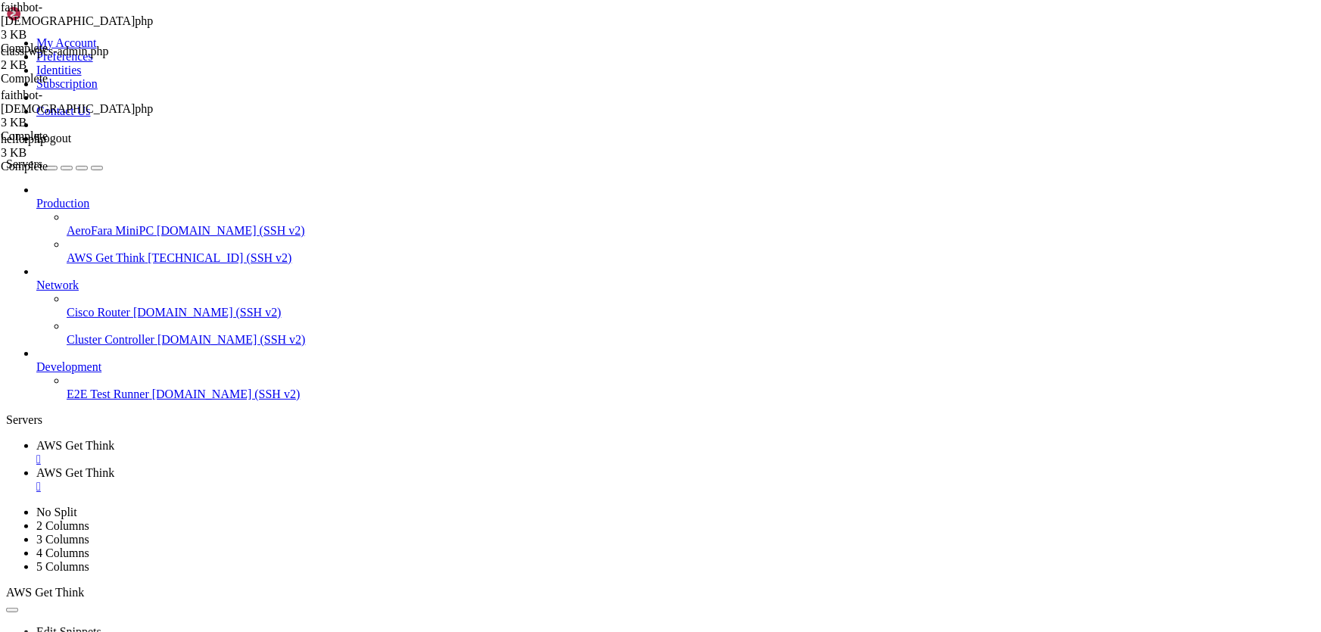
scroll to position [0, 11]
drag, startPoint x: 522, startPoint y: 291, endPoint x: 397, endPoint y: 293, distance: 125.6
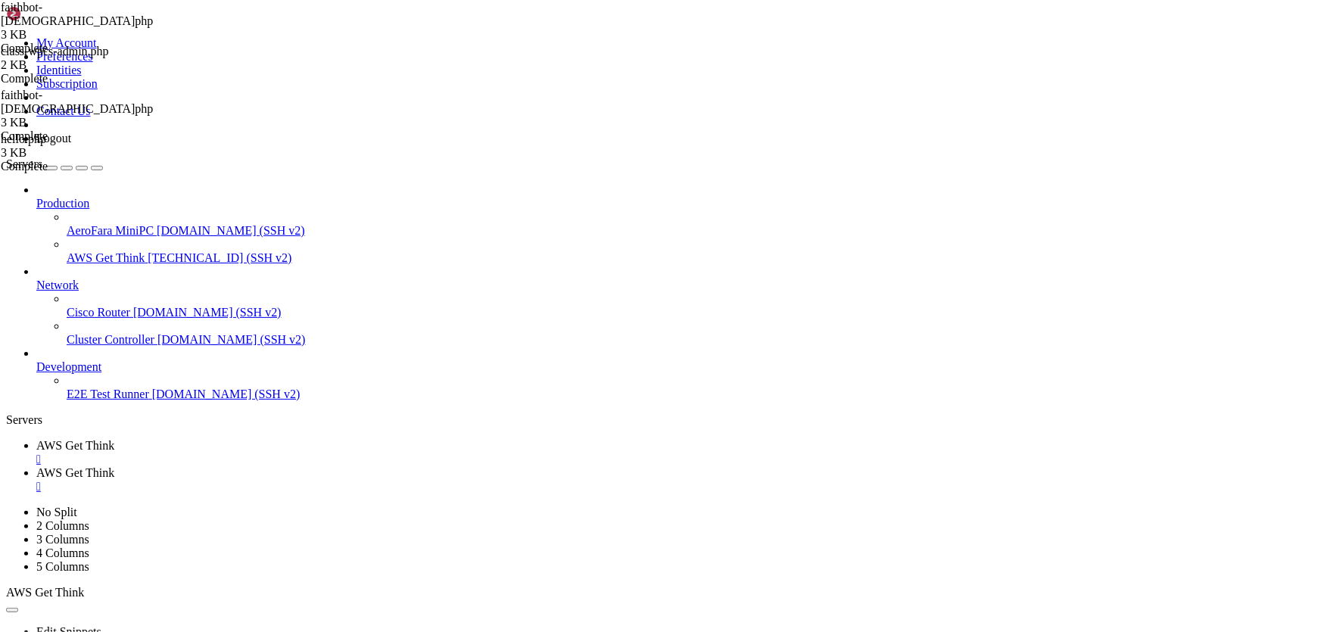
scroll to position [0, 1]
type textarea "add_option( 'wpcs_message', 'Hello from FaithBot-[PERSON_NAME]!' );"
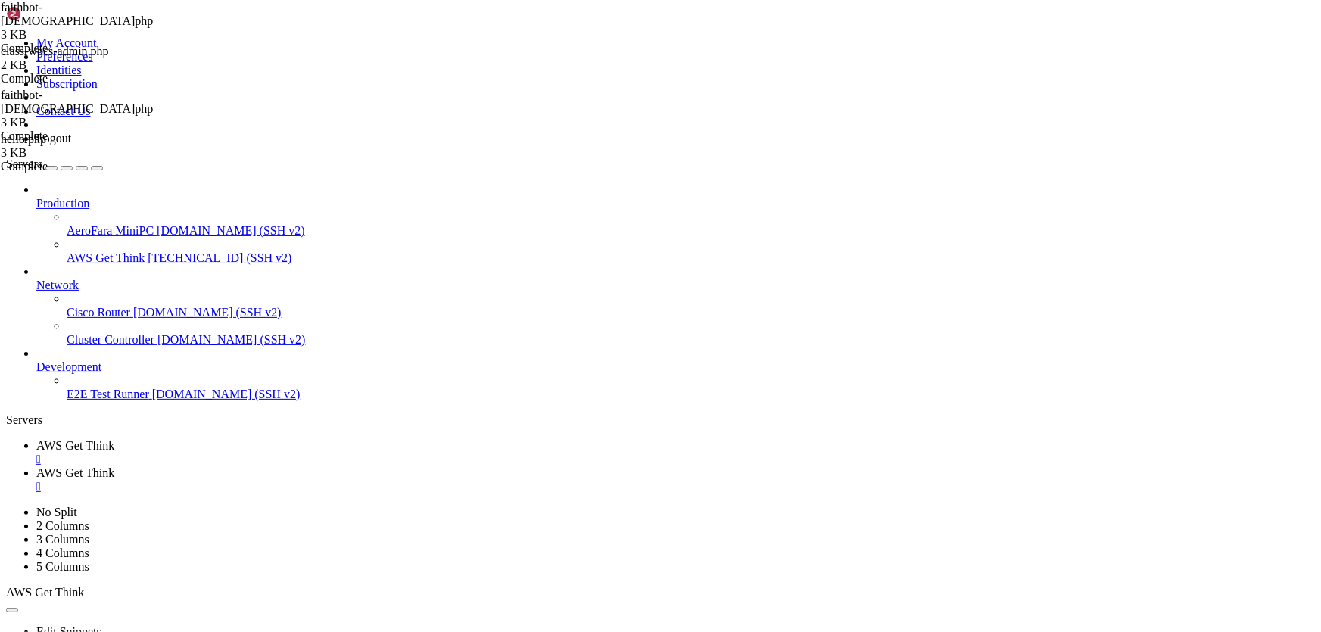
scroll to position [0, 23]
drag, startPoint x: 529, startPoint y: 391, endPoint x: 453, endPoint y: 391, distance: 76.4
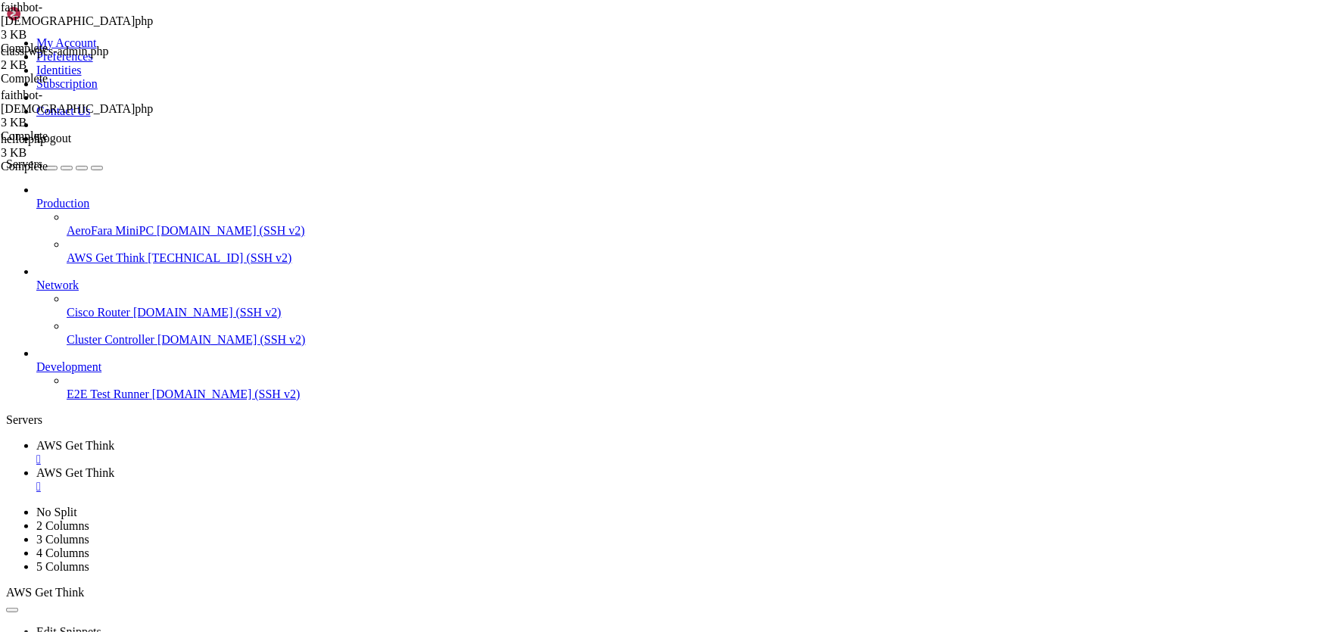
type textarea "echo '<div class="notice notice-error"><p>FaithBot-Bibler: missing includes/cla…"
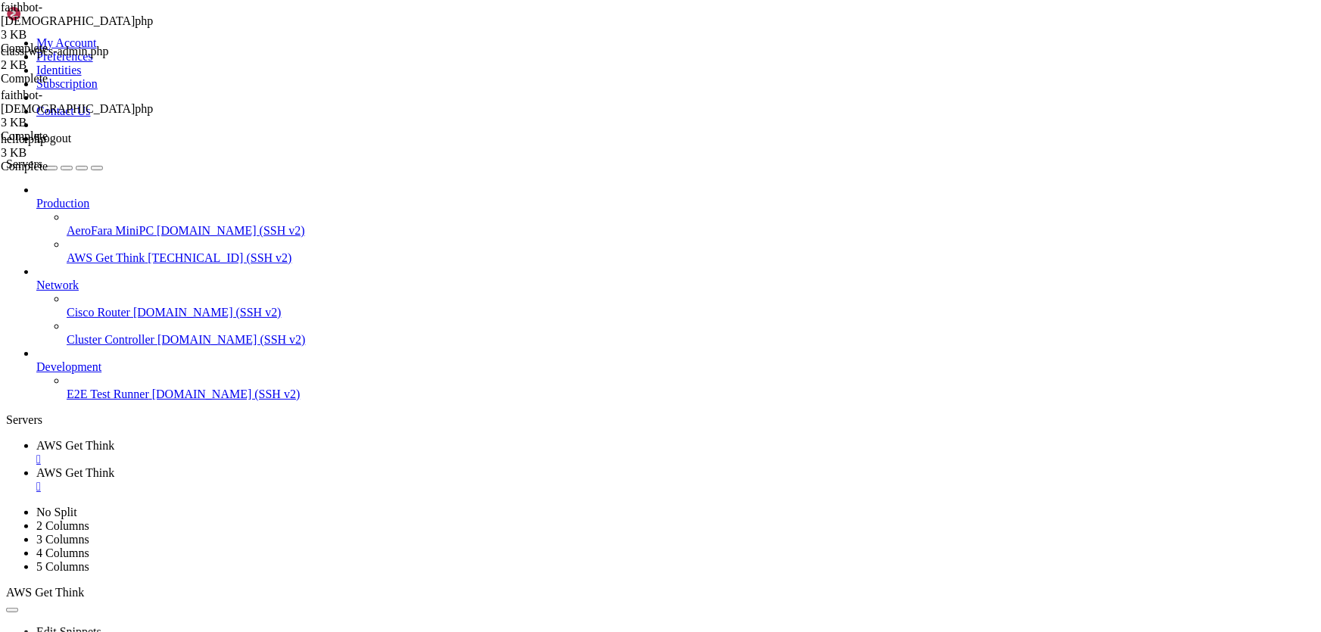
type input "/var/www/html/[DOMAIN_NAME][URL]"
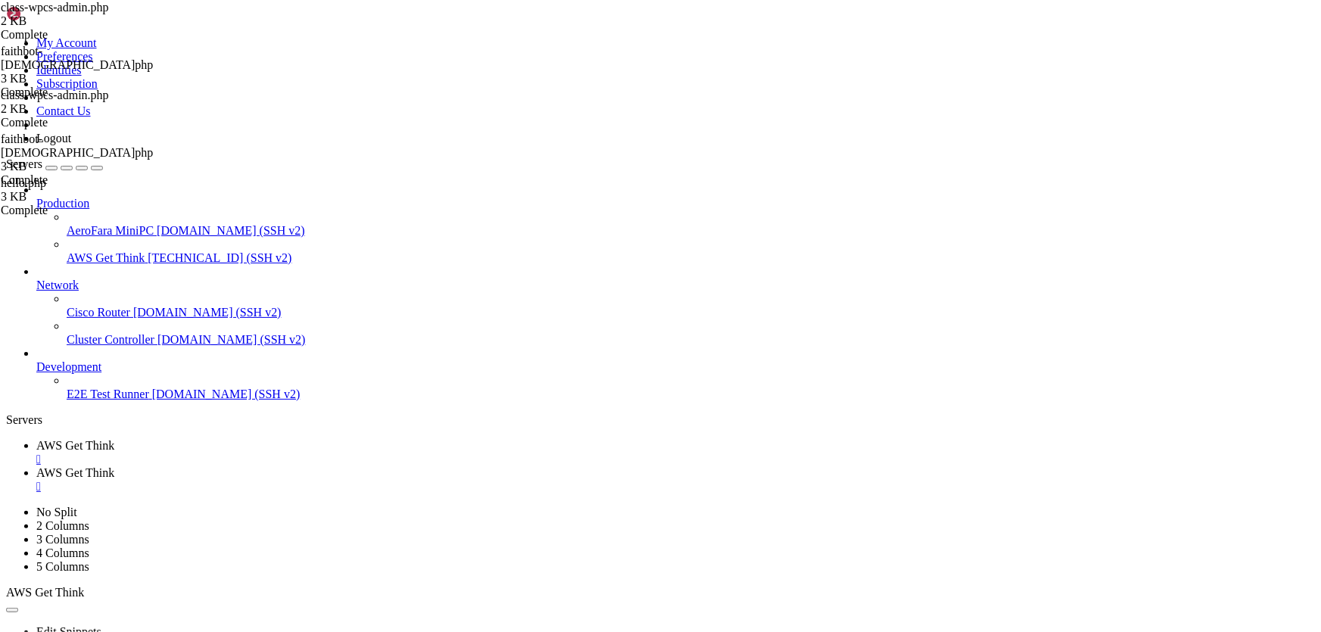
drag, startPoint x: 416, startPoint y: 311, endPoint x: 342, endPoint y: 315, distance: 74.3
type textarea "'default' => 'Hello from WP Clever Starter!'"
click at [430, 480] on div "" at bounding box center [675, 487] width 1278 height 14
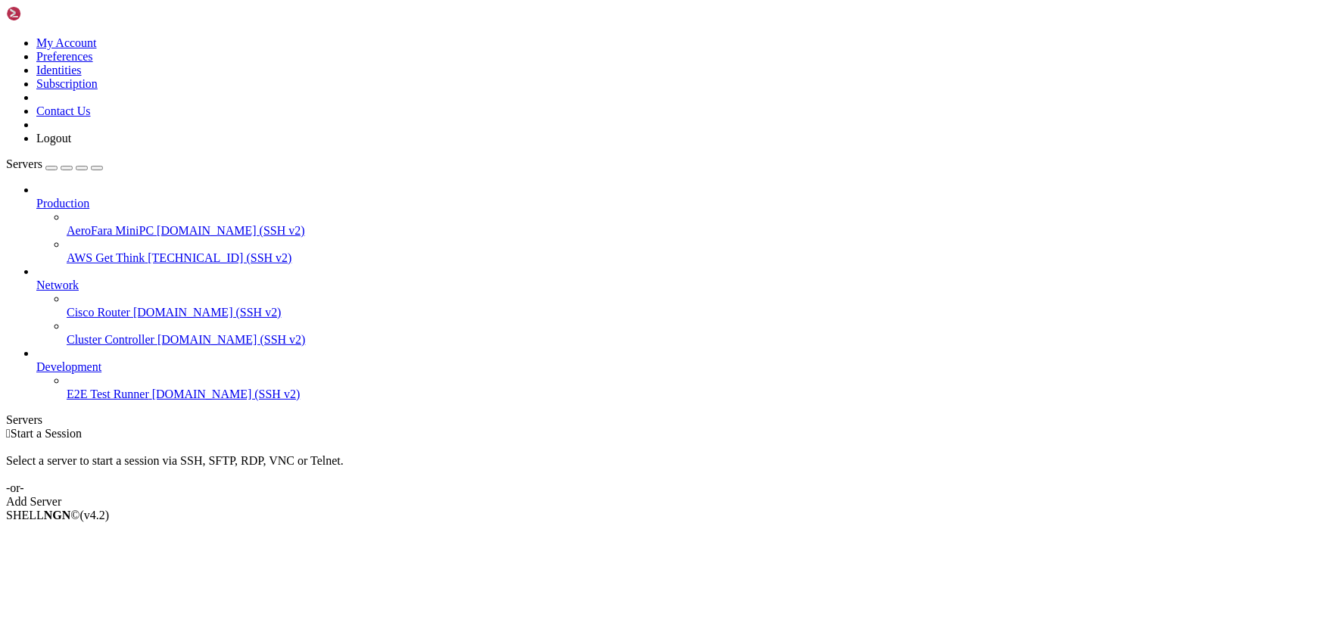
click at [102, 251] on span "AWS Get Think" at bounding box center [106, 257] width 78 height 13
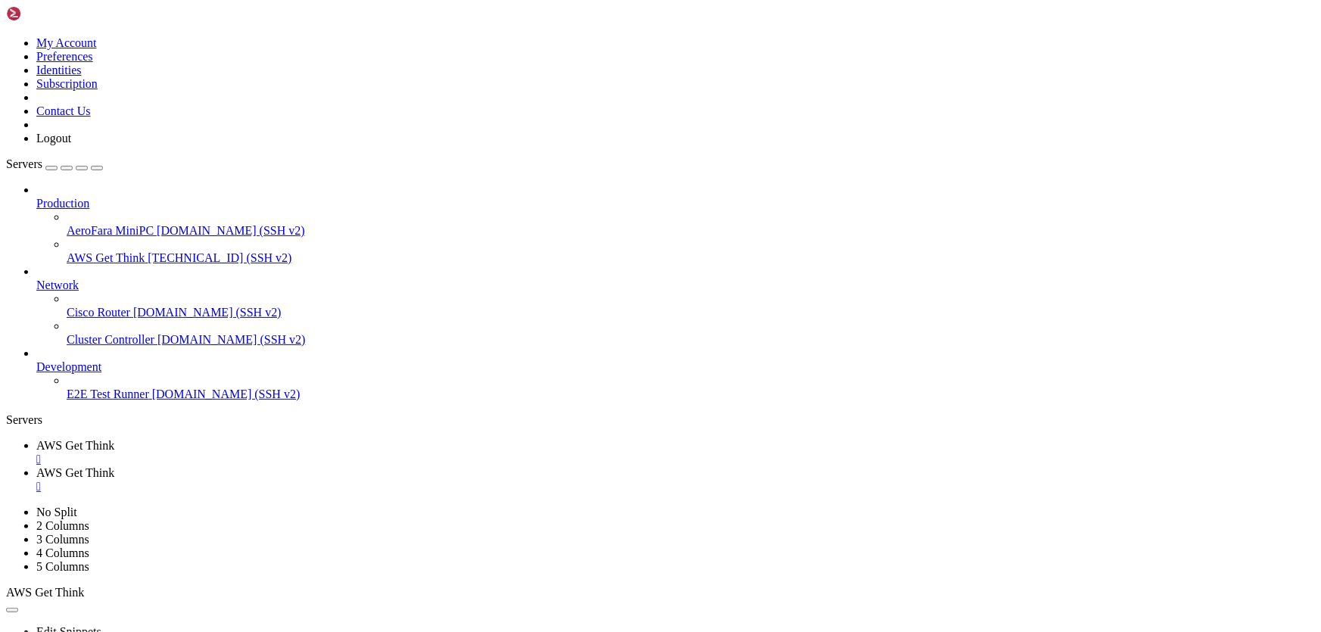
scroll to position [199, 0]
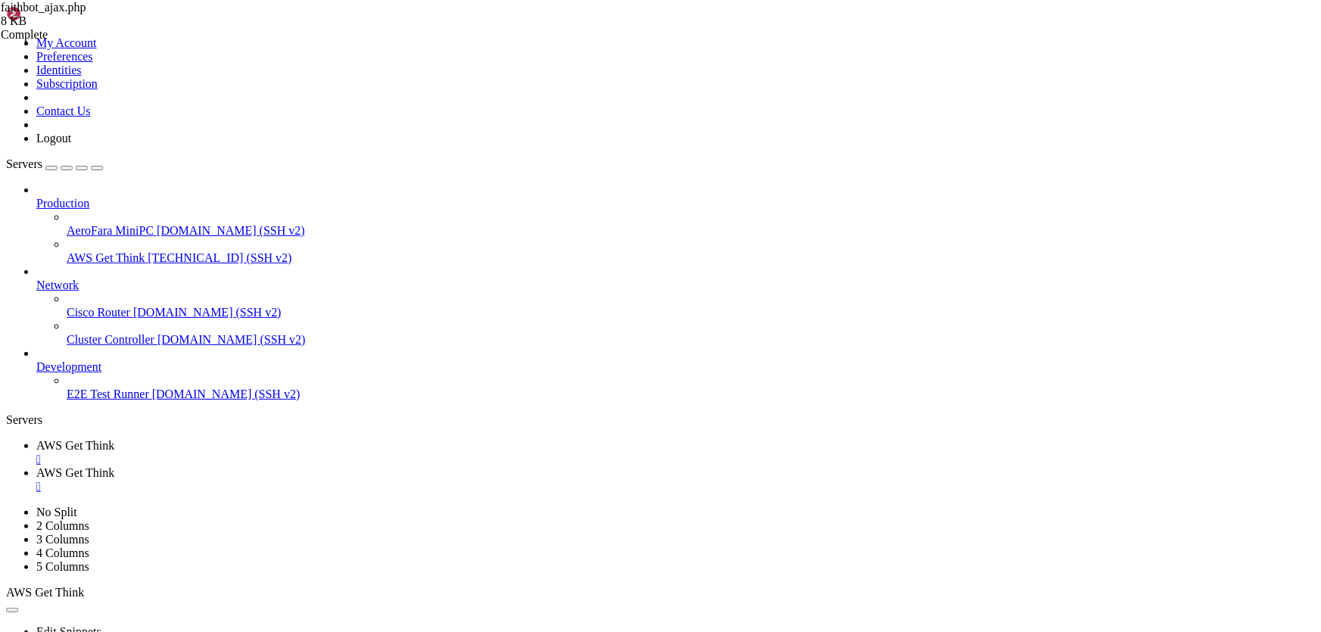
type input "/var/www/html/[DOMAIN_NAME][URL]"
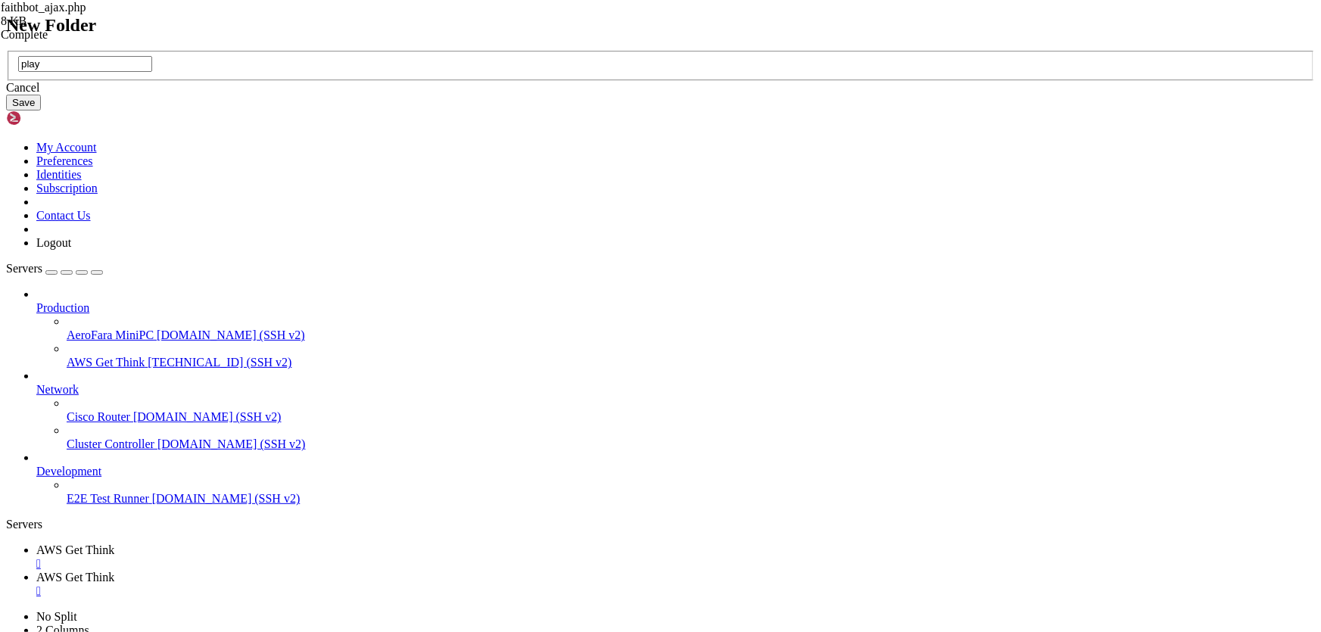
type input "play"
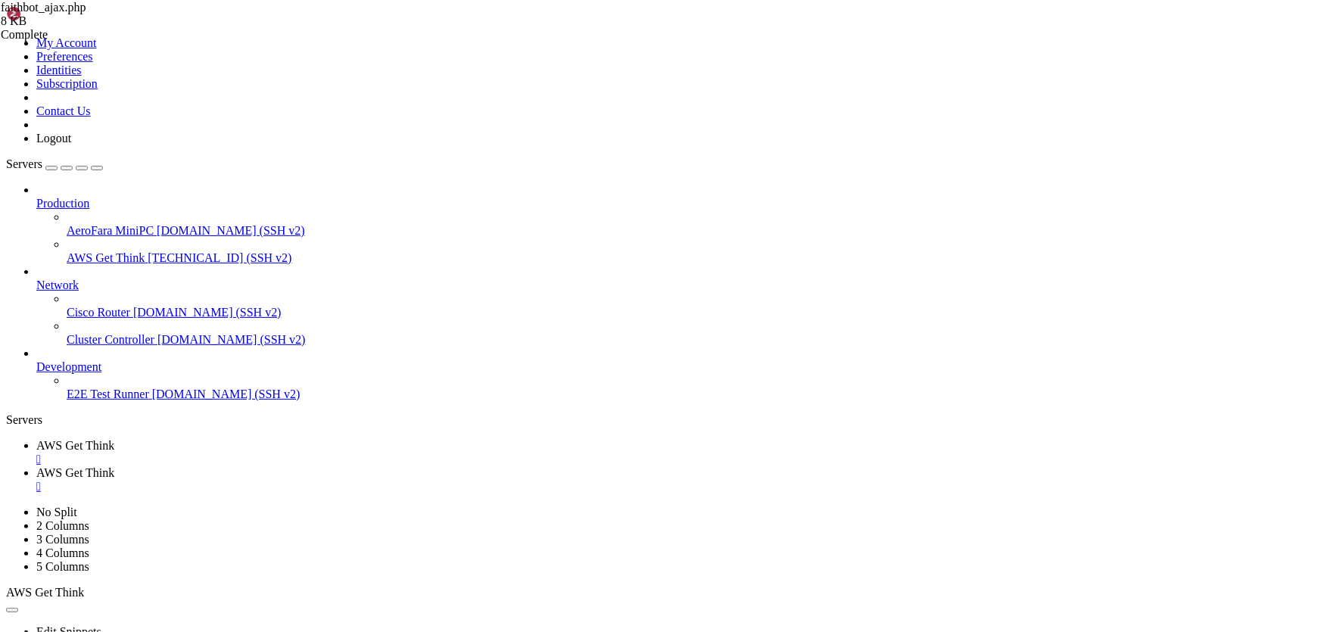
type input "/var/www/html/[DOMAIN_NAME][URL]"
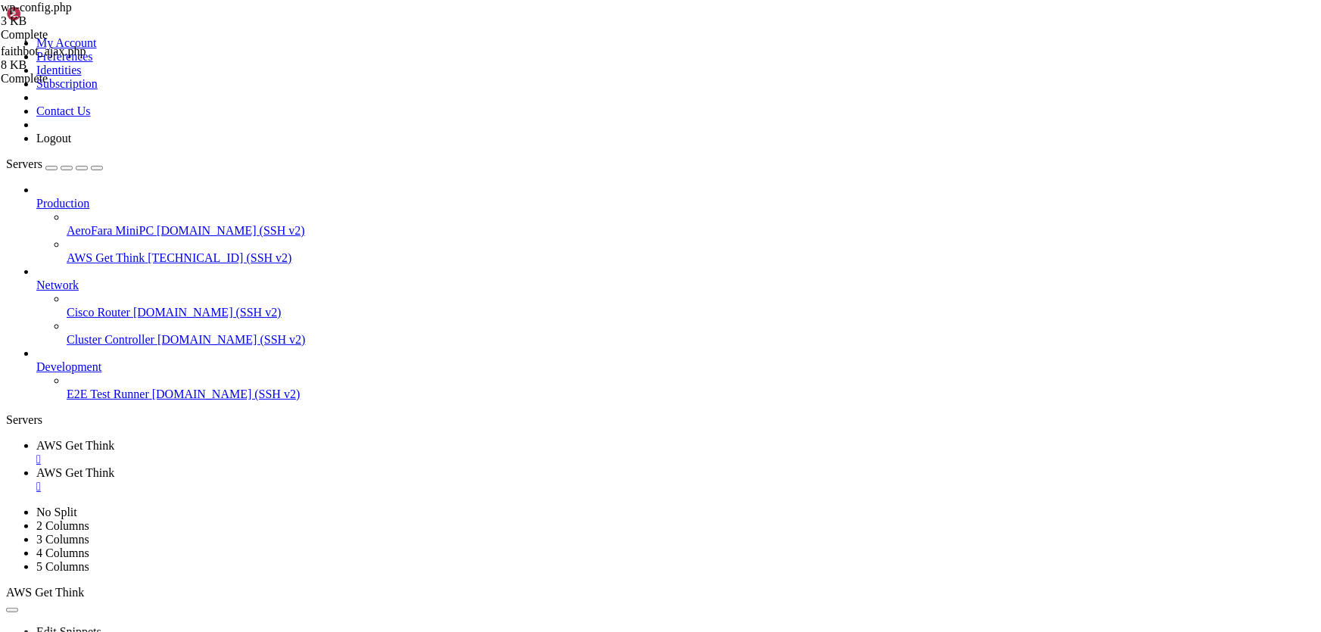
type textarea "define( 'NONCE_SALT', 'put your unique phrase here' );"
drag, startPoint x: 377, startPoint y: 208, endPoint x: 350, endPoint y: 209, distance: 26.5
paste textarea "proj-sUXH8t2PFiJfzP2u7hXPeza2Ybc4gRkEkbBSUlSijeJS2puKFNcvrVkDx8RK2Cuipue-cf8bXE…"
type textarea "define('OPENAI_API_KEY', 'sk-proj-sUXH8t2PFiJfzP2u7hXPeza2Ybc4gRkEkbBSUlSijeJS2…"
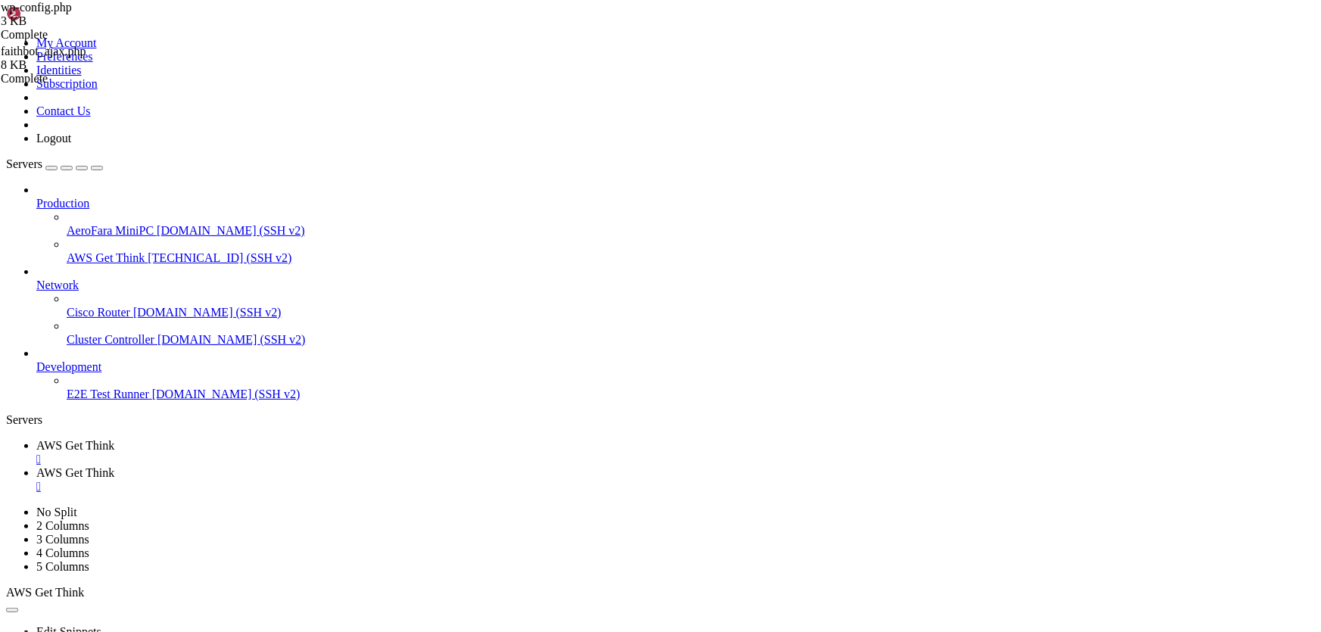
drag, startPoint x: 1090, startPoint y: 477, endPoint x: 345, endPoint y: 477, distance: 744.7
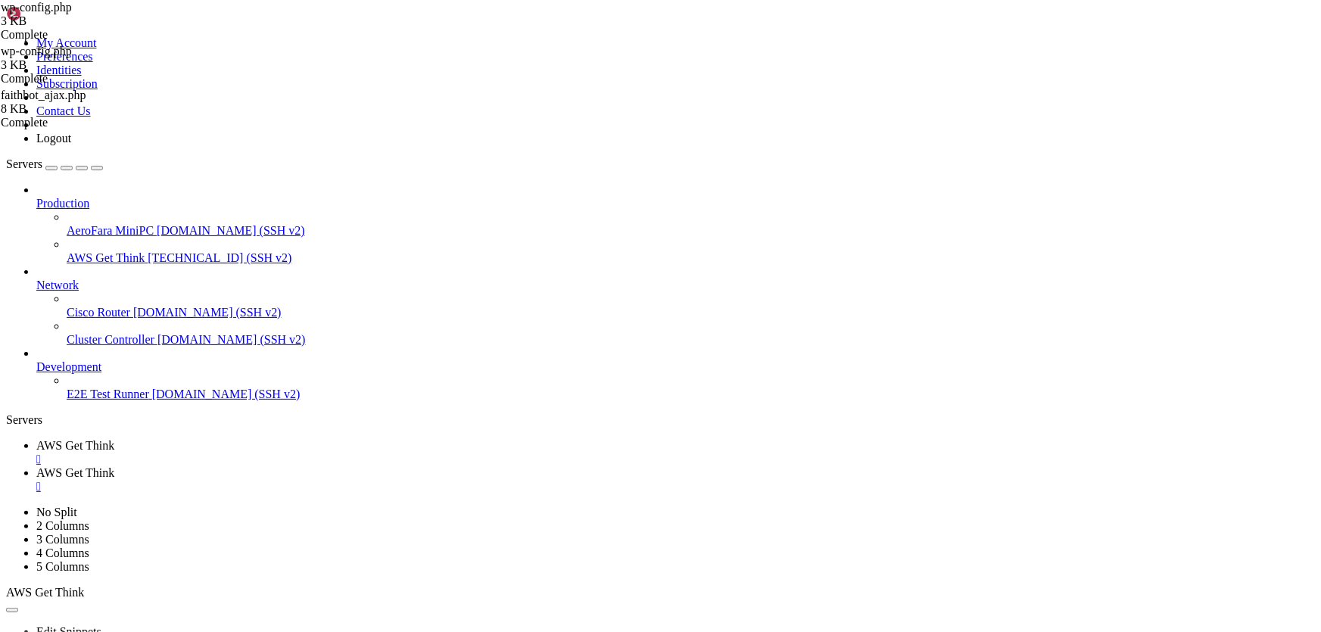
type textarea "define('OPENAI_API_KEY', 'sk-proj-PE_Q2IhyTNY6ds9-F7sCwssMiFj_hGOoNBMnfnFtALBdr…"
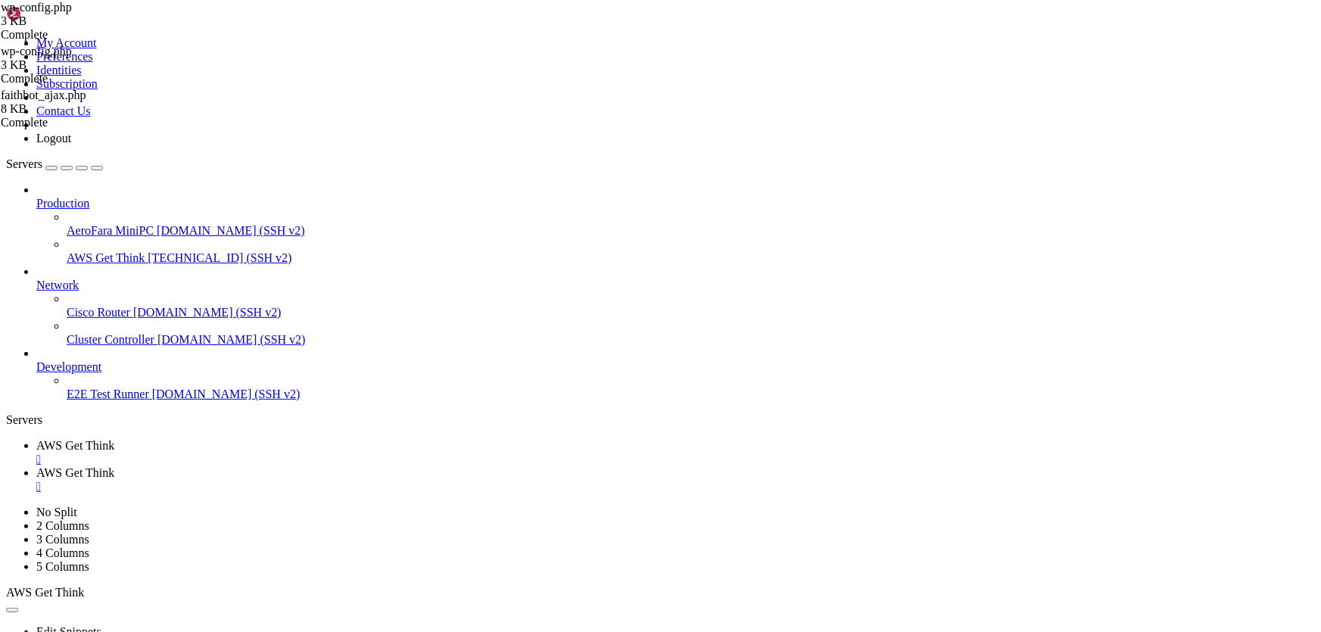
type input "/home/ubuntu"
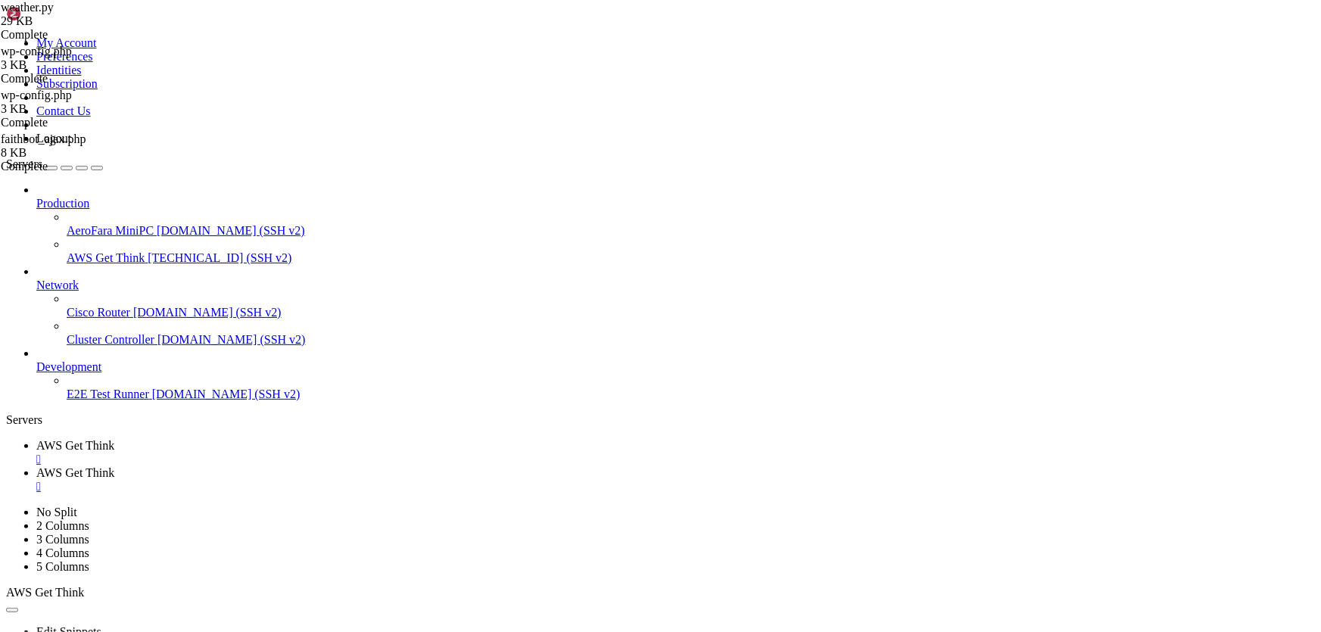
drag, startPoint x: 363, startPoint y: 458, endPoint x: 319, endPoint y: 454, distance: 43.3
type textarea "model="gpt-5-nano","
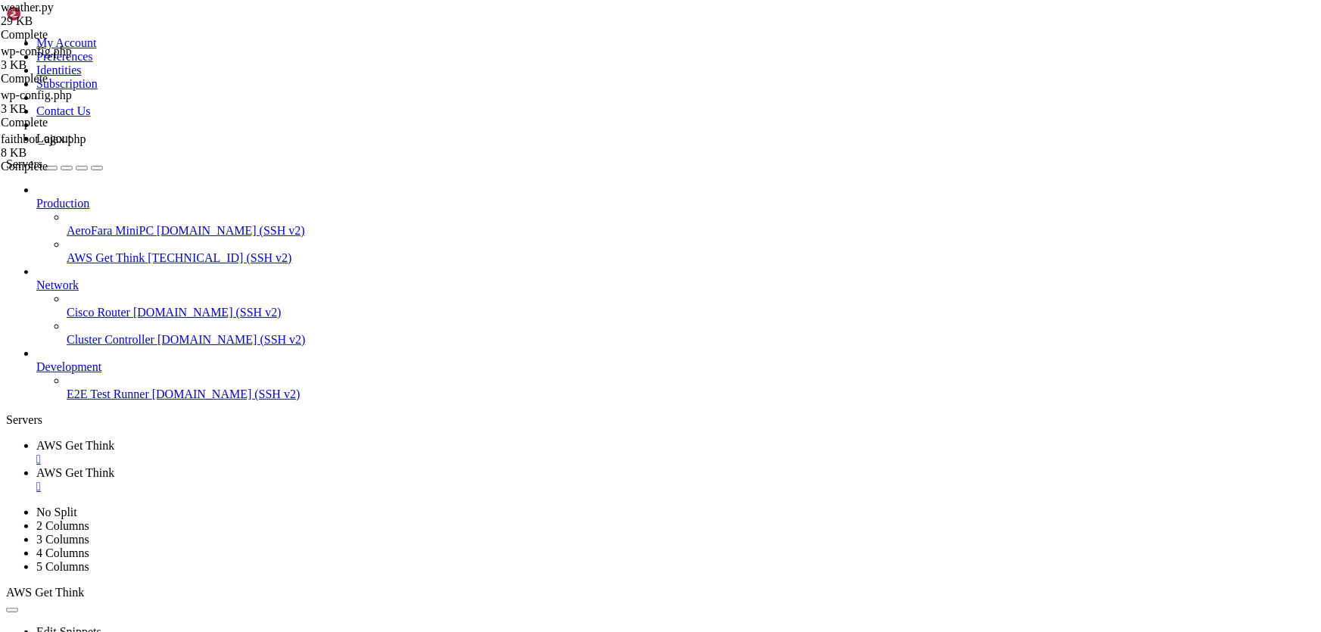
scroll to position [0, 0]
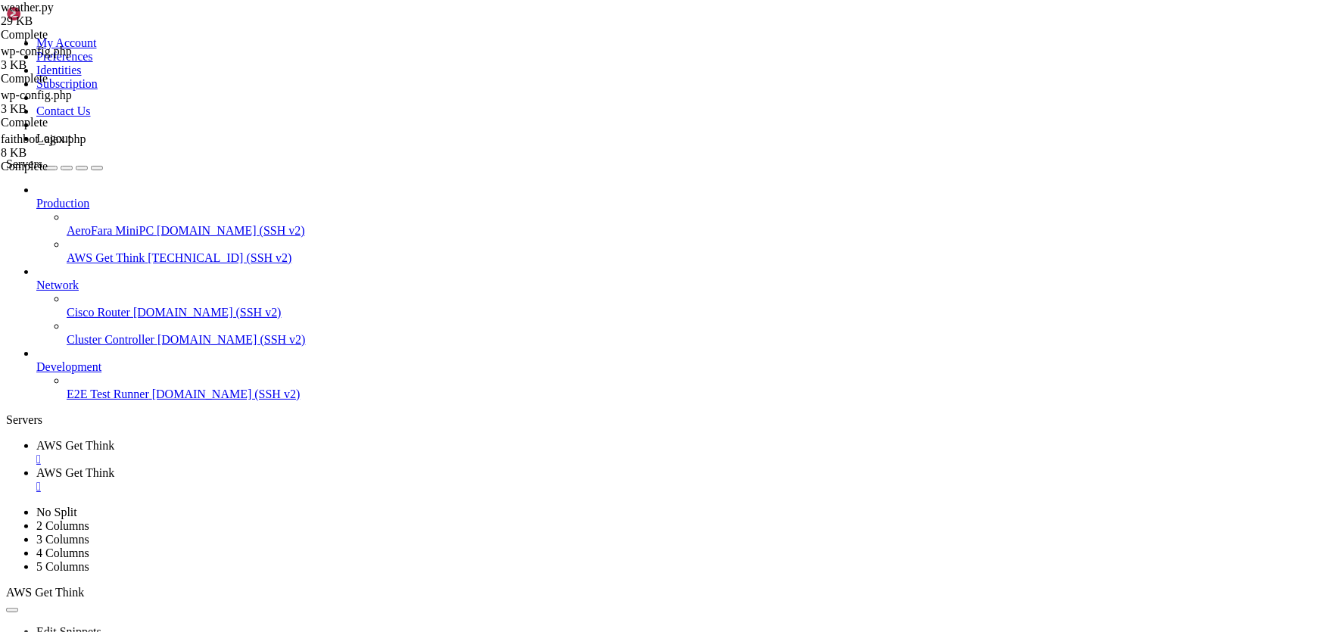
scroll to position [0, 0]
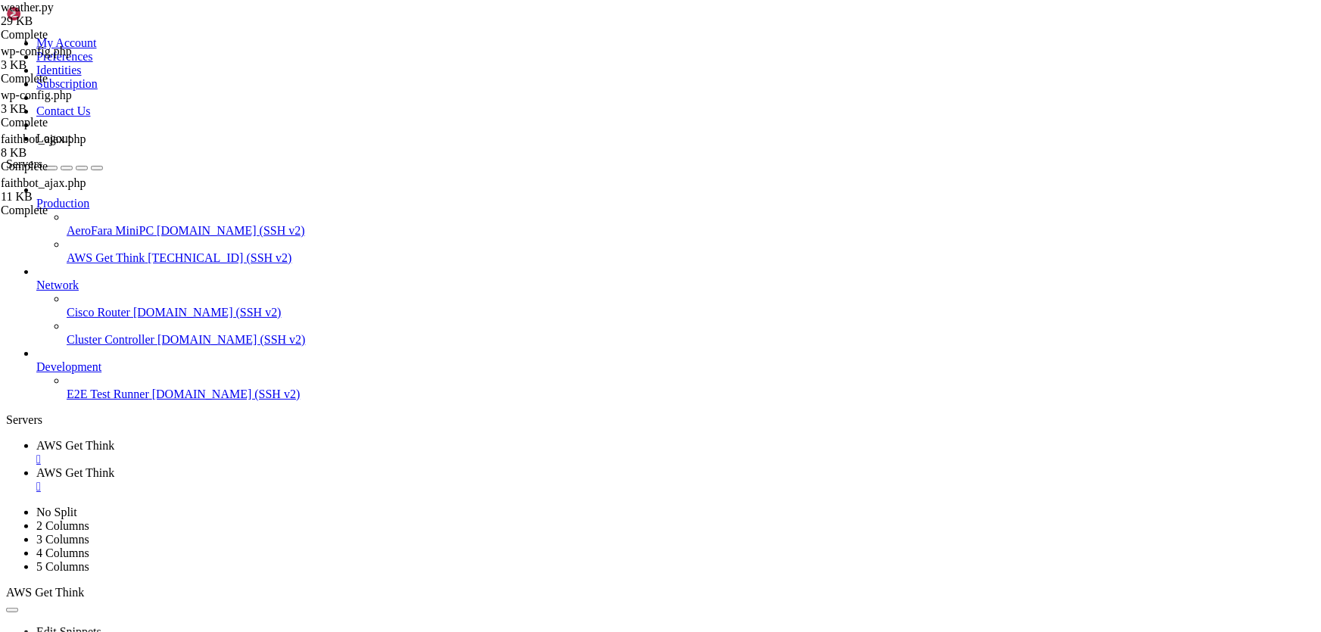
type input "/var/www/html/[DOMAIN_NAME][URL]"
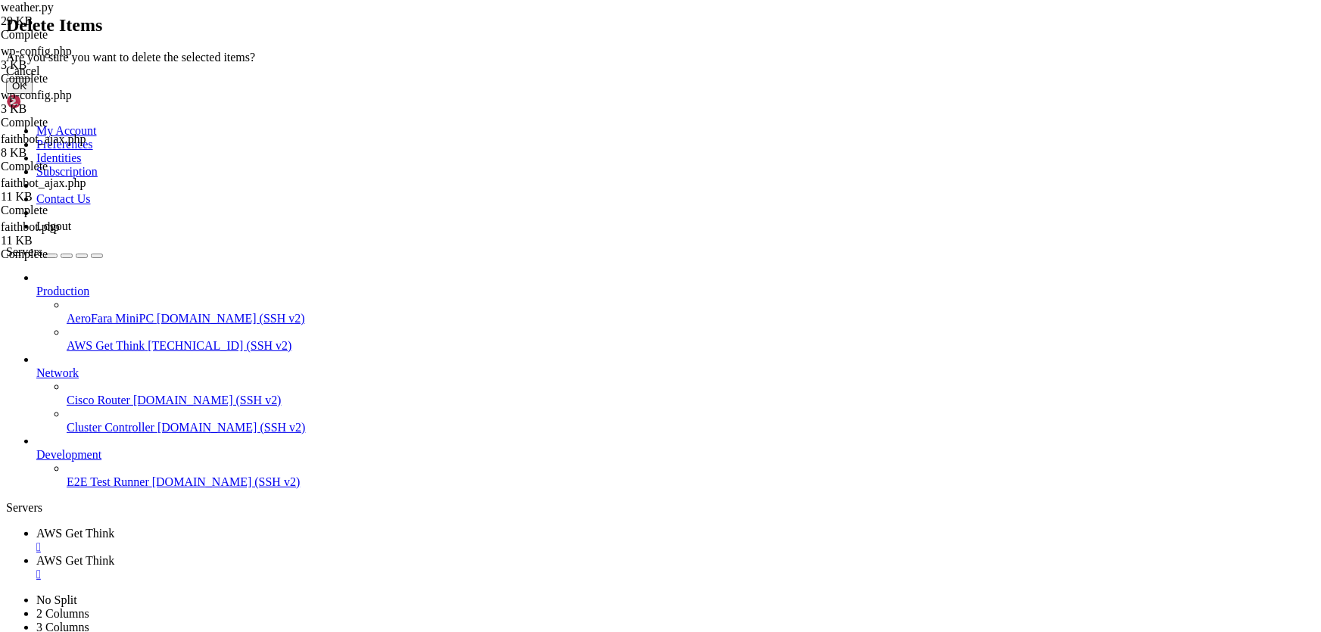
click at [33, 94] on button "OK" at bounding box center [19, 86] width 26 height 16
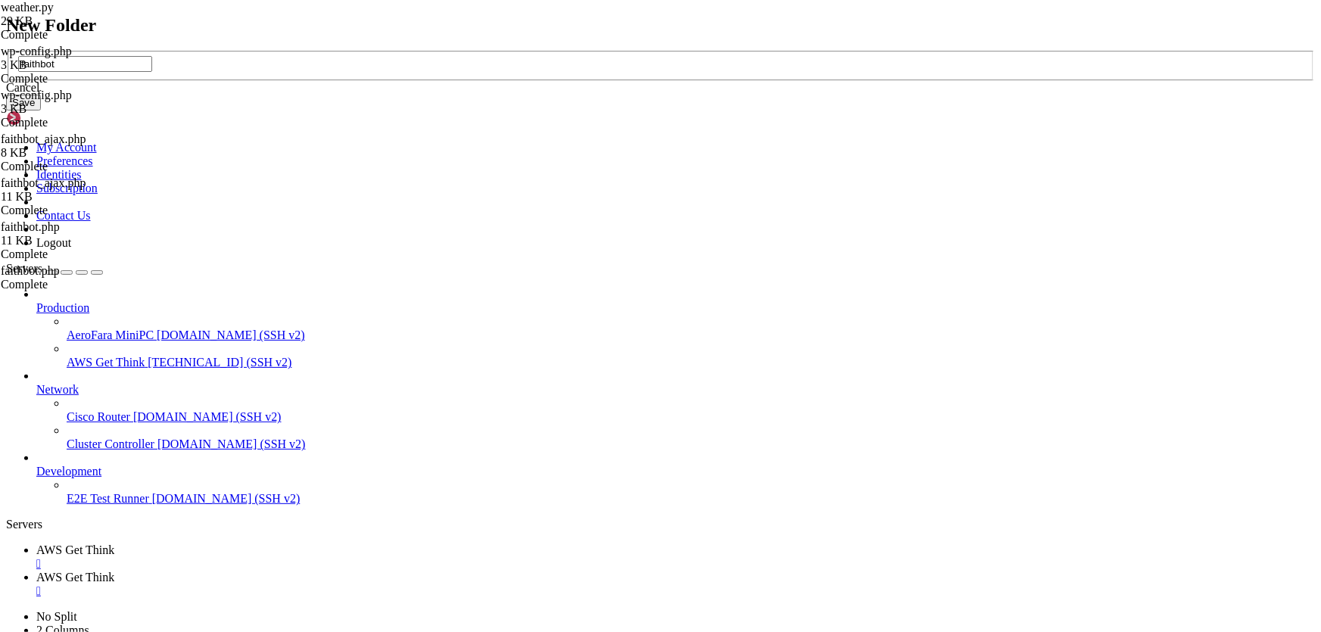
type input "faithbot"
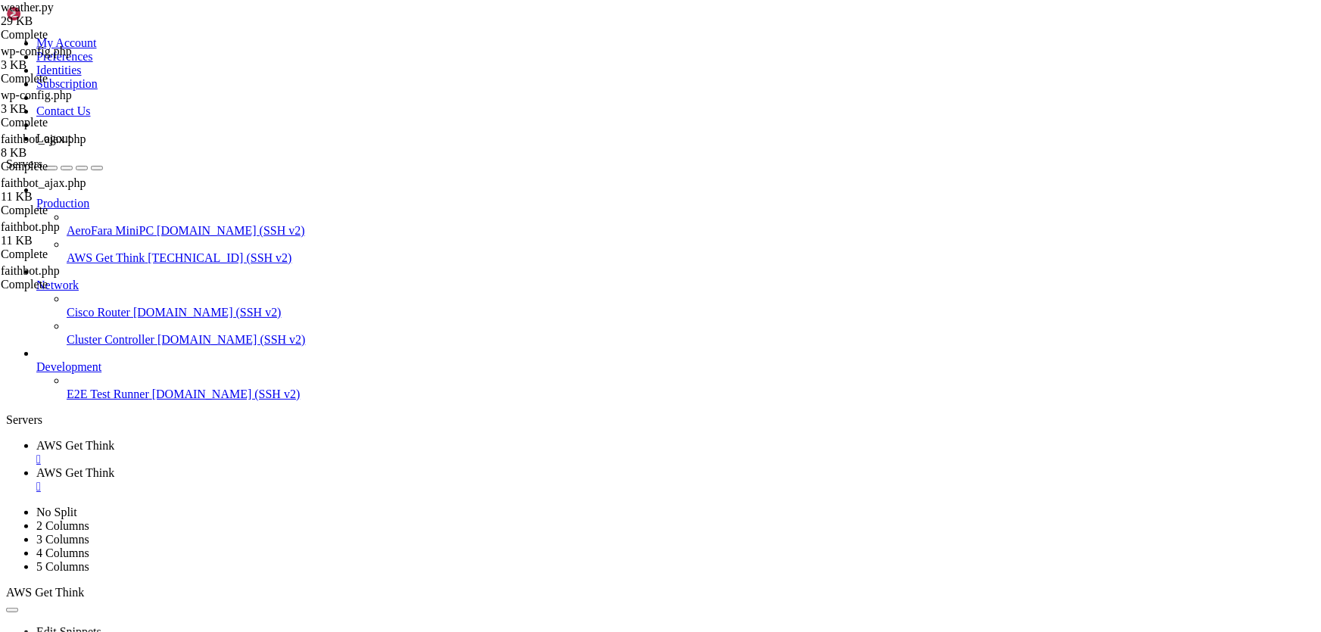
type input "/var/www/html/faithbot.info/public_html/wp-content/plugins/faithbot"
click at [767, 261] on div at bounding box center [660, 316] width 1321 height 632
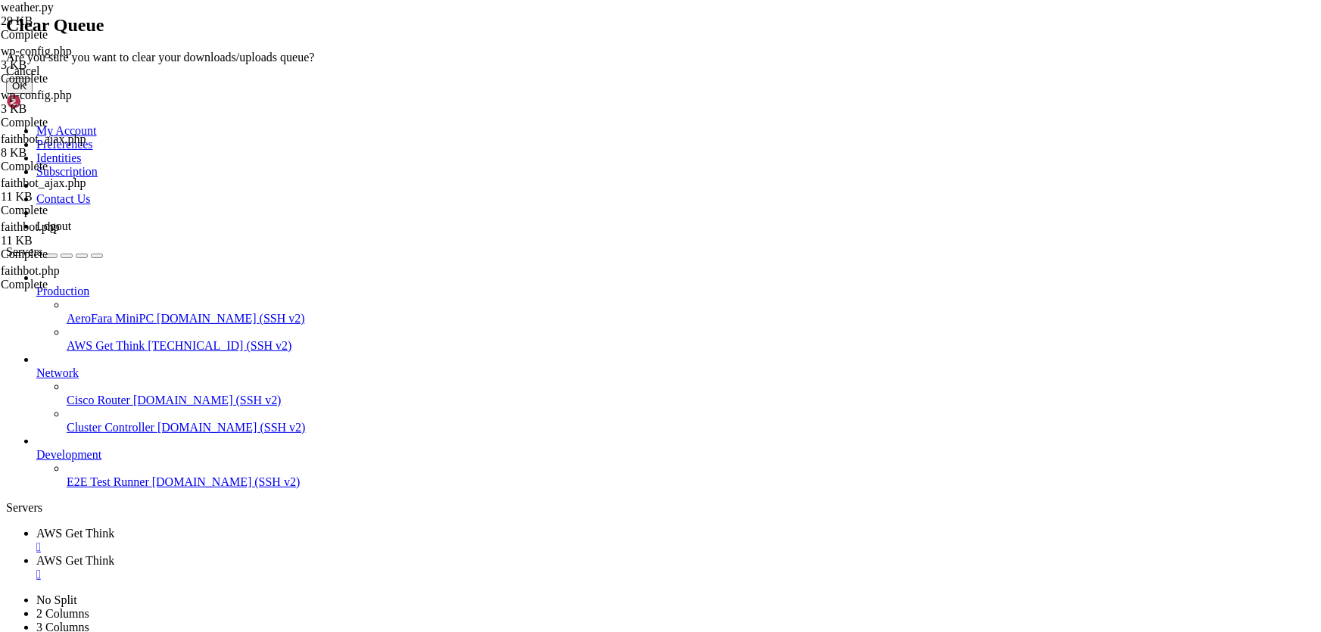
click at [33, 94] on button "OK" at bounding box center [19, 86] width 26 height 16
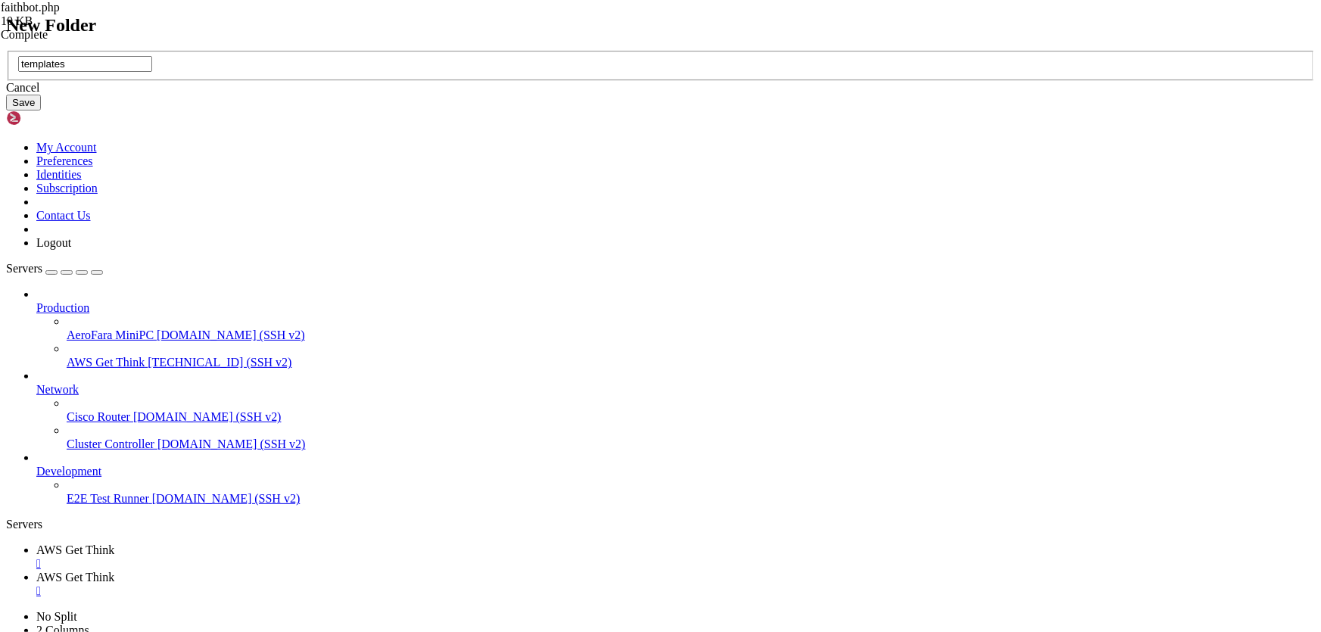
type input "templates"
click at [41, 110] on button "Save" at bounding box center [23, 103] width 35 height 16
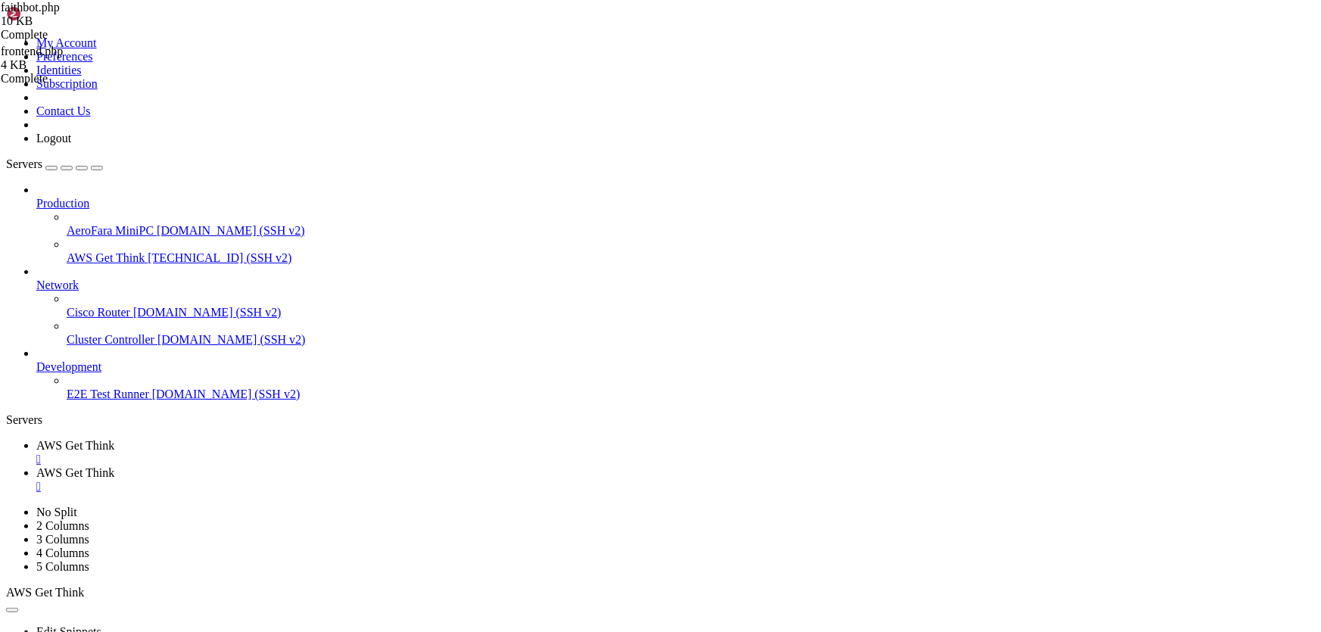
type input "/var/www/html/faithbot.info/public_html/wp-content/plugins/faithbot"
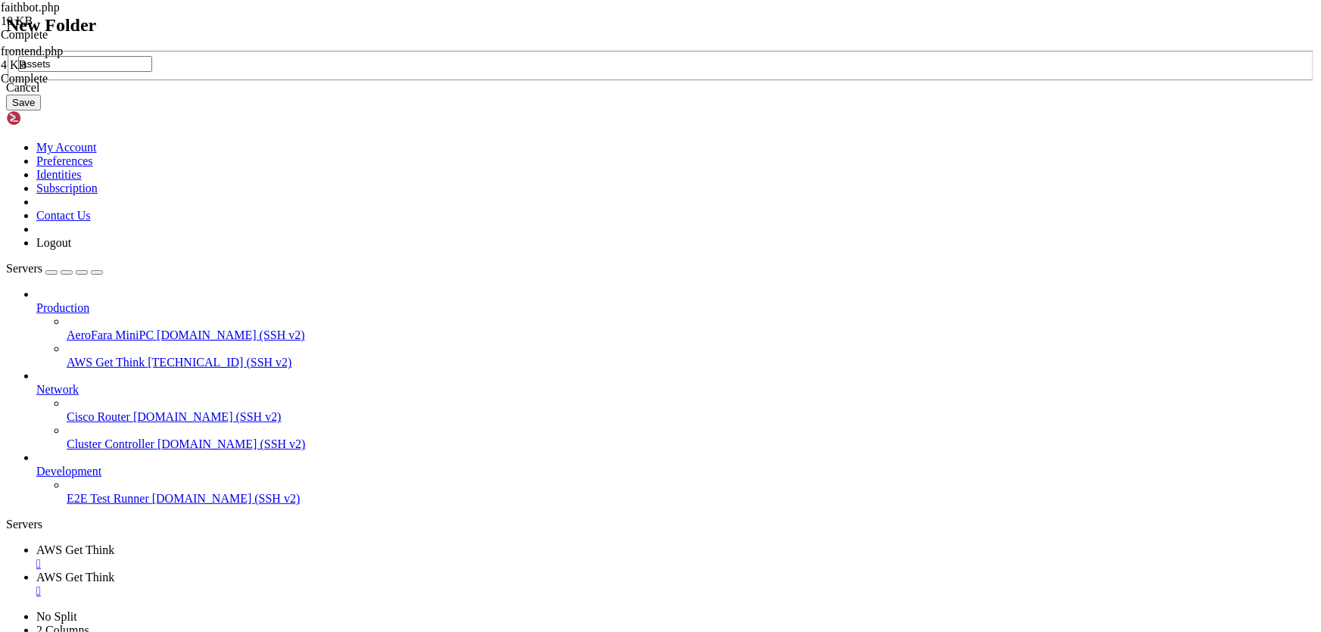
click at [152, 72] on input "assets" at bounding box center [85, 64] width 134 height 16
drag, startPoint x: 594, startPoint y: 316, endPoint x: 434, endPoint y: 310, distance: 159.8
click at [443, 111] on div "New Folder assets Cancel Save" at bounding box center [660, 63] width 1309 height 96
type input "assets"
click at [41, 110] on button "Save" at bounding box center [23, 103] width 35 height 16
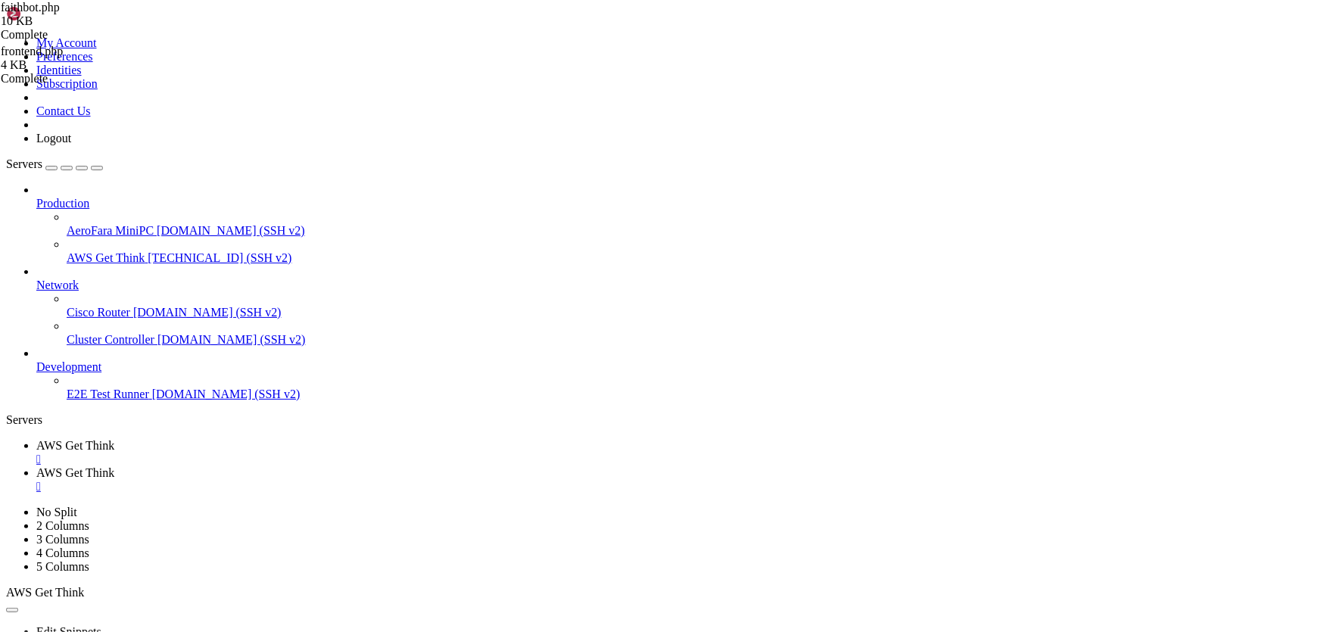
type input "/var/www/html/faithbot.info/public_html/wp-content/plugins/faithbot/assets"
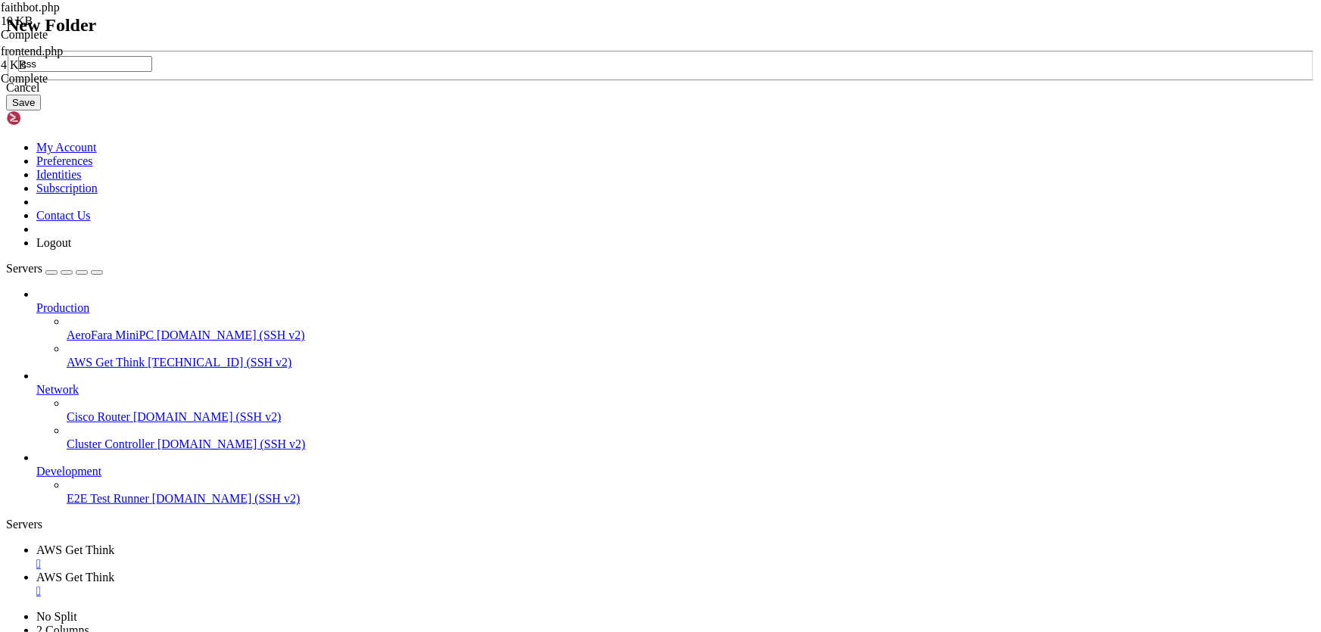
type input "css"
click at [41, 110] on button "Save" at bounding box center [23, 103] width 35 height 16
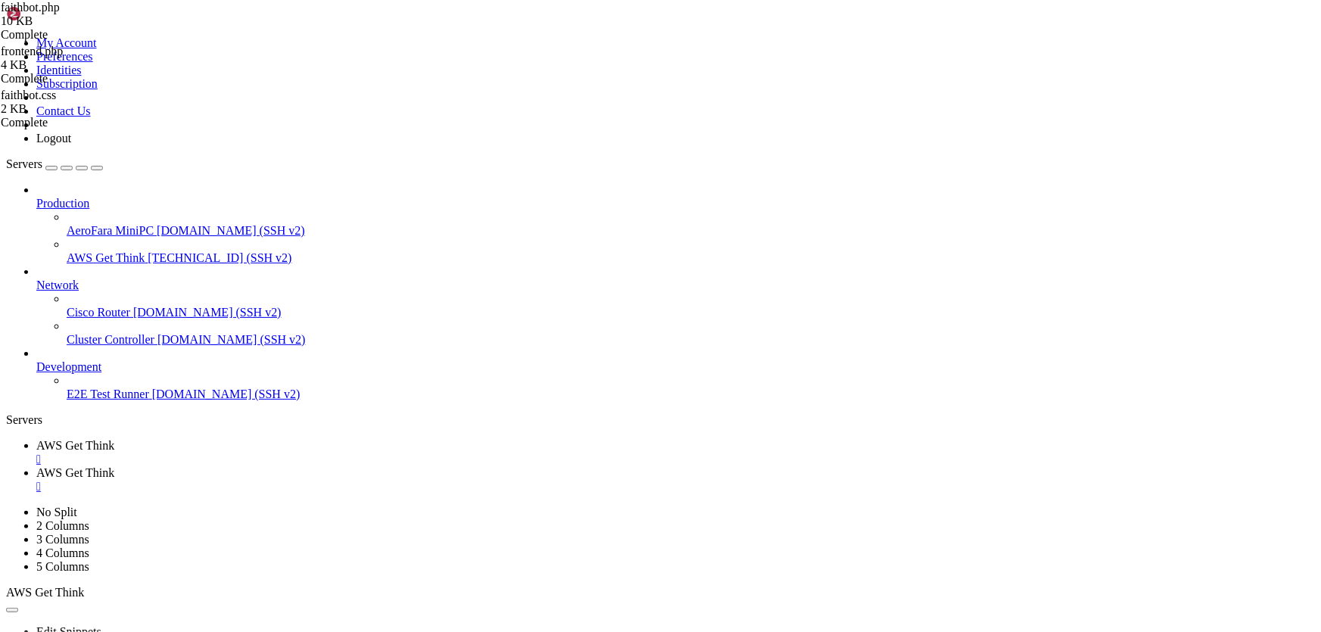
type input "/var/www/html/faithbot.info/public_html/wp-content/plugins/faithbot/assets"
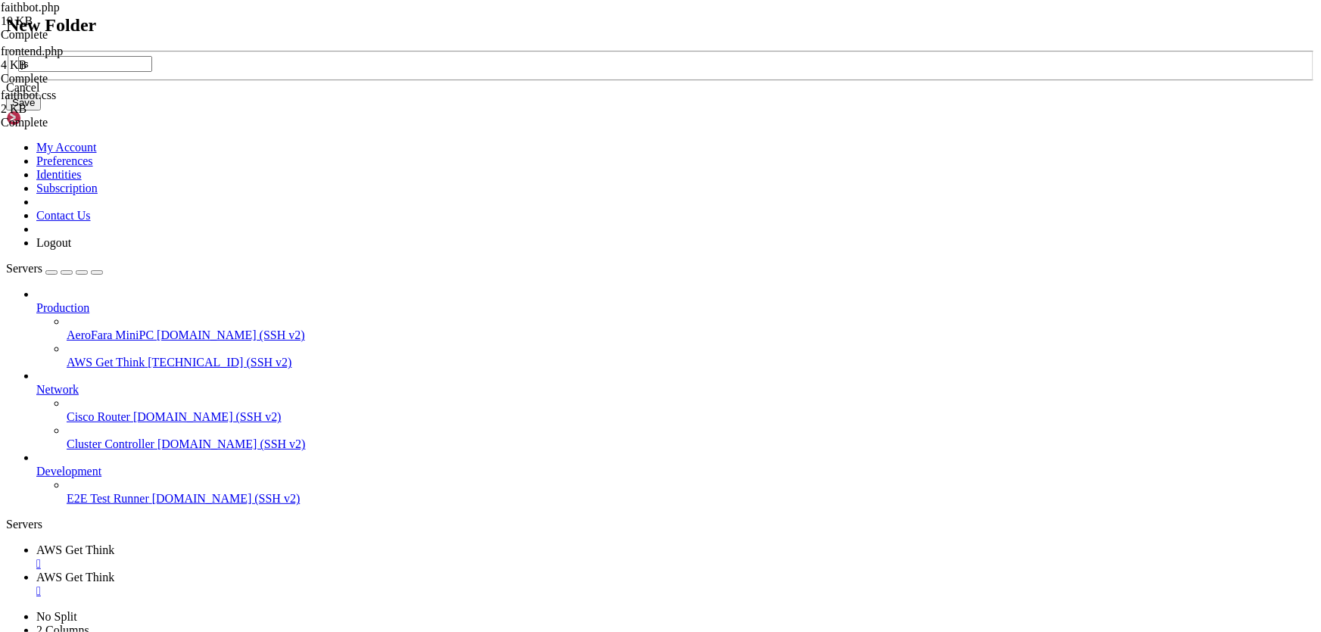
type input "js"
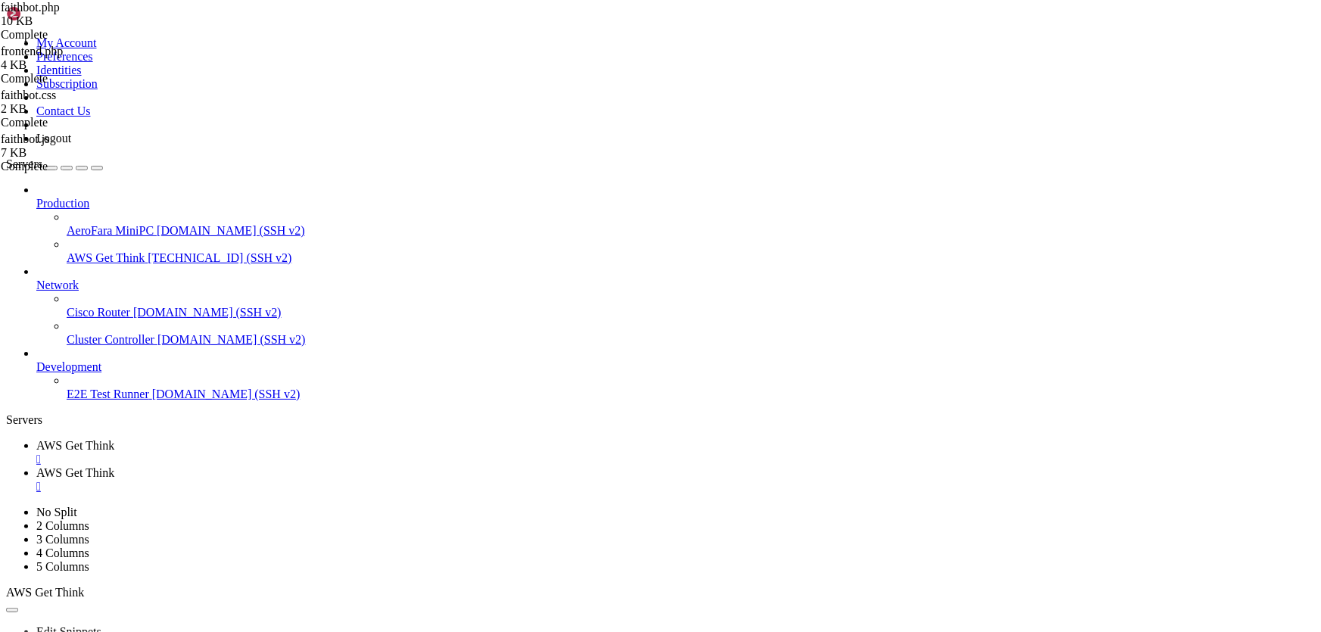
type input "/home/ubuntu"
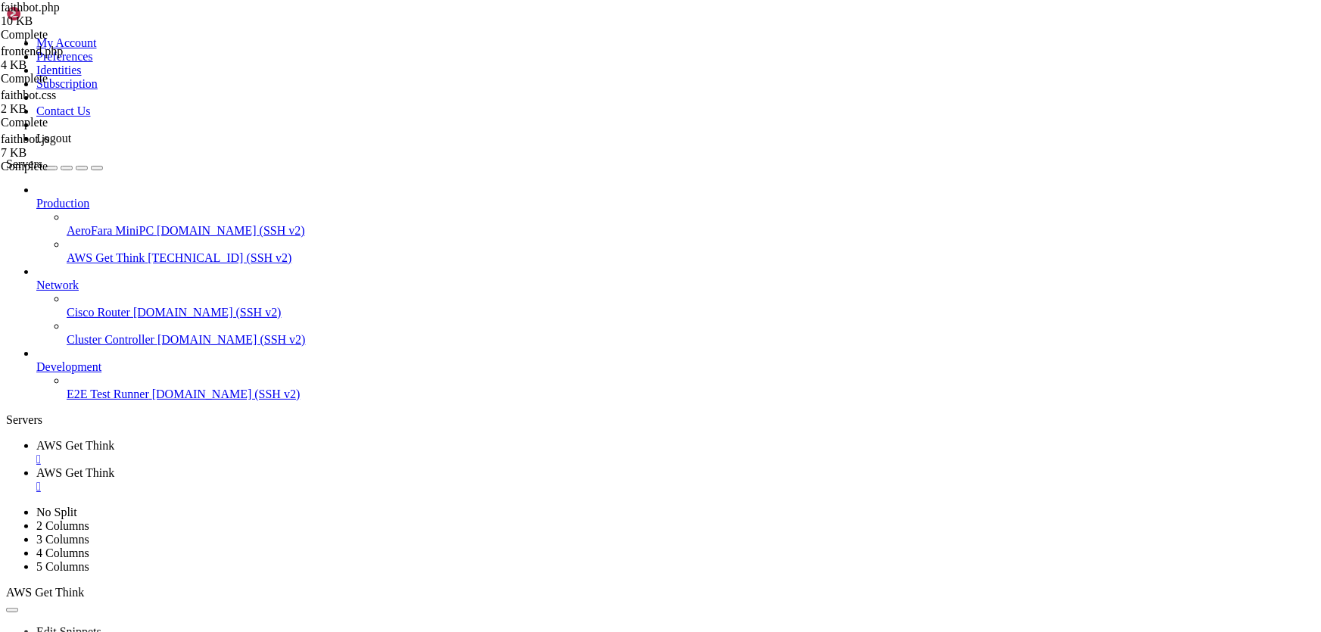
scroll to position [846, 0]
drag, startPoint x: 363, startPoint y: 496, endPoint x: 319, endPoint y: 498, distance: 44.0
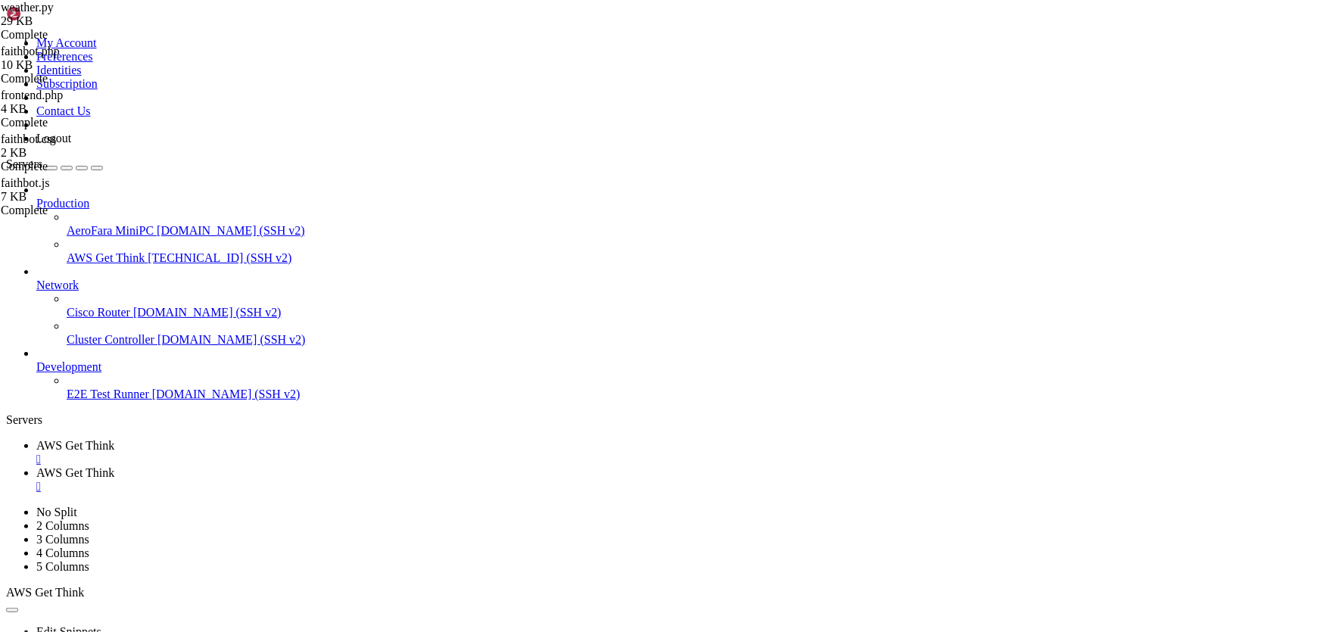
type textarea "model="gpt-5-nano","
click at [428, 480] on div "" at bounding box center [675, 487] width 1278 height 14
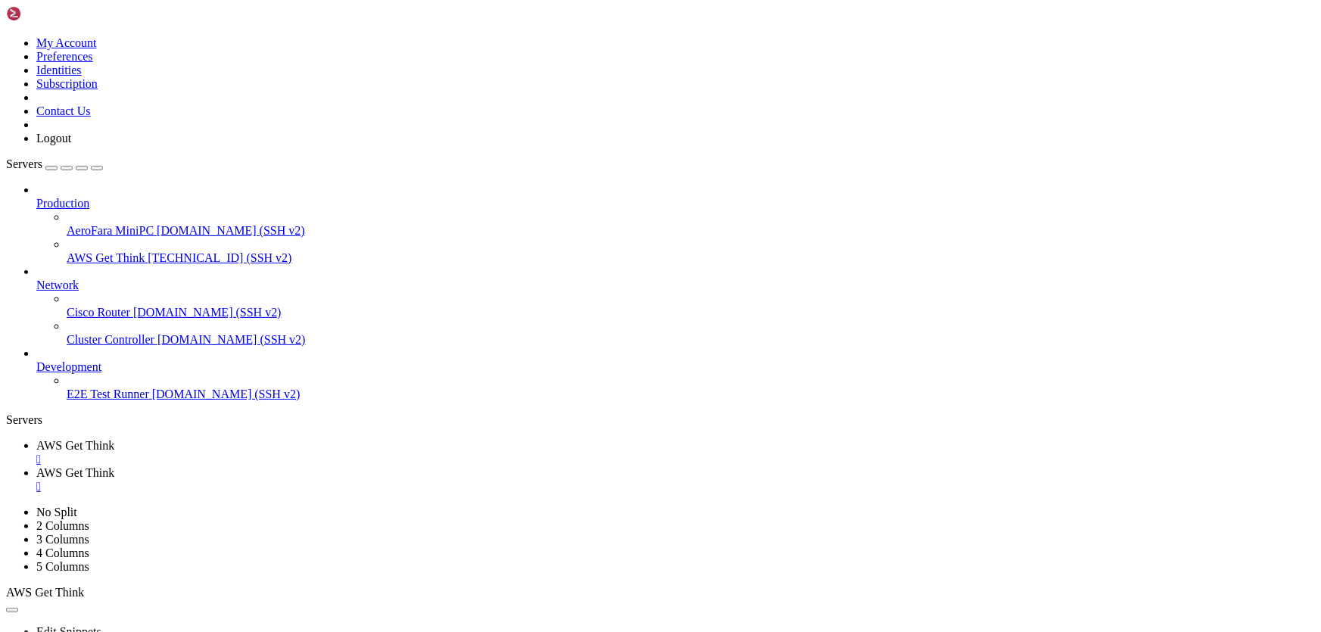
scroll to position [199, 0]
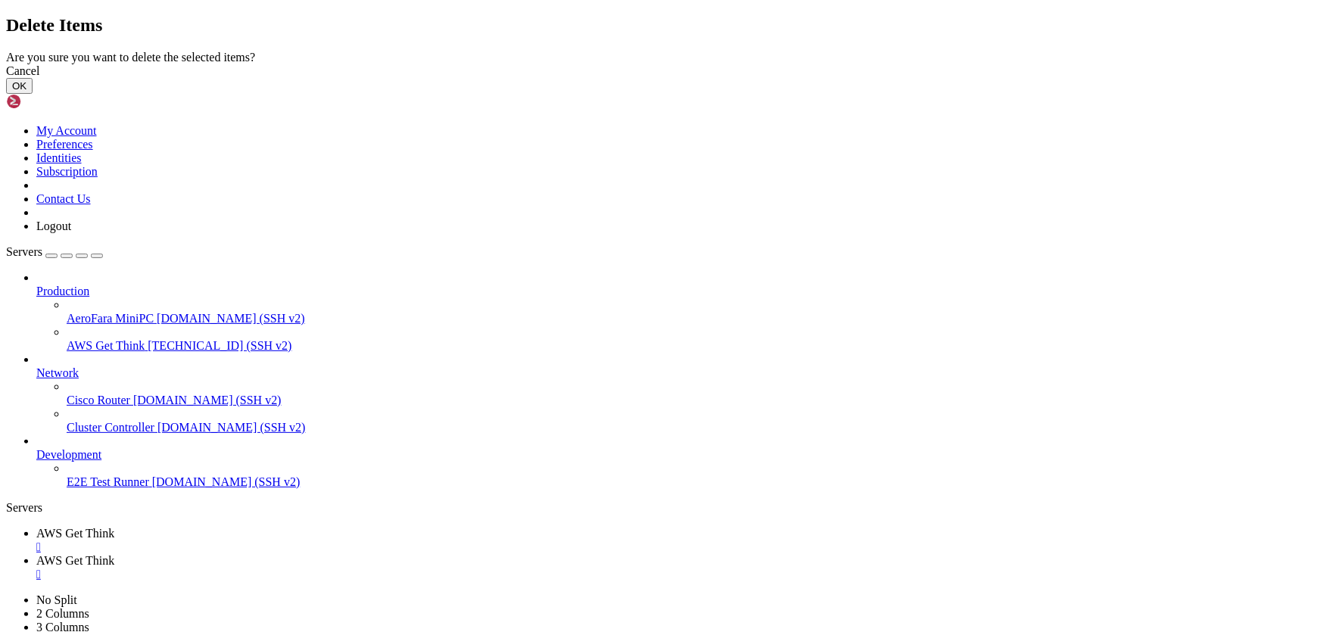
click at [33, 94] on button "OK" at bounding box center [19, 86] width 26 height 16
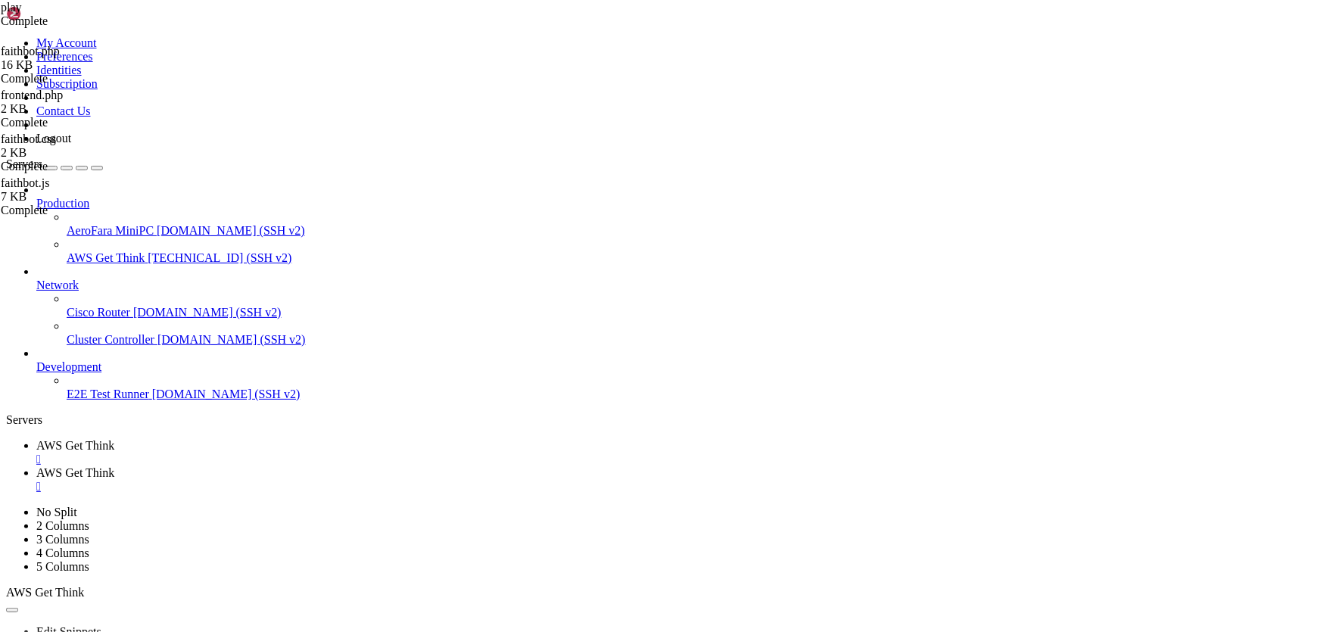
type input "/var/www/html/[DOMAIN_NAME][URL]"
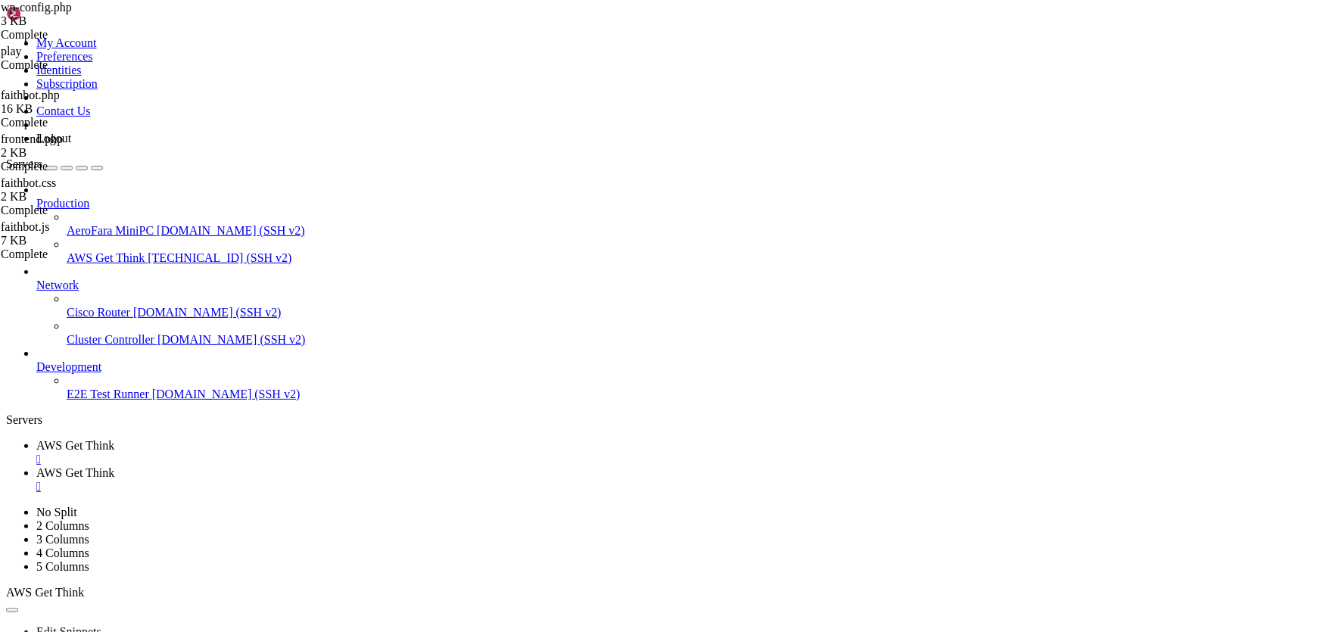
scroll to position [165, 0]
drag, startPoint x: 1091, startPoint y: 439, endPoint x: 346, endPoint y: 435, distance: 745.5
type textarea "define('OPENAI_API_KEY', 'sk-proj-PE_Q2IhyTNY6ds9-F7sCwssMiFj_hGOoNBMnfnFtALBdr…"
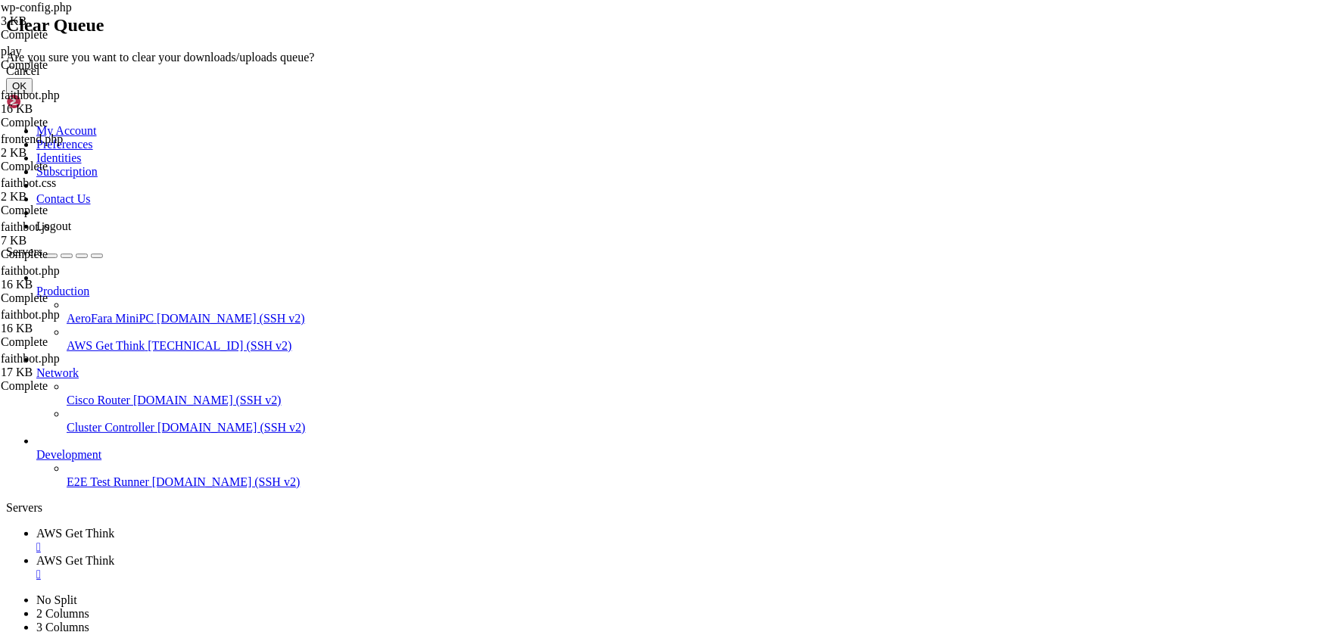
click at [33, 94] on button "OK" at bounding box center [19, 86] width 26 height 16
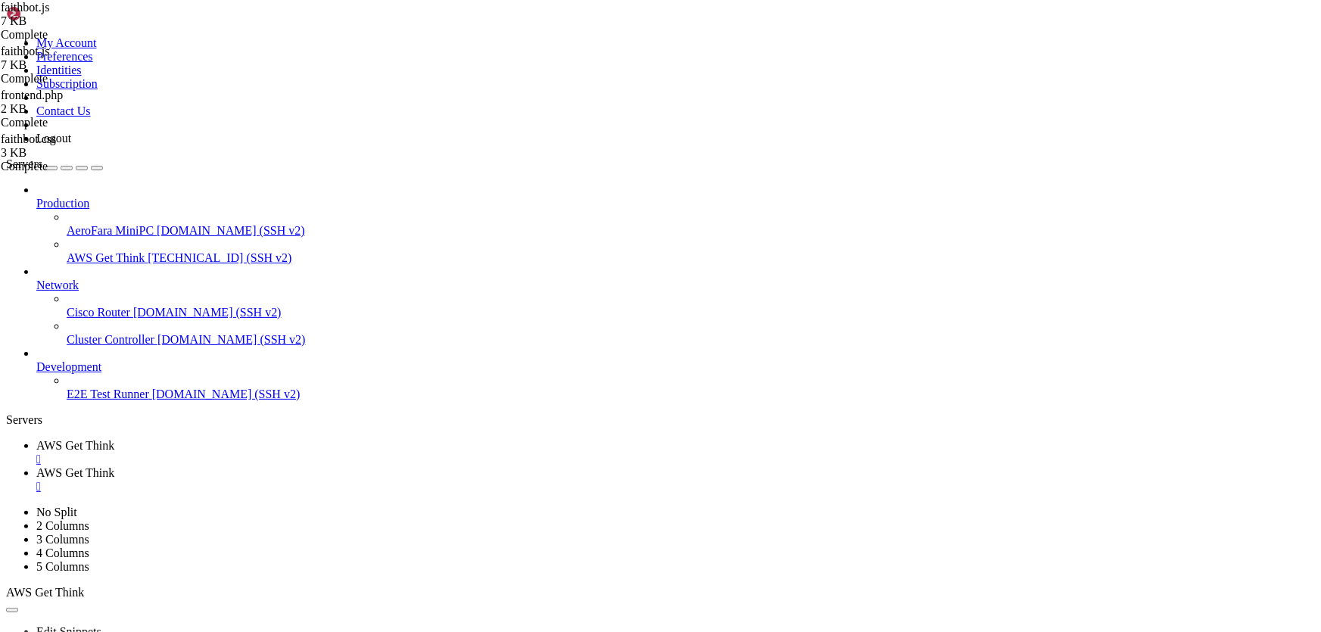
drag, startPoint x: 695, startPoint y: 186, endPoint x: 737, endPoint y: 188, distance: 42.4
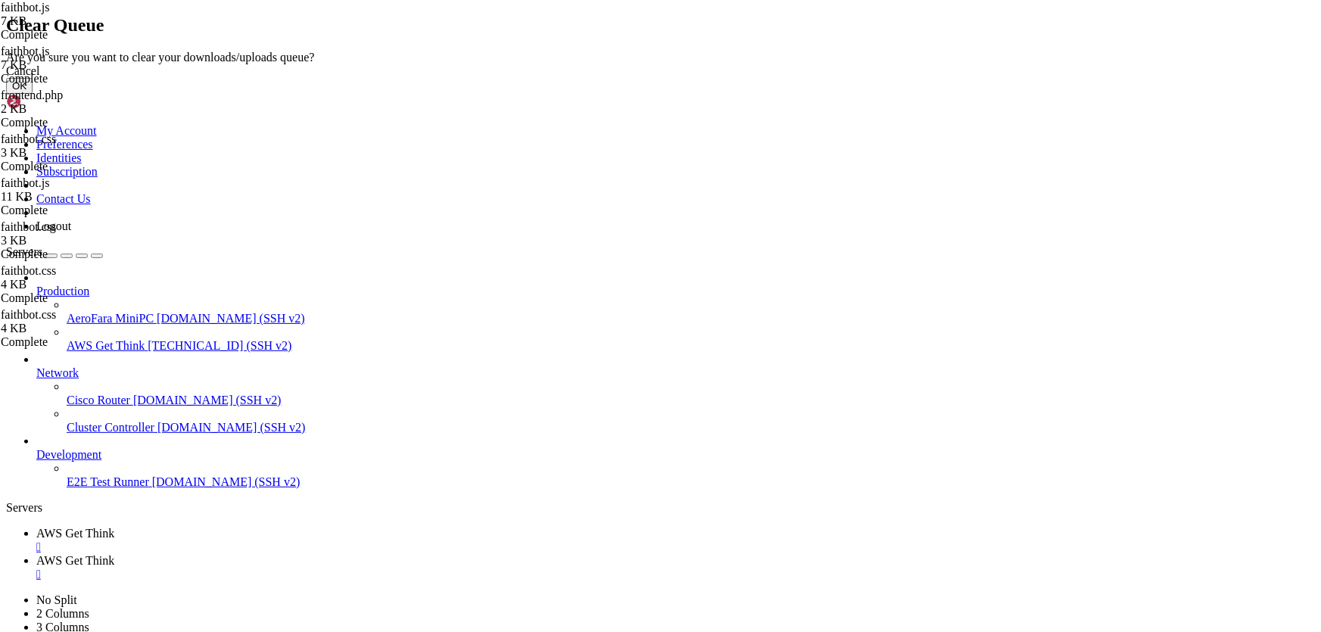
click at [33, 94] on button "OK" at bounding box center [19, 86] width 26 height 16
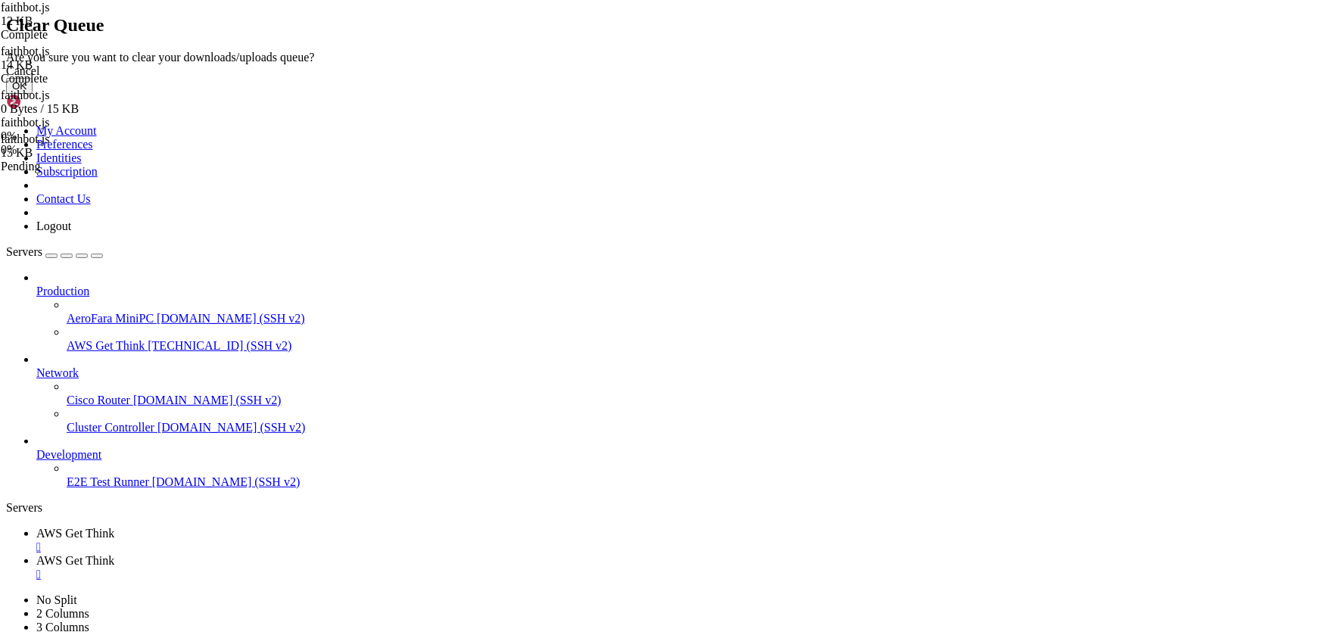
click at [33, 94] on button "OK" at bounding box center [19, 86] width 26 height 16
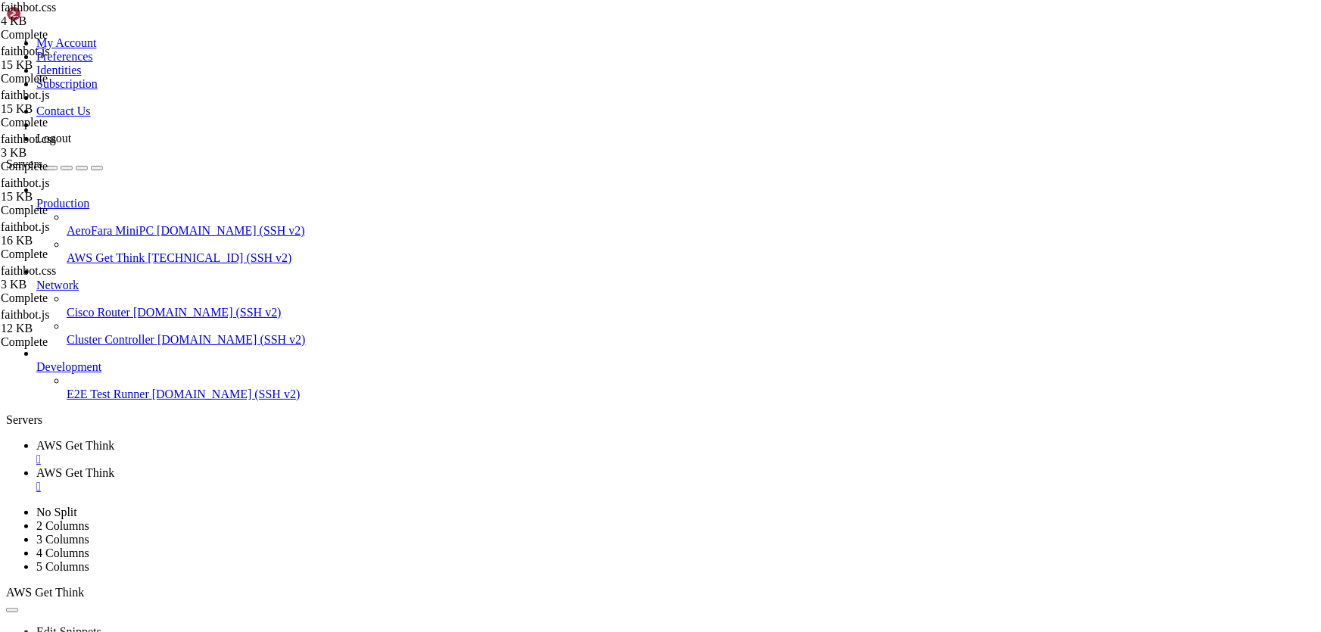
type input "/var/www/html/faithbot.info/public_html/wp-content/plugins/faithbot/assets/css"
